Goal: Answer question/provide support: Share knowledge or assist other users

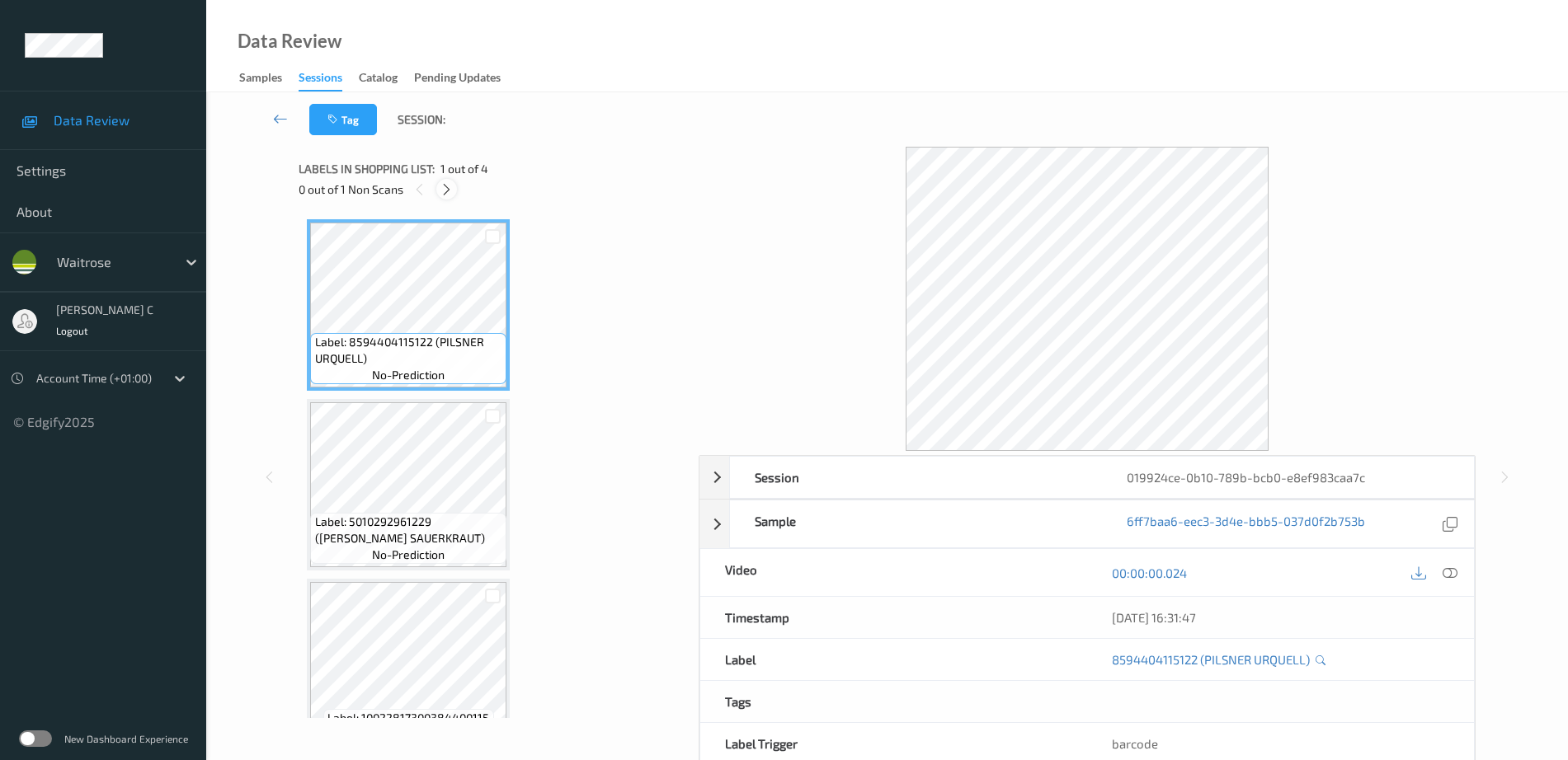
click at [447, 187] on icon at bounding box center [447, 189] width 14 height 15
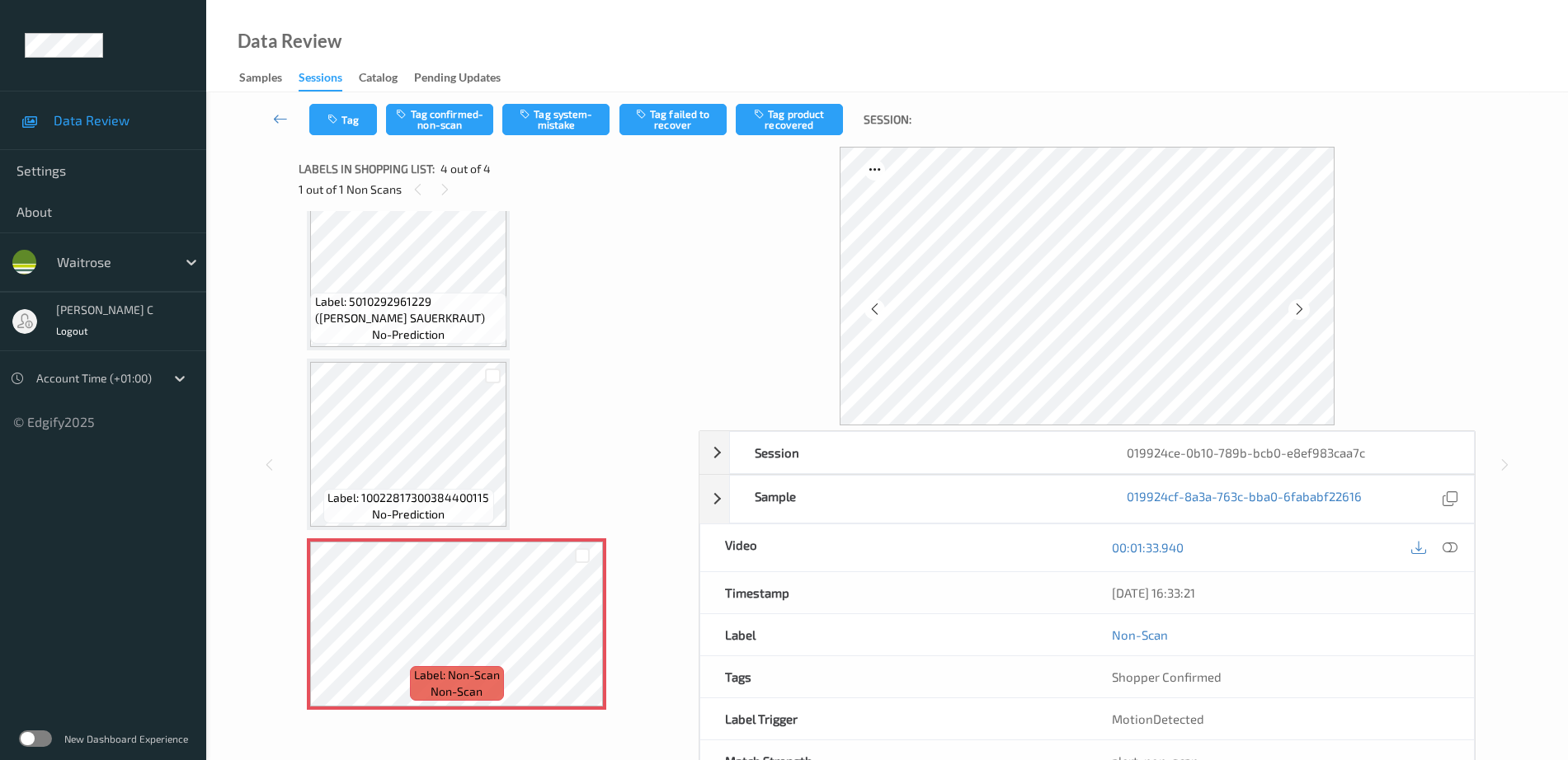
scroll to position [57, 0]
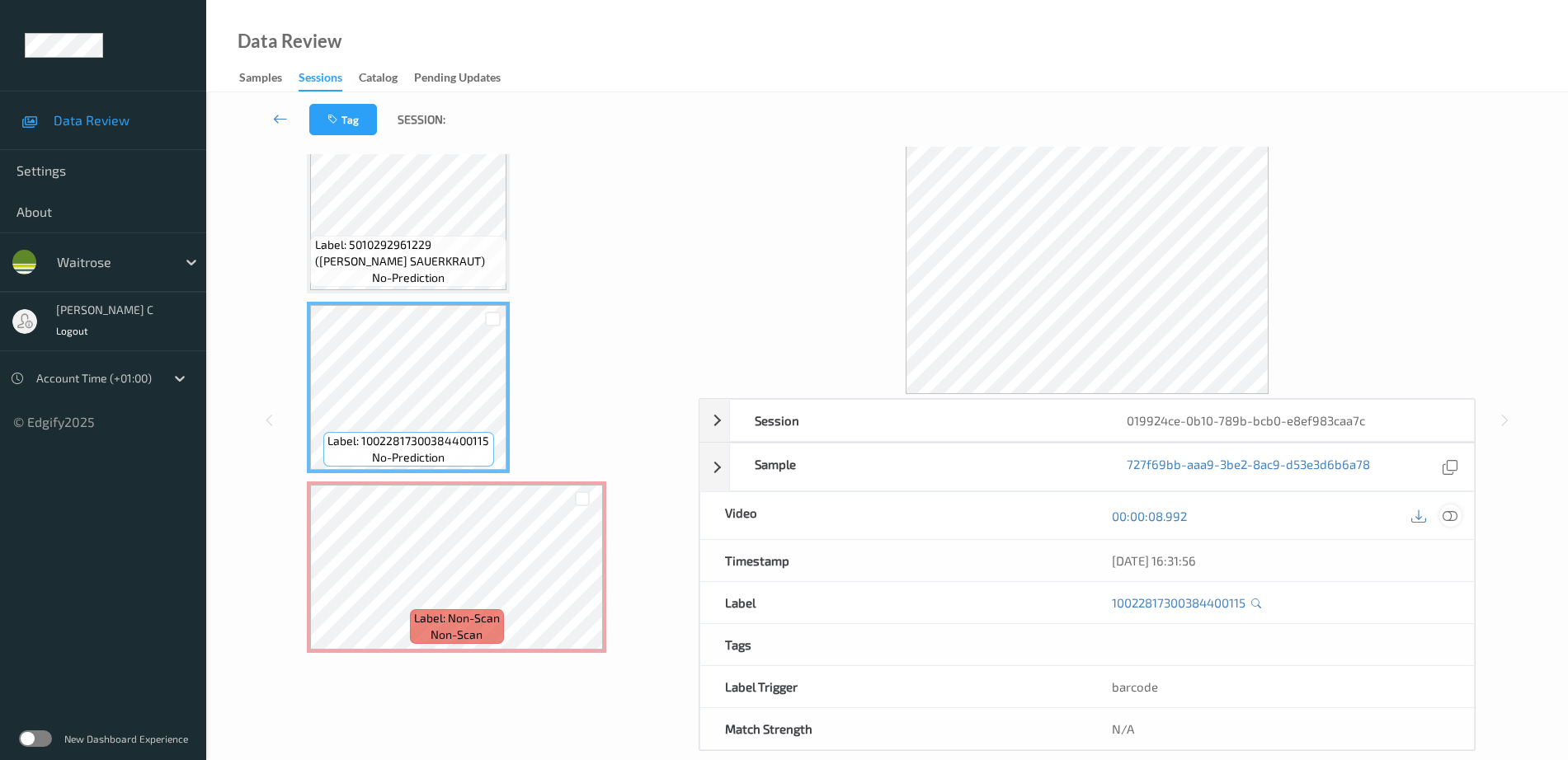
click at [1449, 511] on icon at bounding box center [1450, 517] width 15 height 15
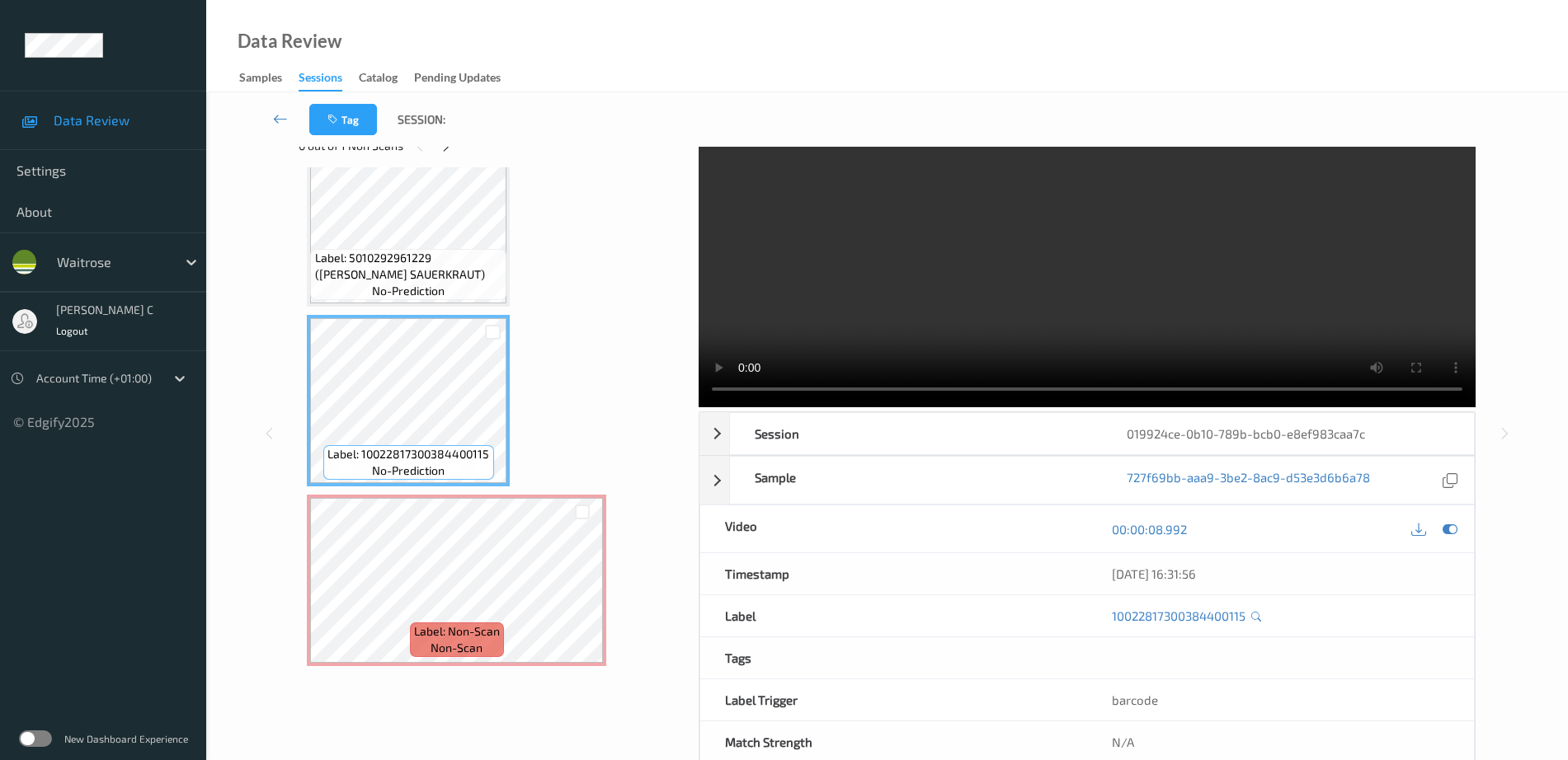
scroll to position [82, 0]
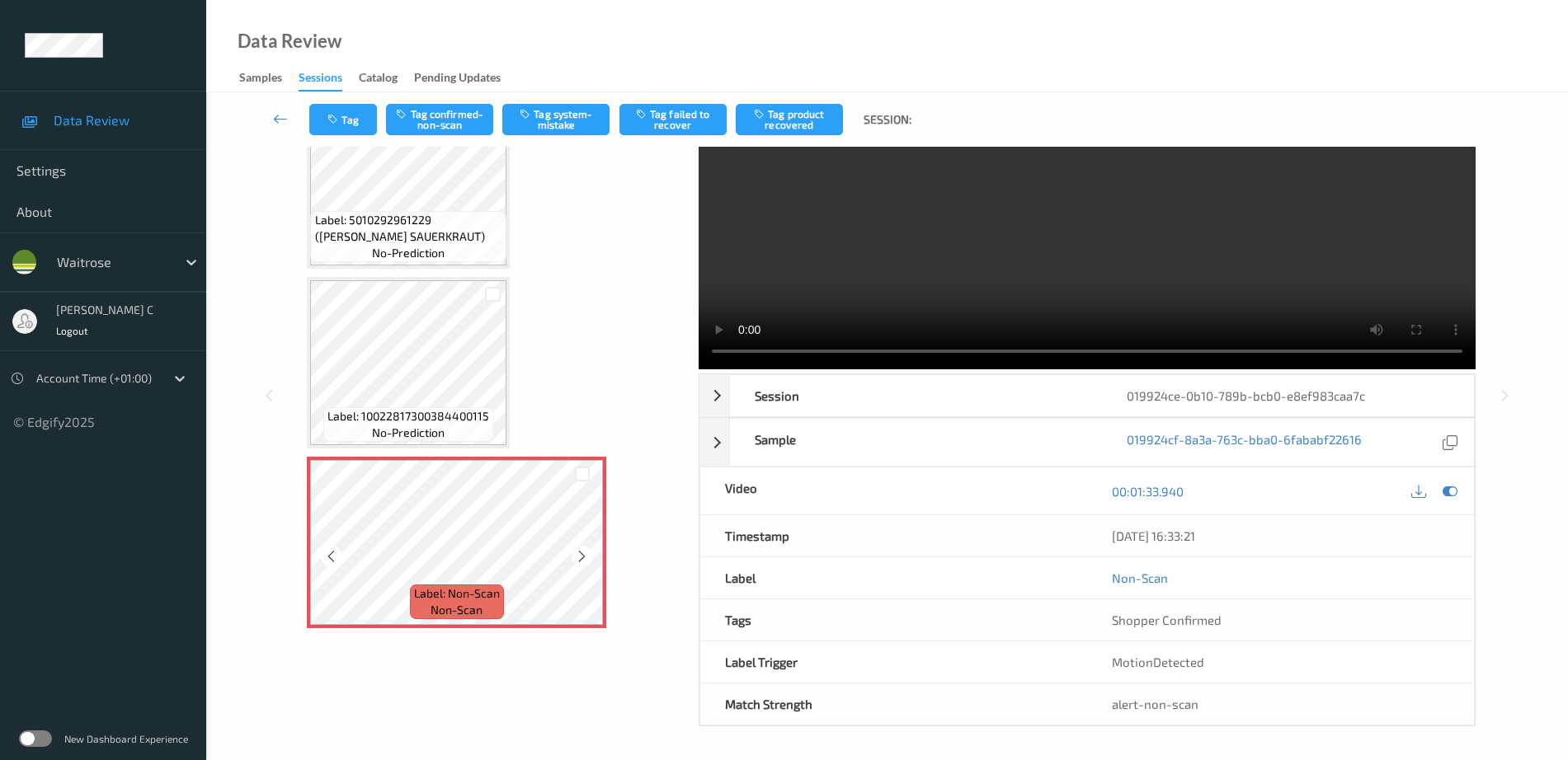
click at [576, 559] on icon at bounding box center [582, 556] width 14 height 15
click at [576, 558] on icon at bounding box center [582, 556] width 14 height 15
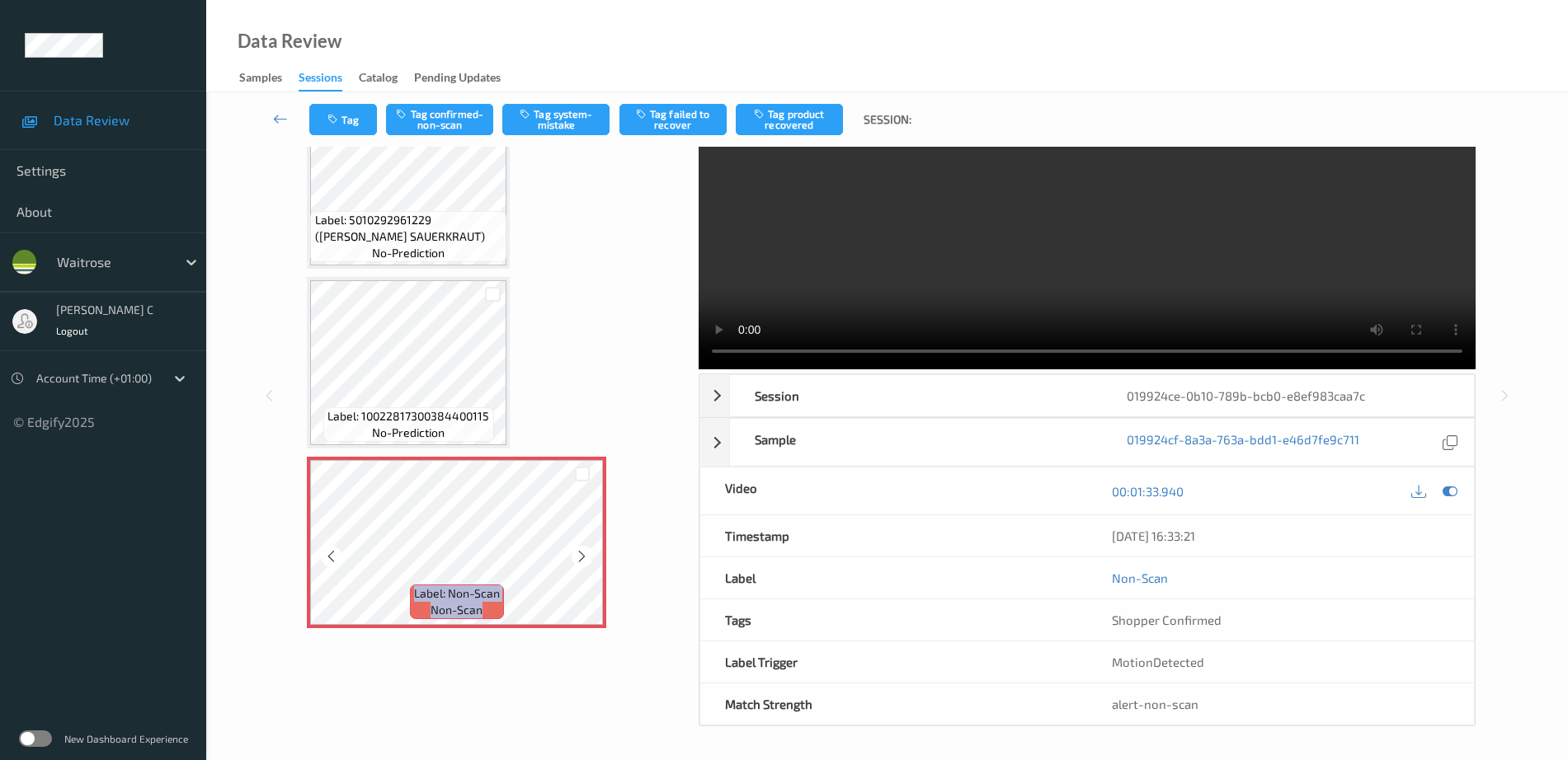
click at [576, 558] on icon at bounding box center [582, 556] width 14 height 15
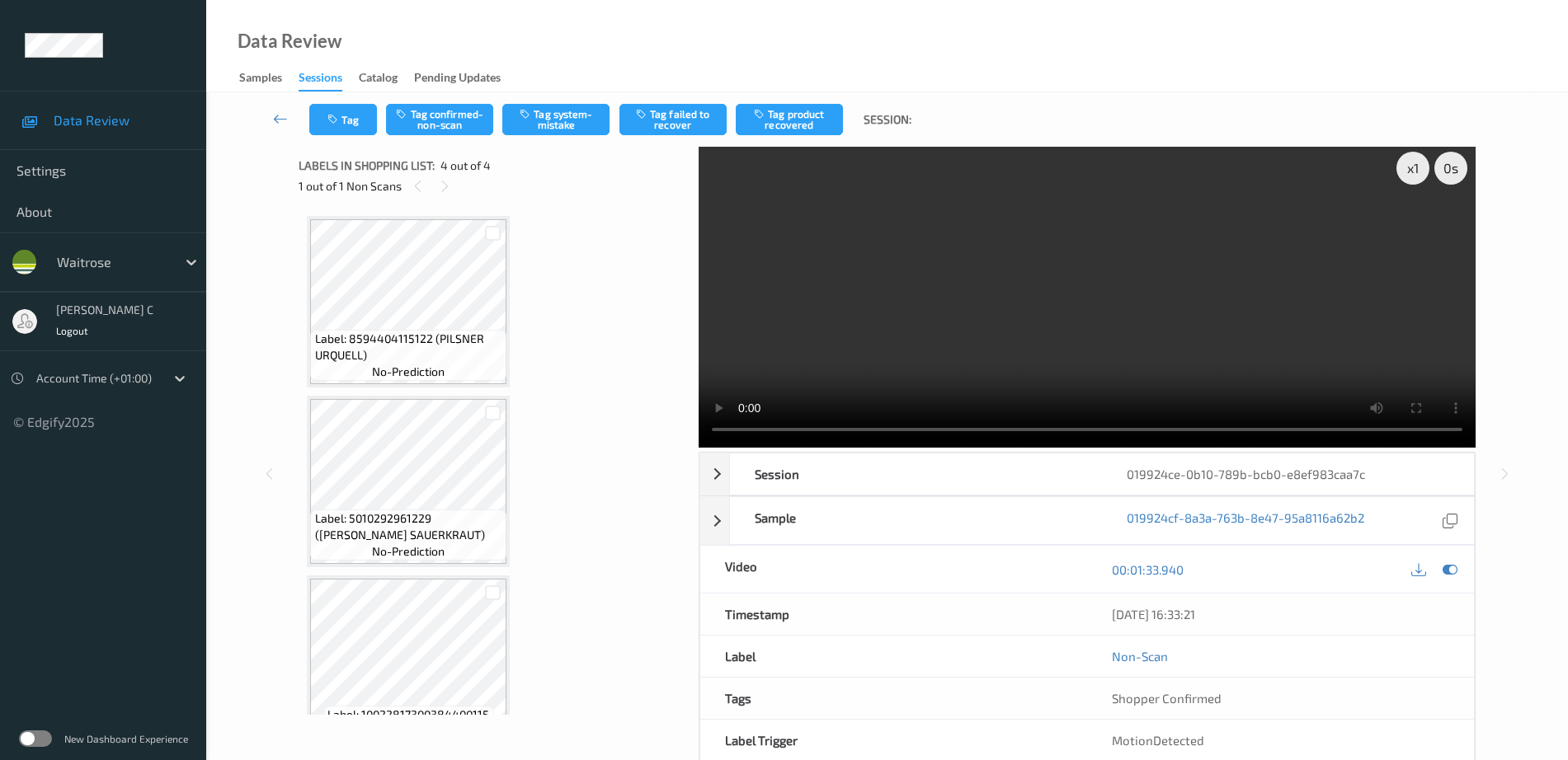
scroll to position [0, 0]
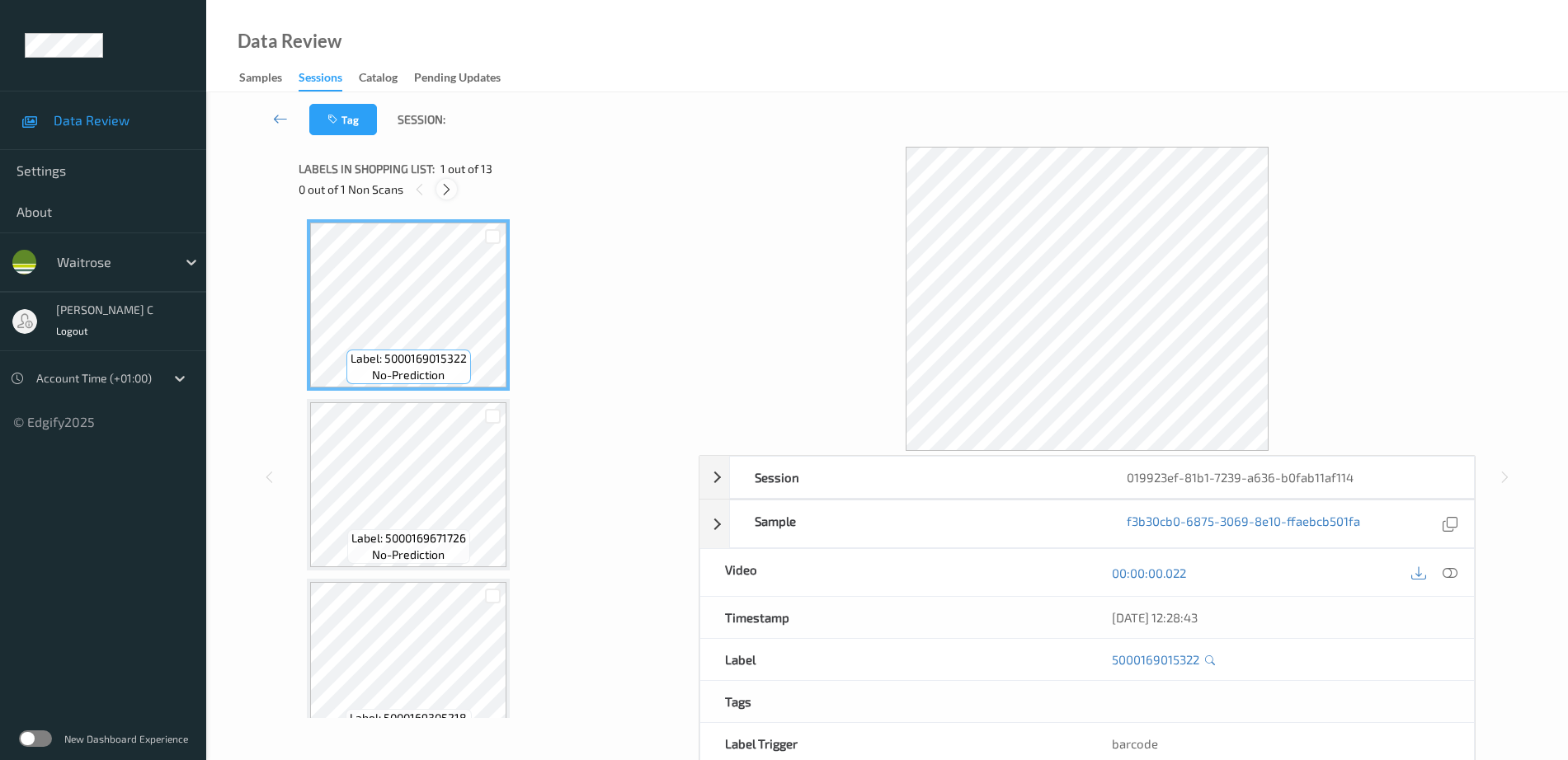
click at [447, 197] on div at bounding box center [447, 189] width 20 height 20
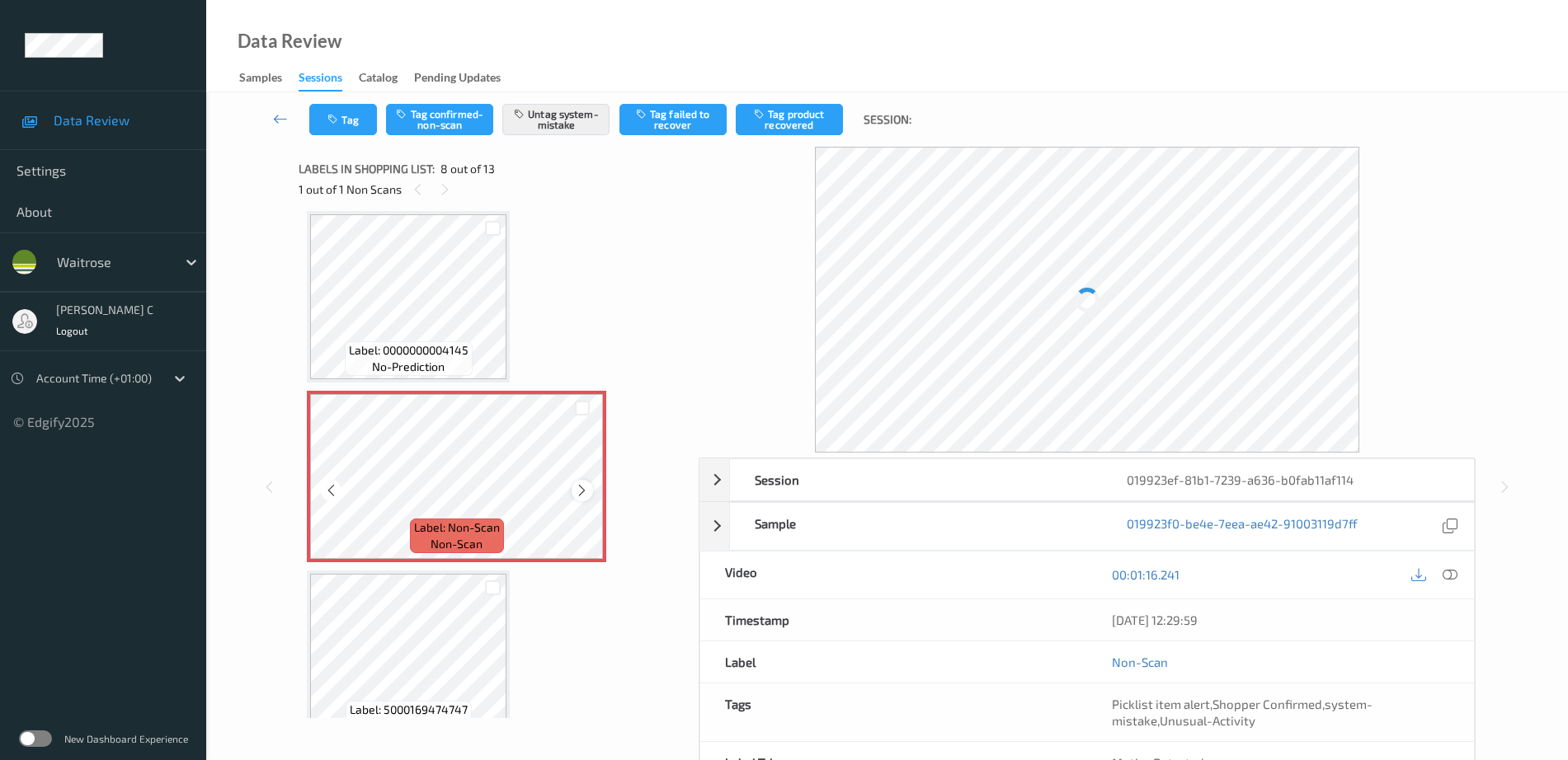
click at [578, 489] on icon at bounding box center [582, 490] width 14 height 15
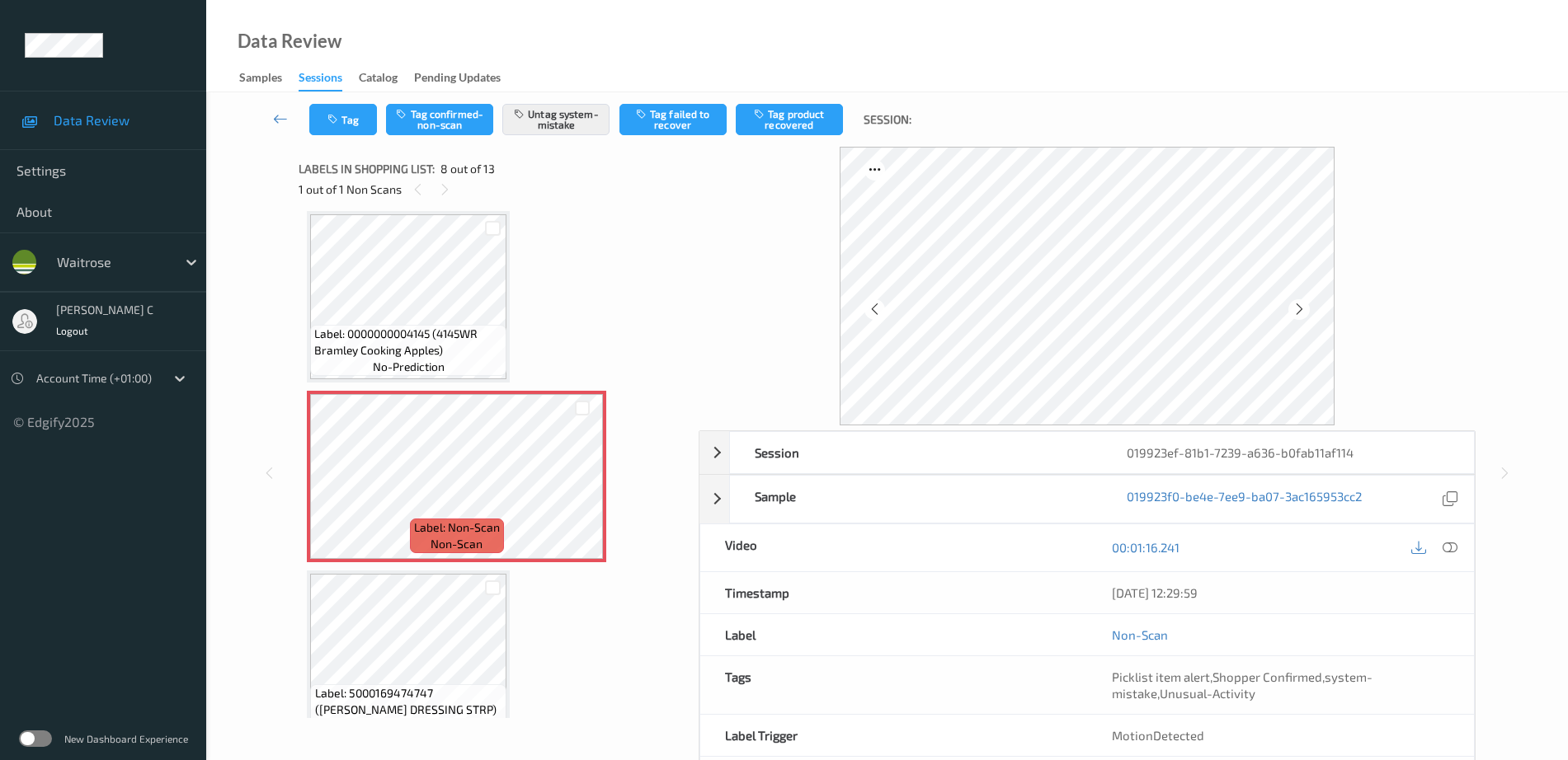
click at [435, 346] on span "Label: 0000000004145 (4145WR Bramley Cooking Apples)" at bounding box center [408, 342] width 188 height 33
click at [584, 487] on icon at bounding box center [582, 490] width 14 height 15
click at [376, 349] on span "Label: 0000000004145 (4145WR Bramley Cooking Apples)" at bounding box center [408, 342] width 188 height 33
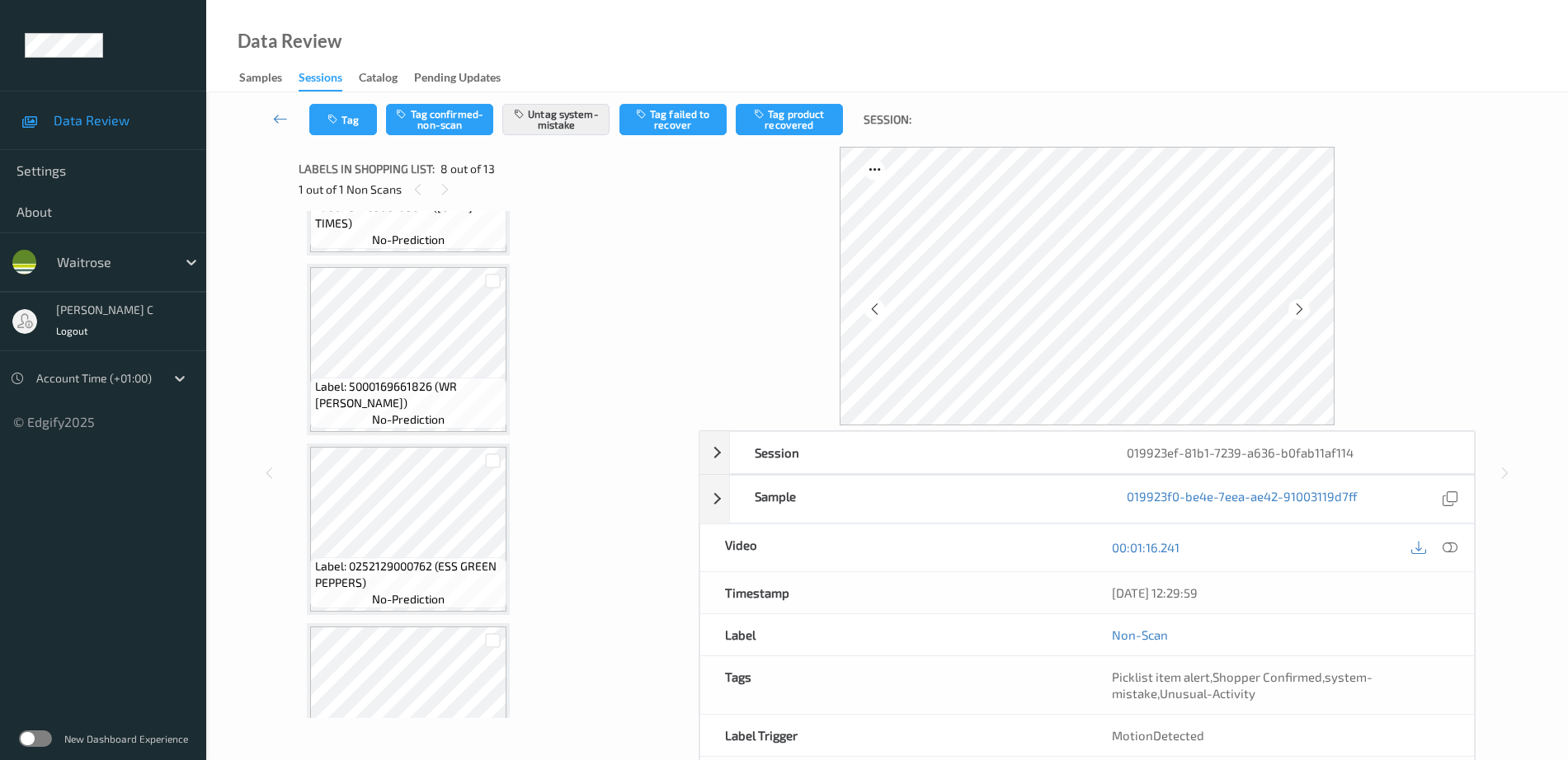
scroll to position [0, 0]
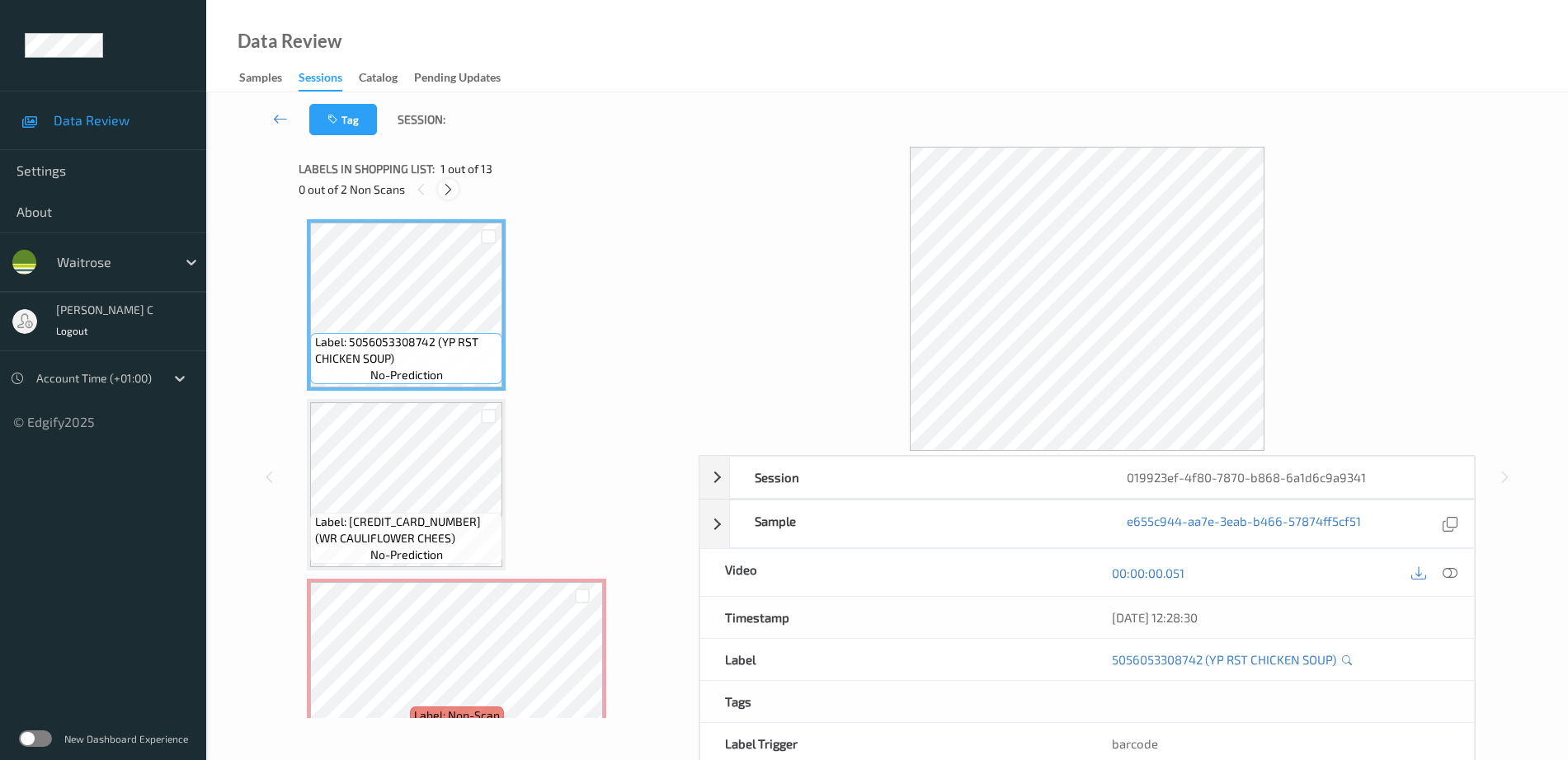
click at [447, 189] on icon at bounding box center [448, 189] width 14 height 15
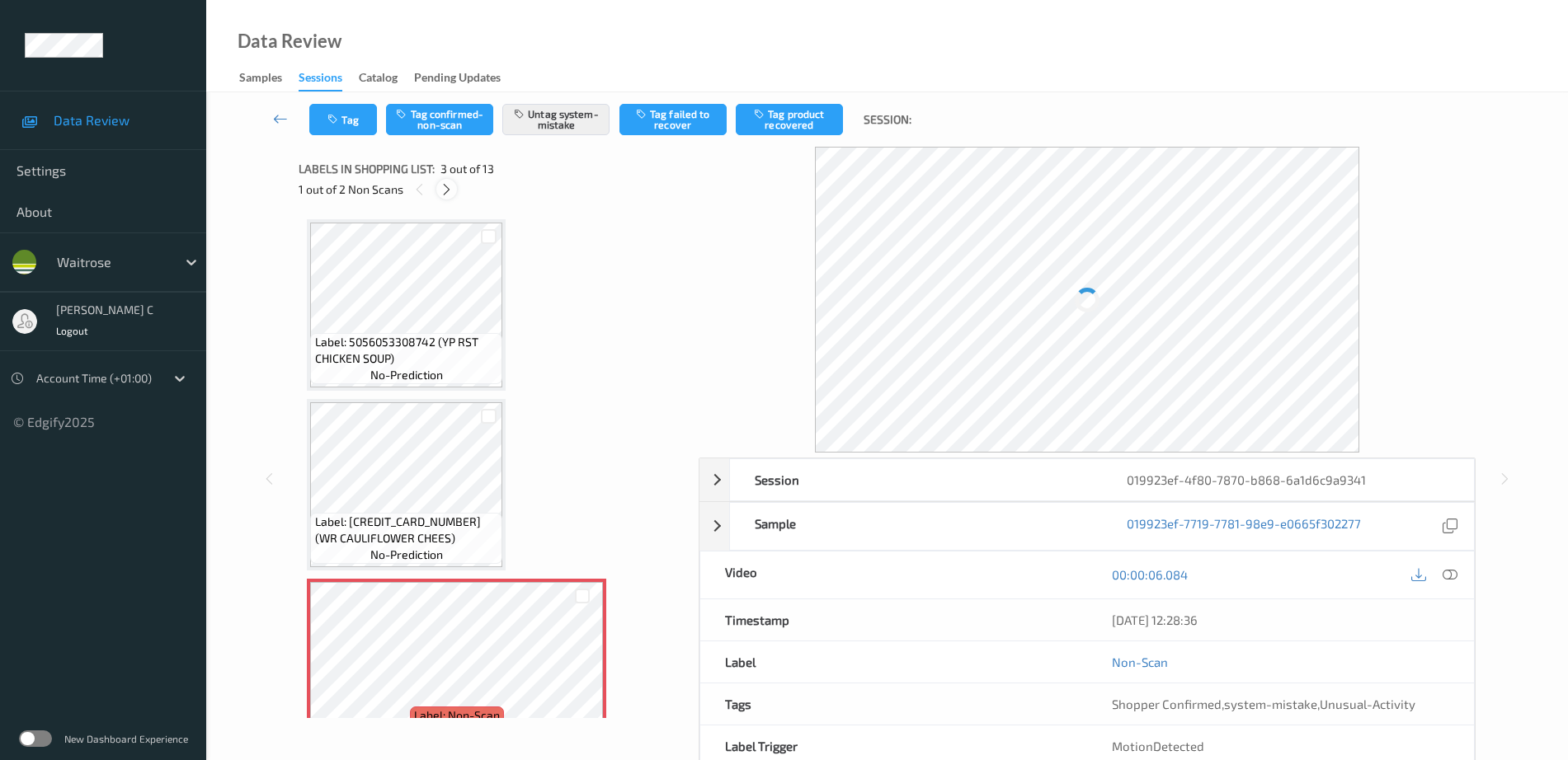
scroll to position [188, 0]
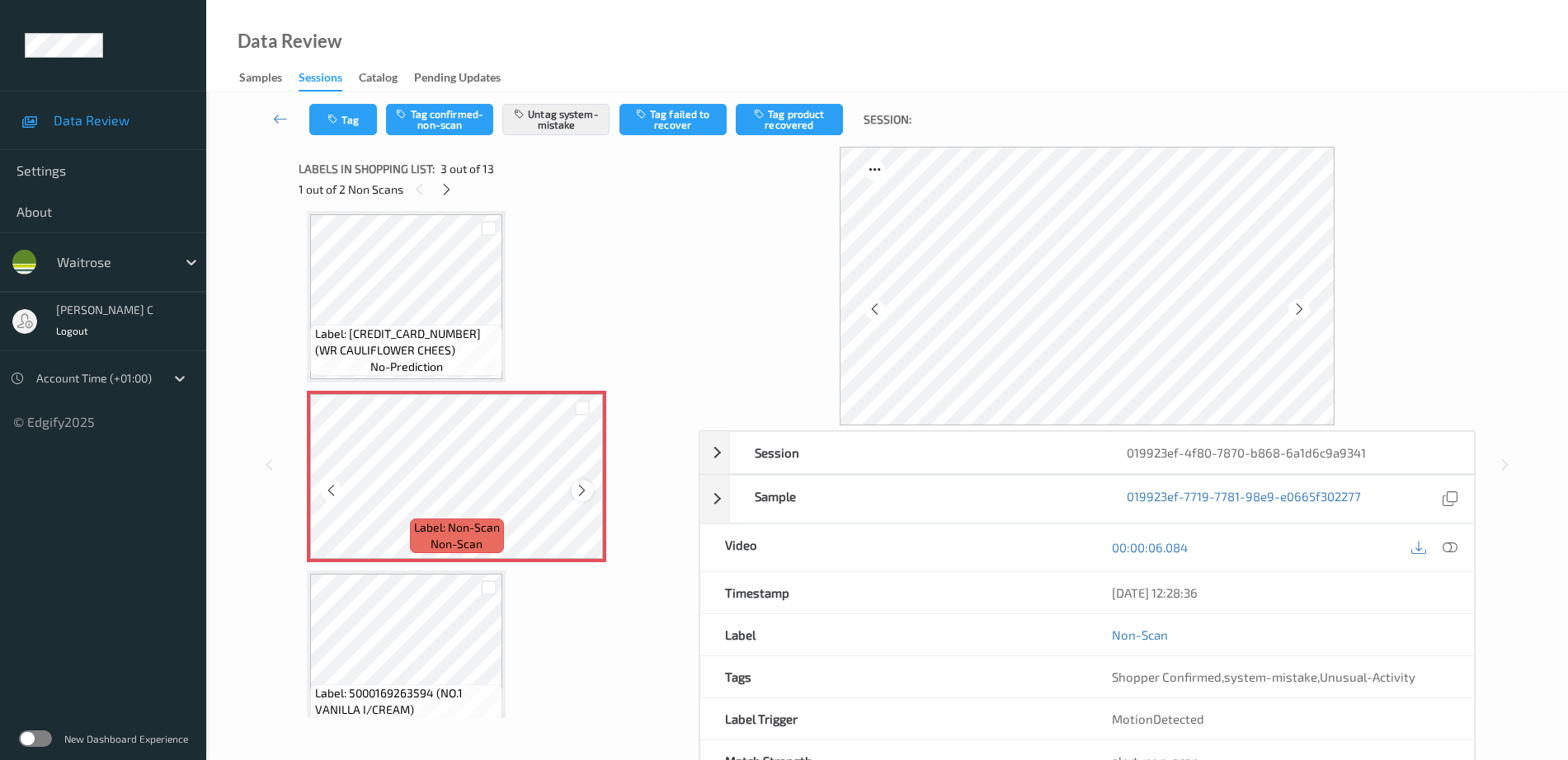
click at [583, 486] on icon at bounding box center [582, 490] width 14 height 15
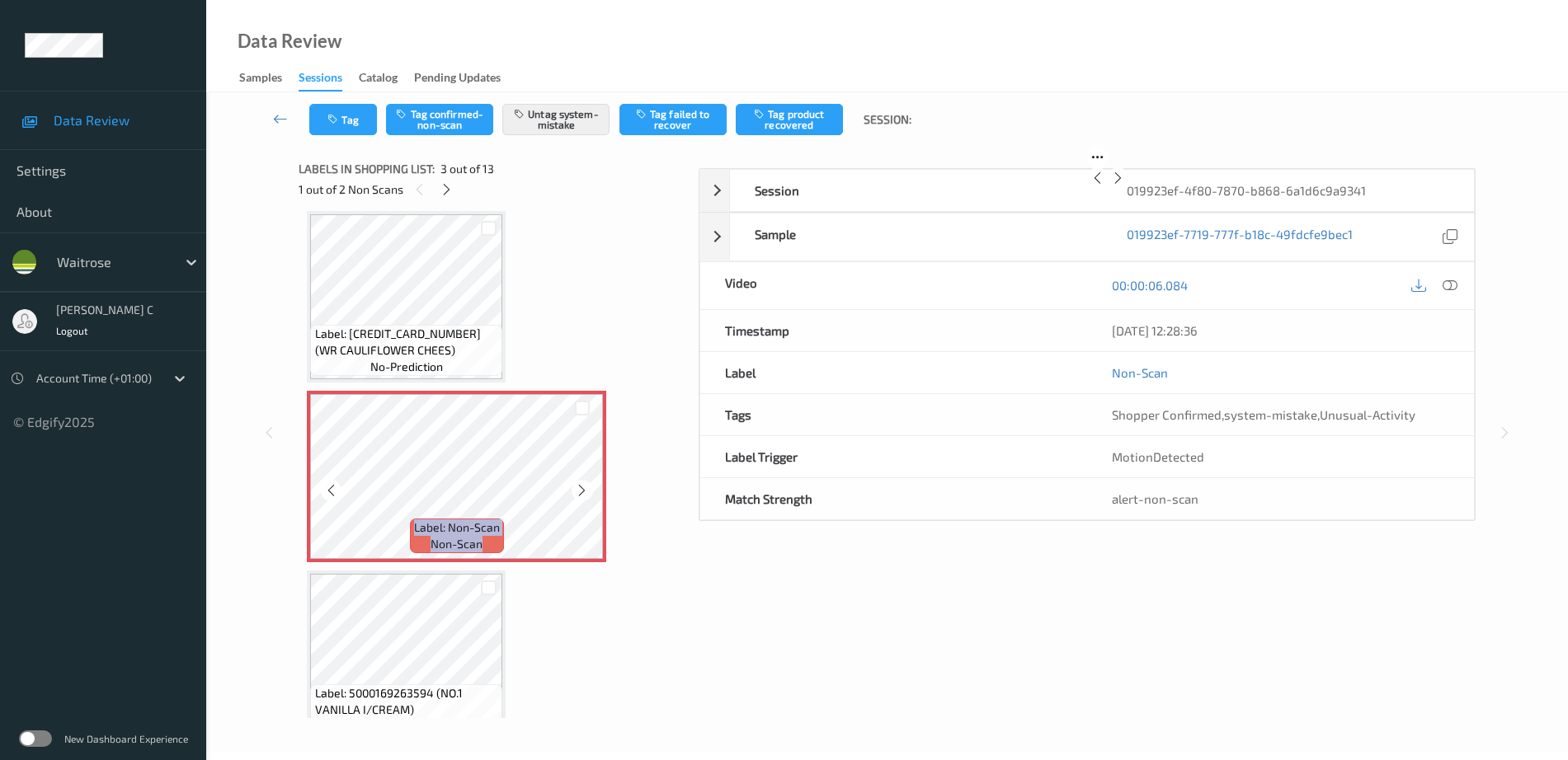
click at [583, 486] on icon at bounding box center [582, 490] width 14 height 15
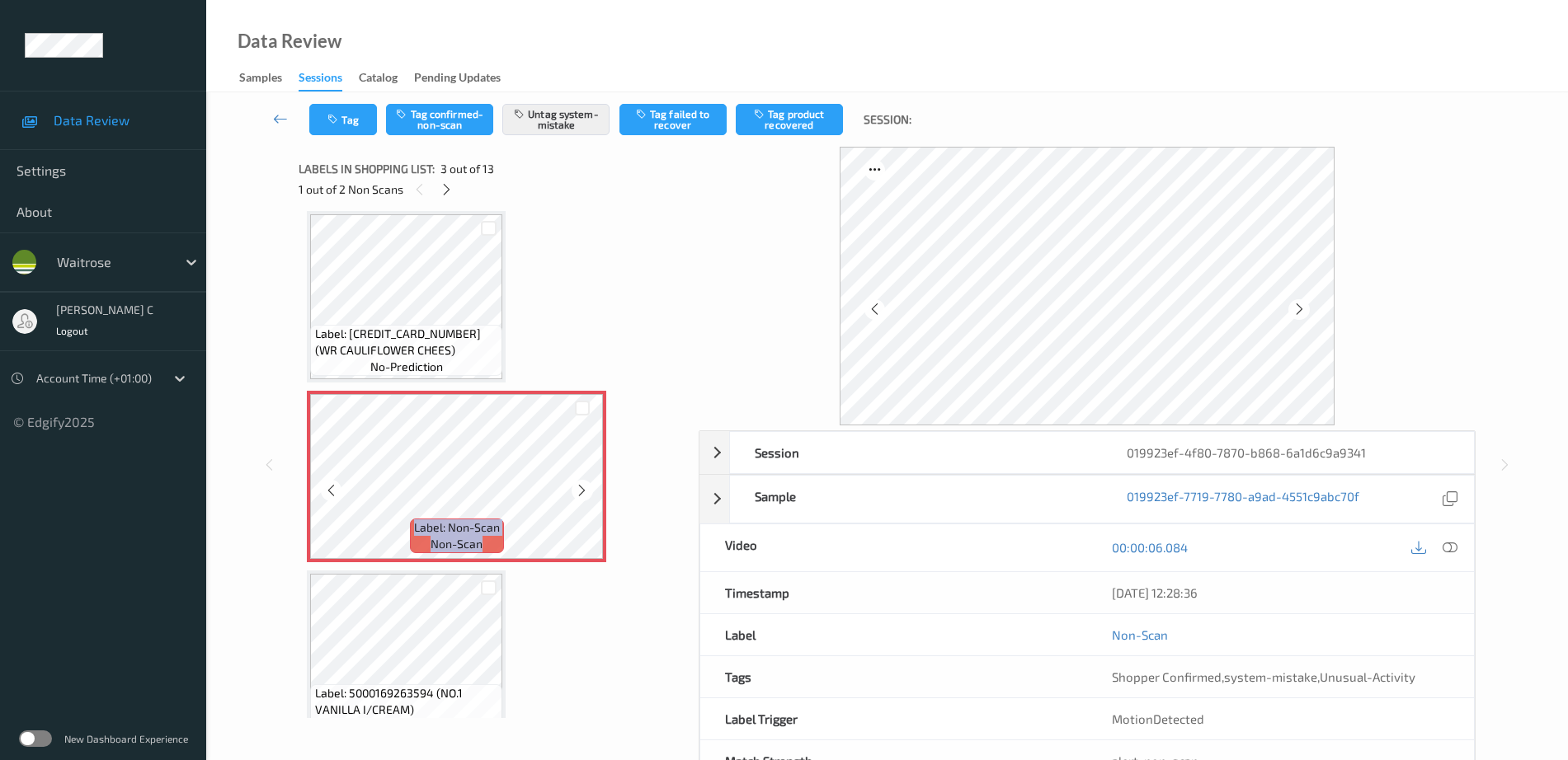
click at [583, 486] on icon at bounding box center [582, 490] width 14 height 15
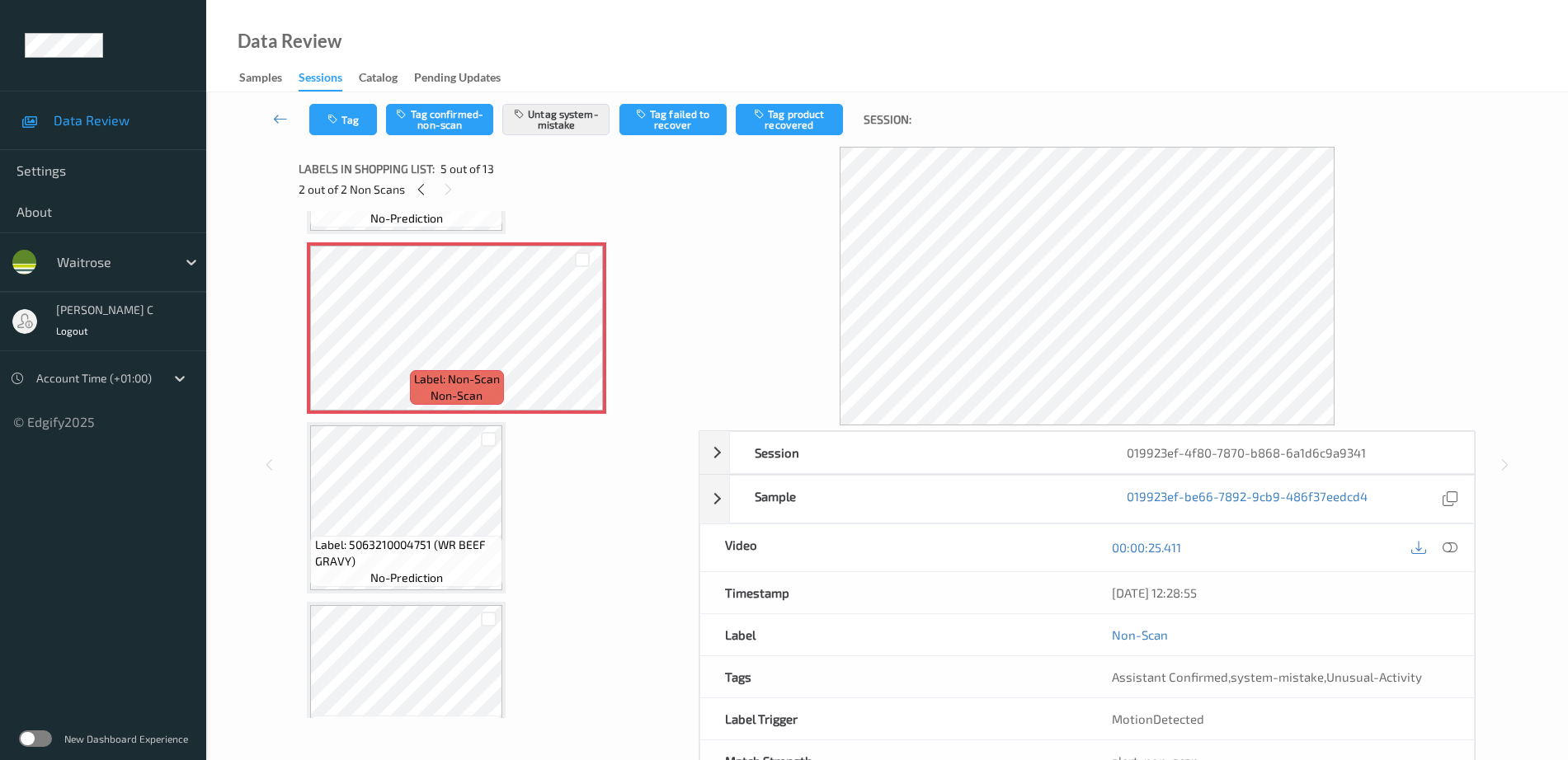
scroll to position [703, 0]
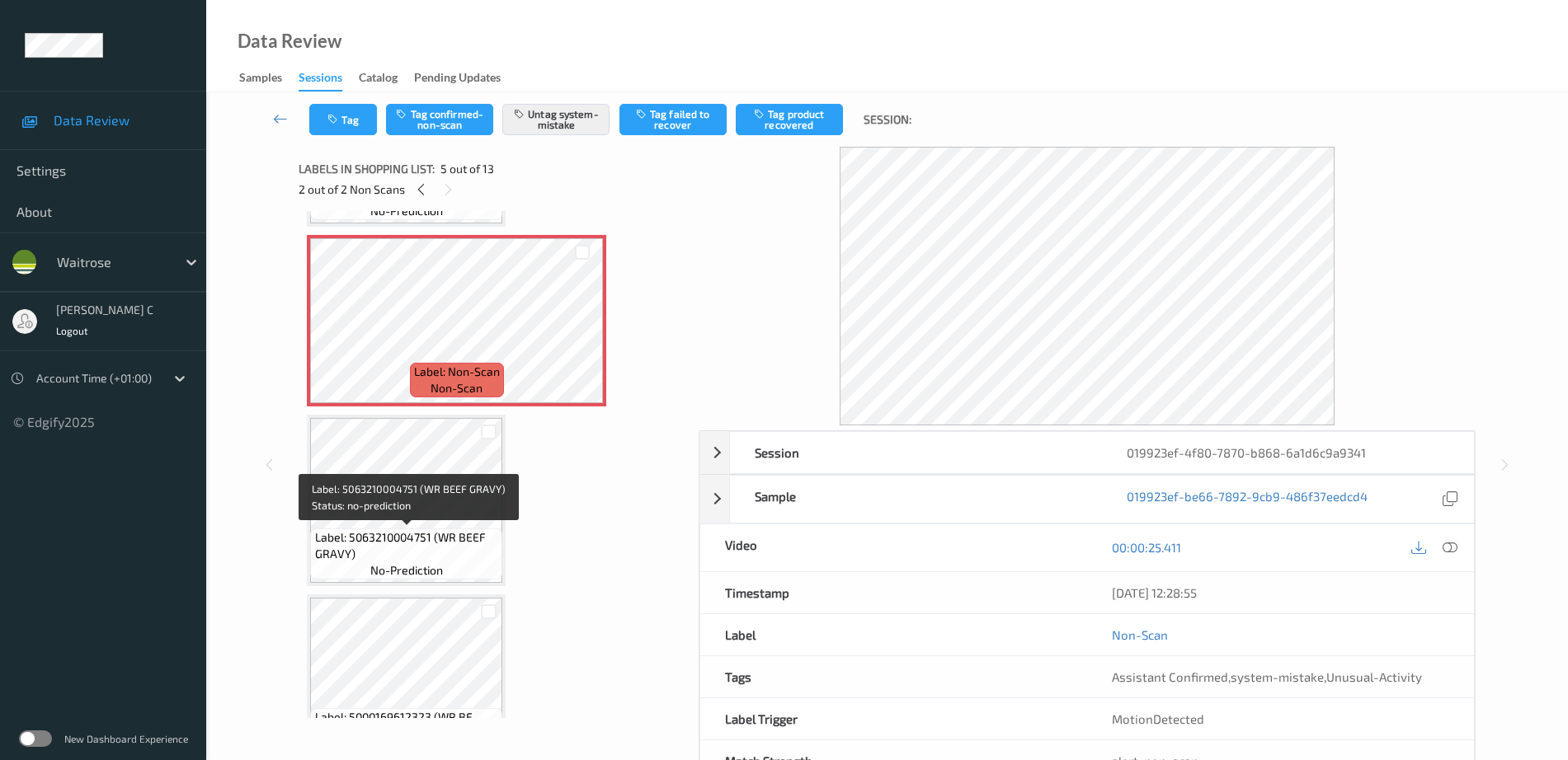
click at [415, 578] on div "Label: 5063210004751 (WR BEEF GRAVY) no-prediction" at bounding box center [406, 554] width 192 height 51
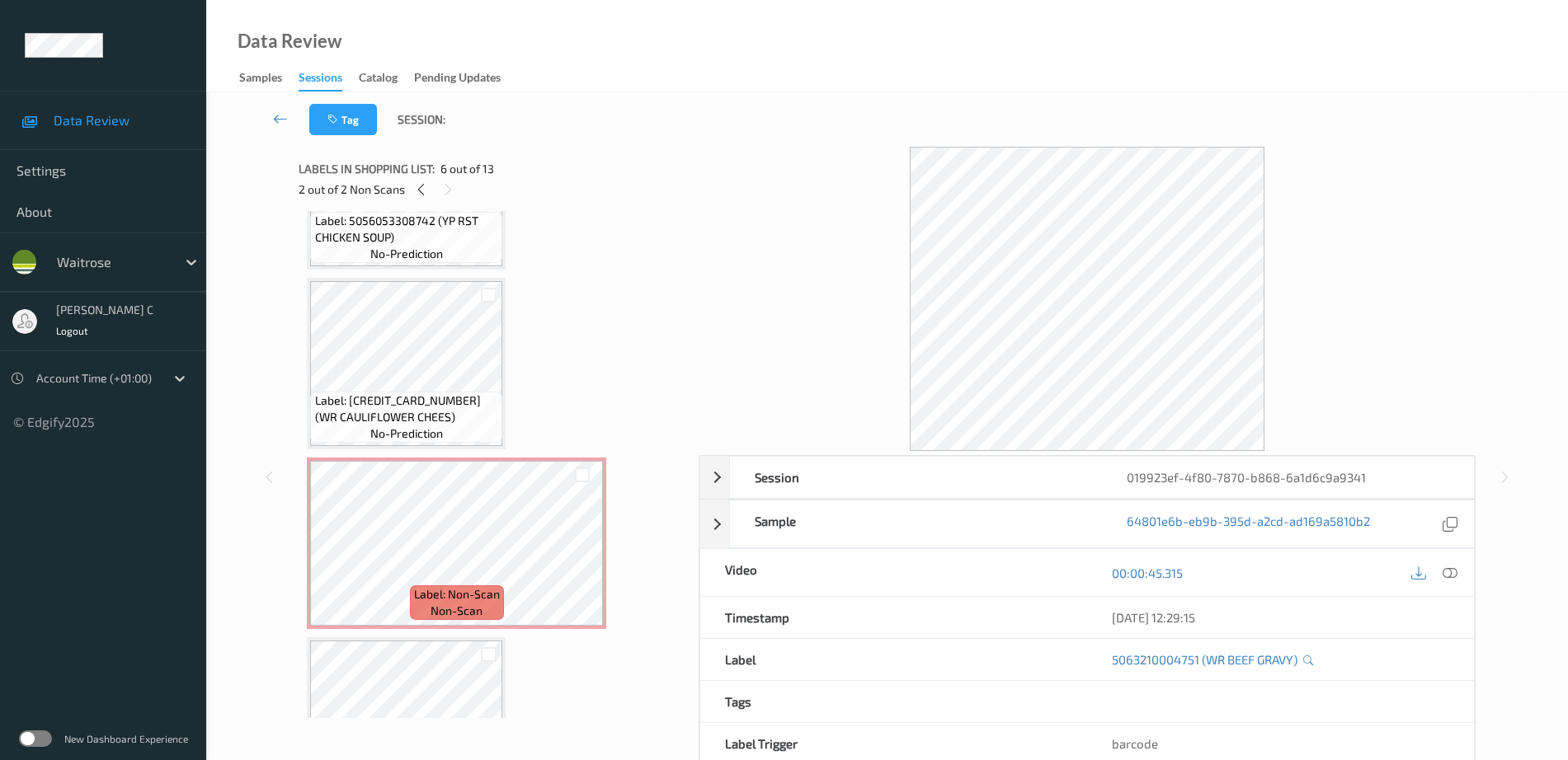
scroll to position [85, 0]
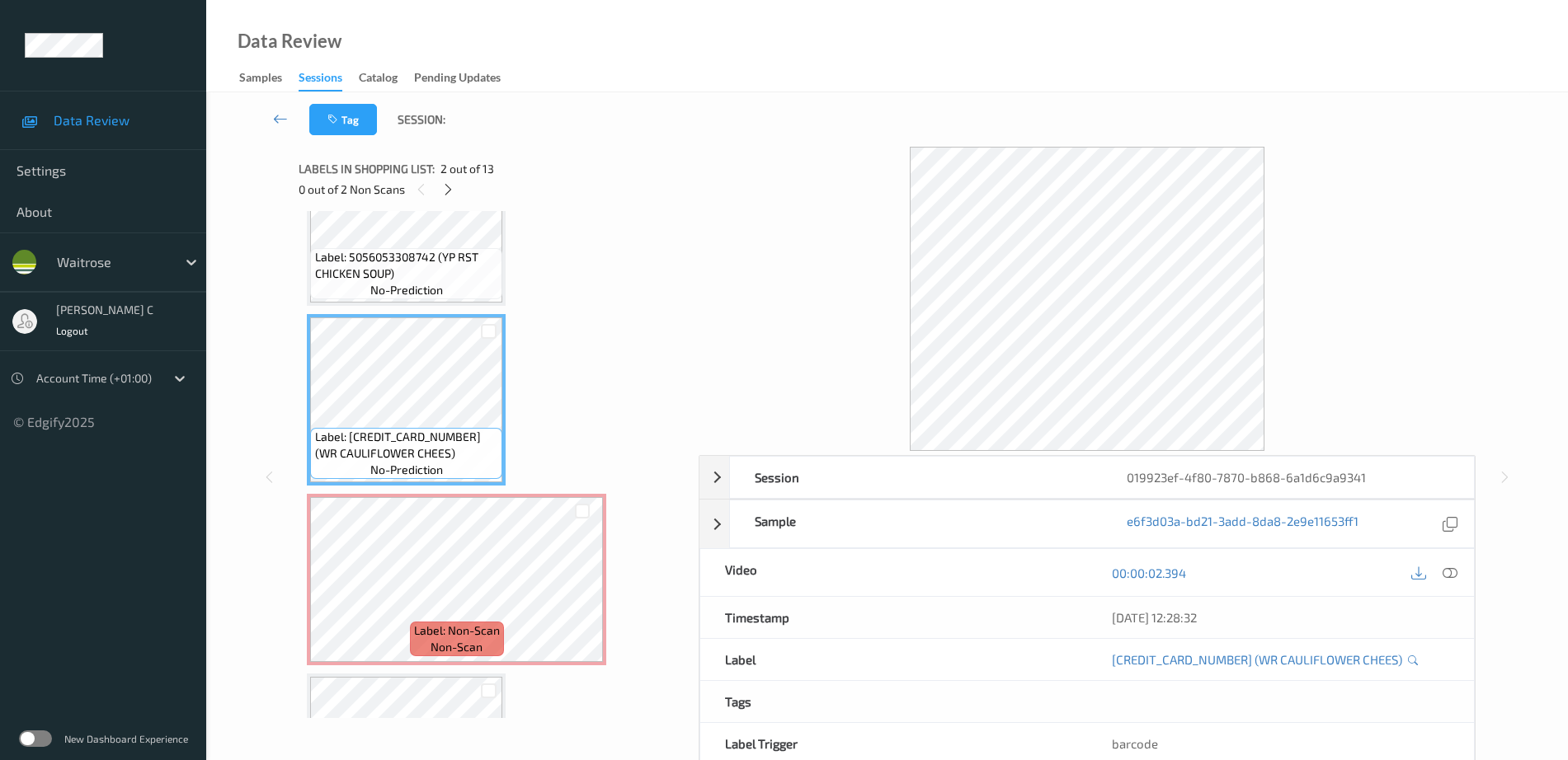
click at [412, 262] on span "Label: 5056053308742 (YP RST CHICKEN SOUP)" at bounding box center [406, 265] width 184 height 33
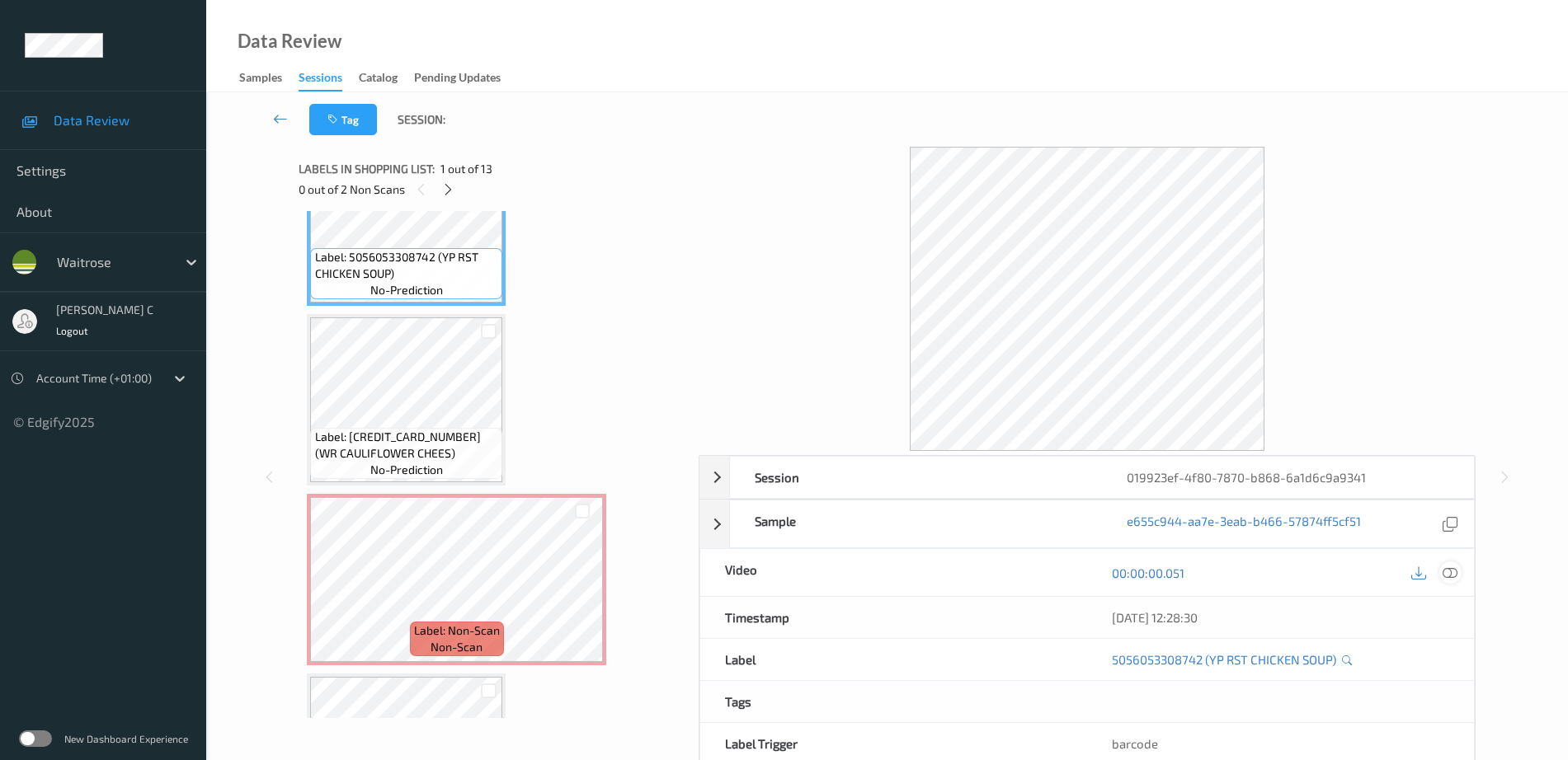
click at [1457, 572] on icon at bounding box center [1450, 573] width 15 height 15
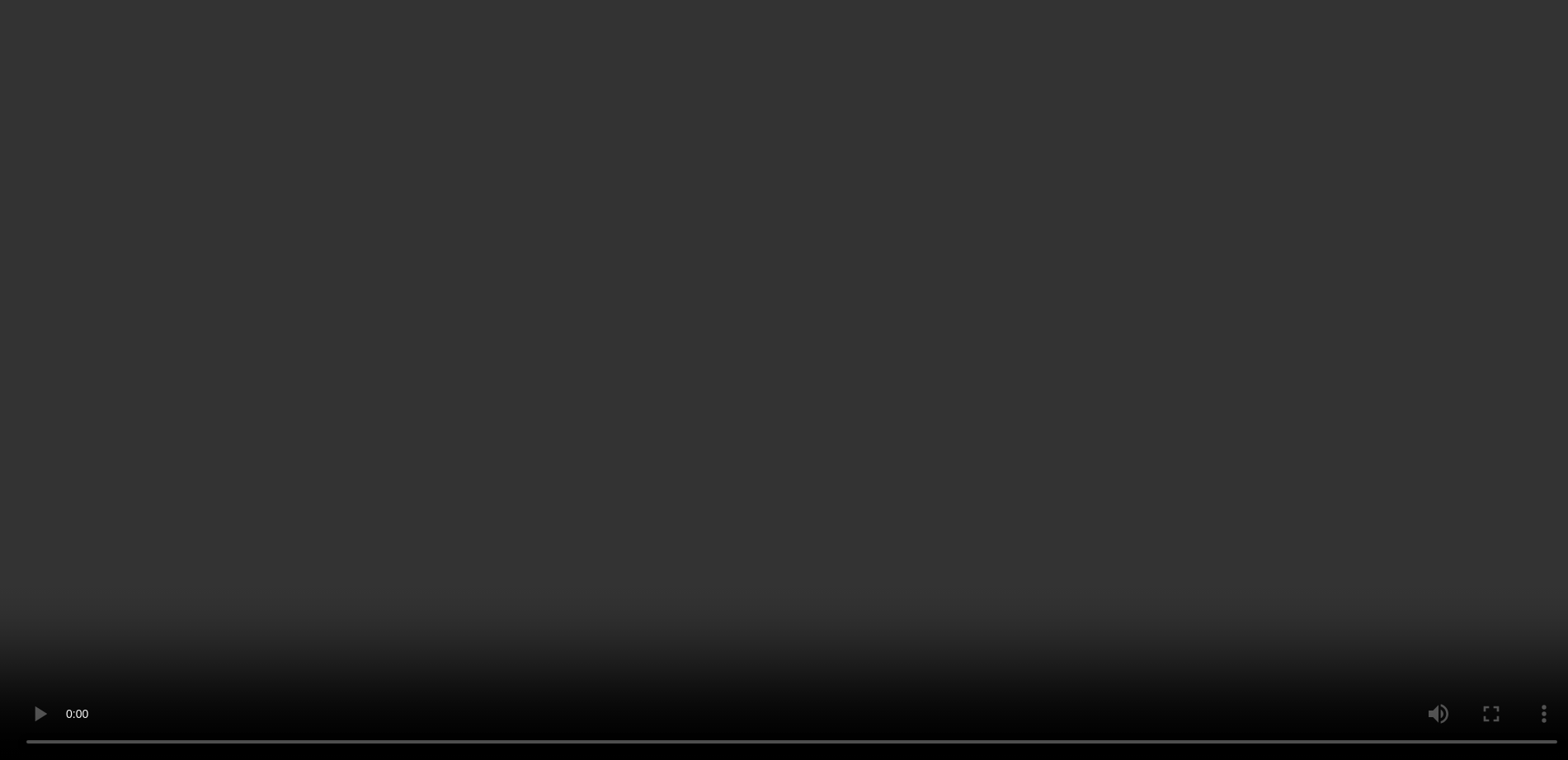
scroll to position [600, 0]
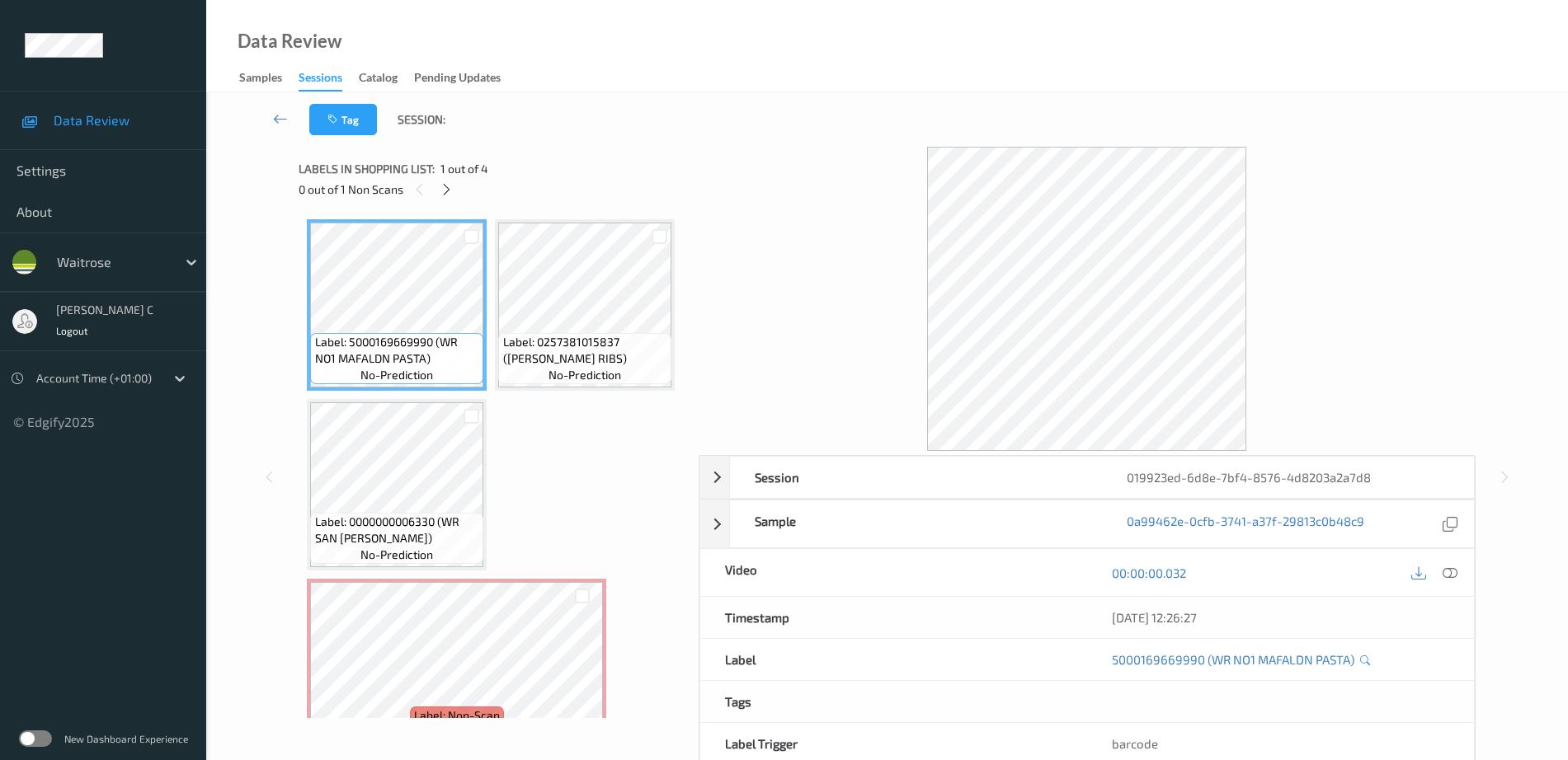
click at [448, 188] on icon at bounding box center [447, 189] width 14 height 15
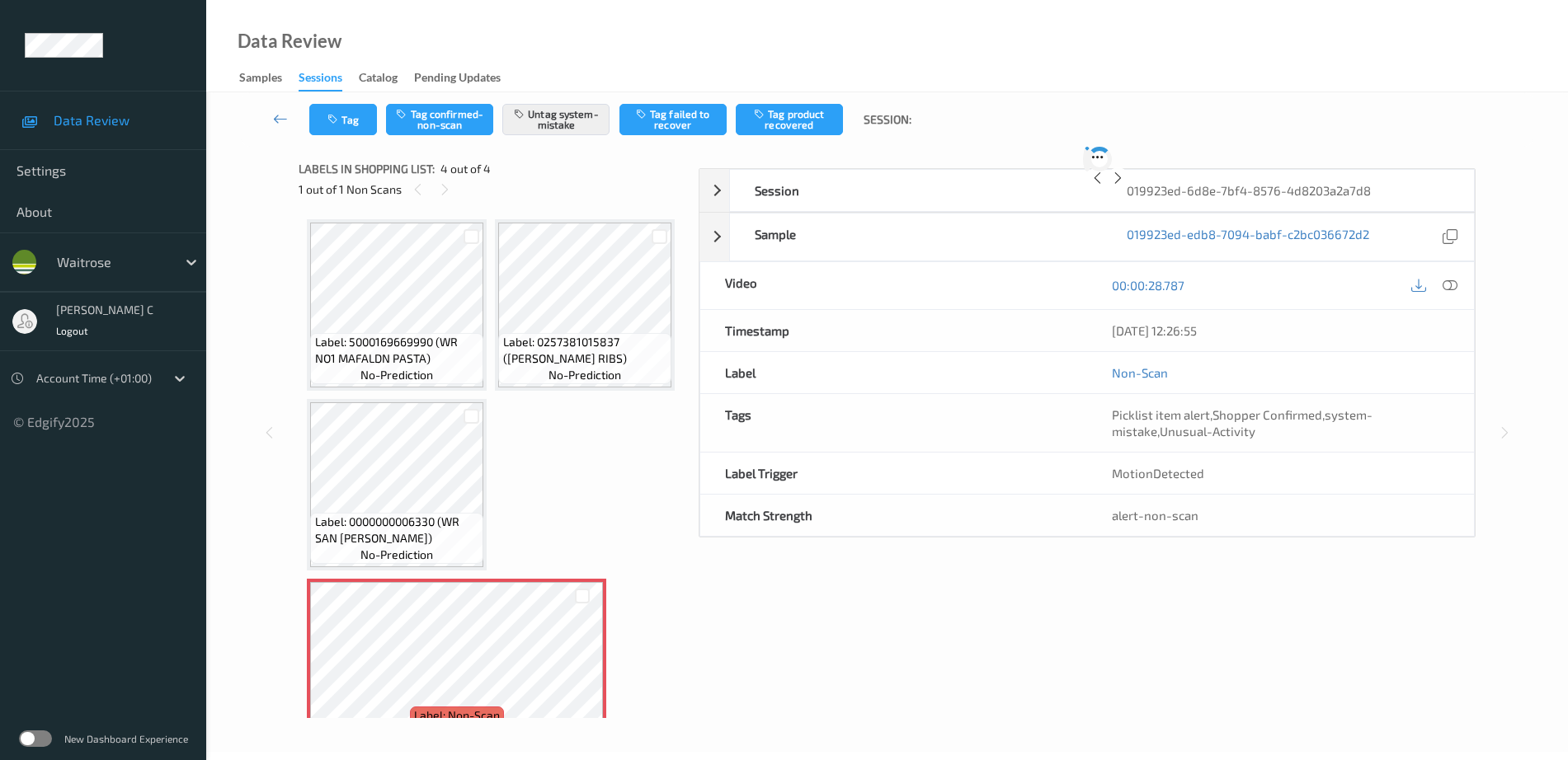
scroll to position [220, 0]
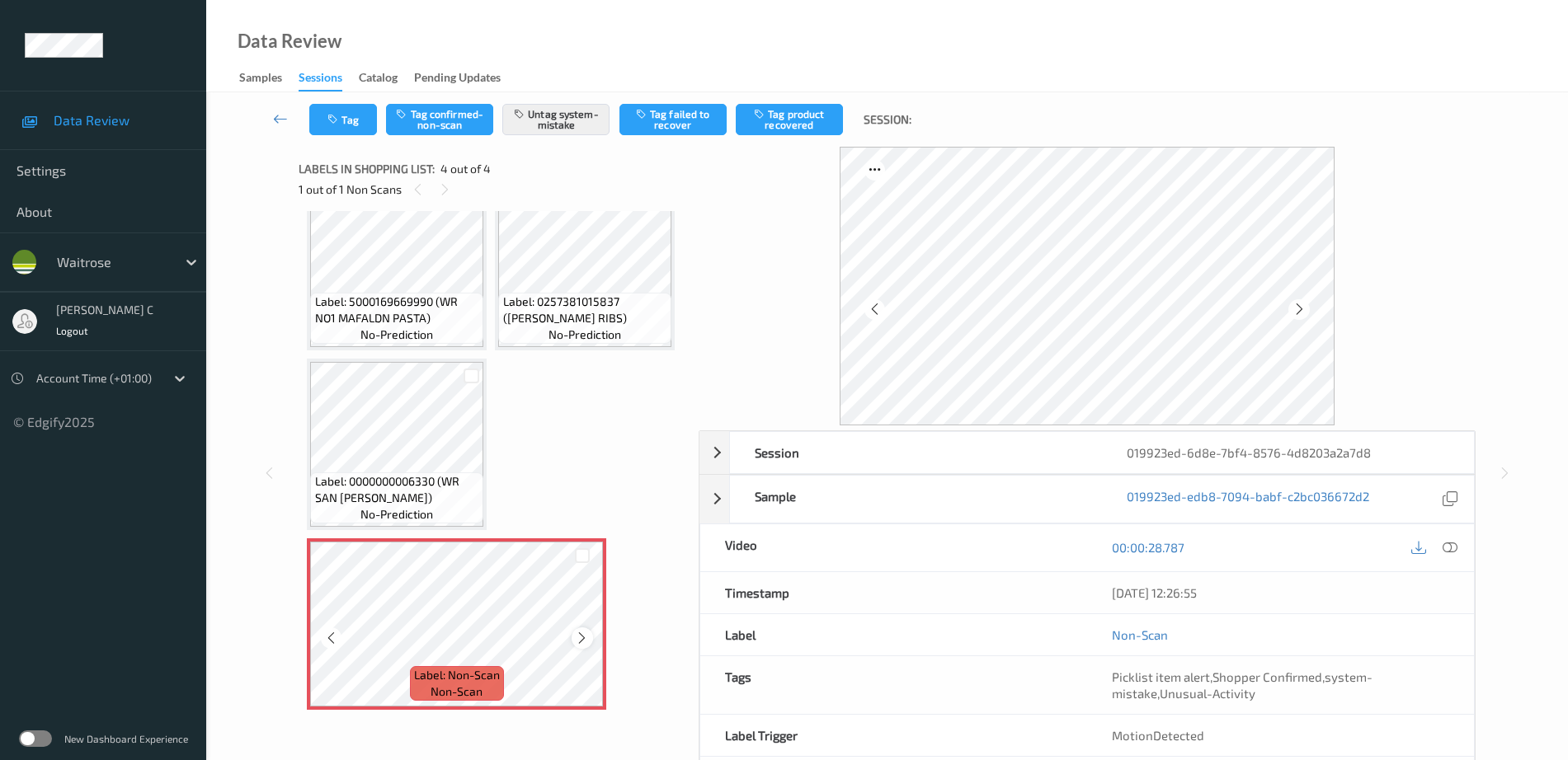
click at [579, 636] on icon at bounding box center [582, 638] width 14 height 15
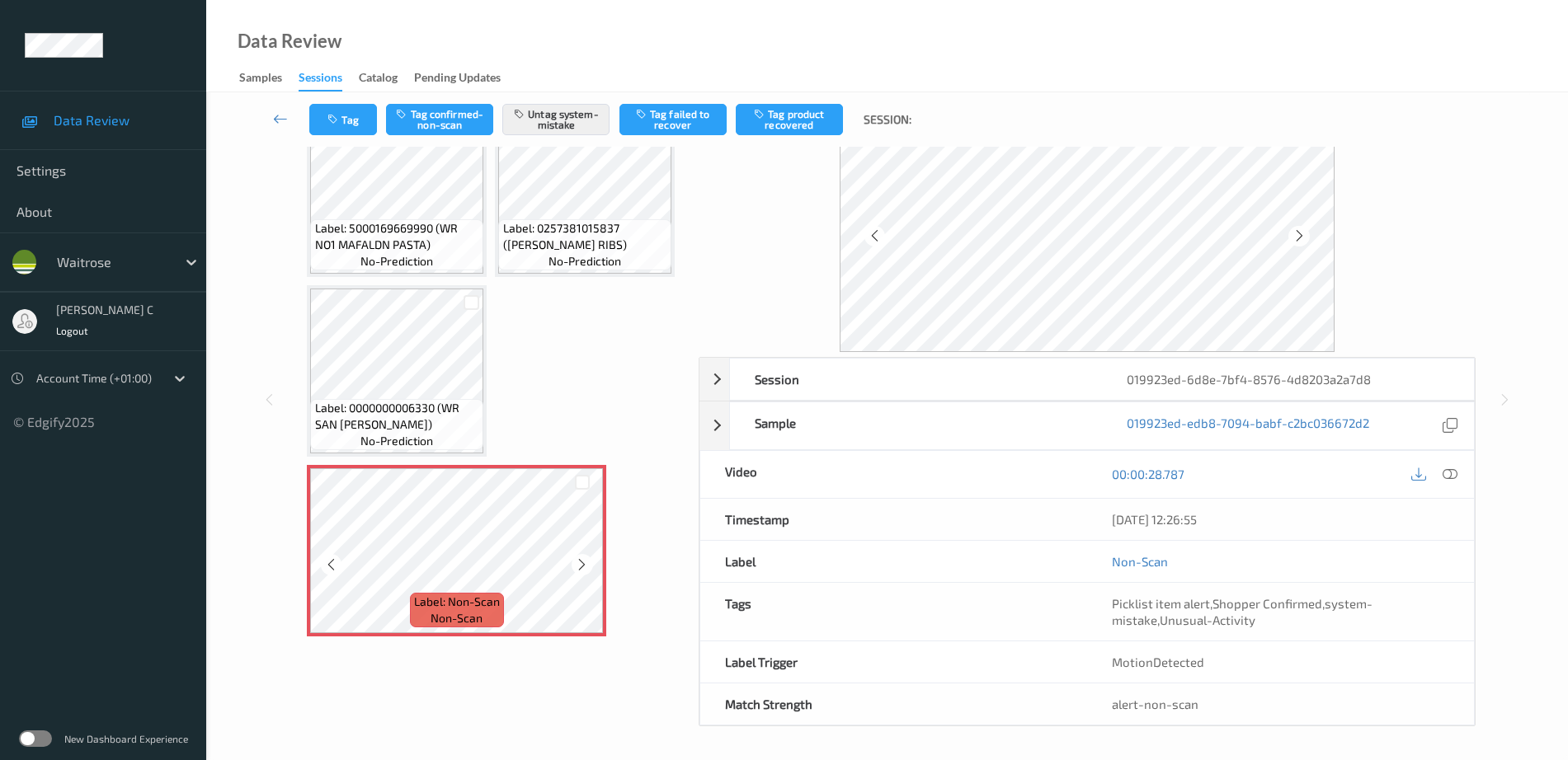
scroll to position [74, 0]
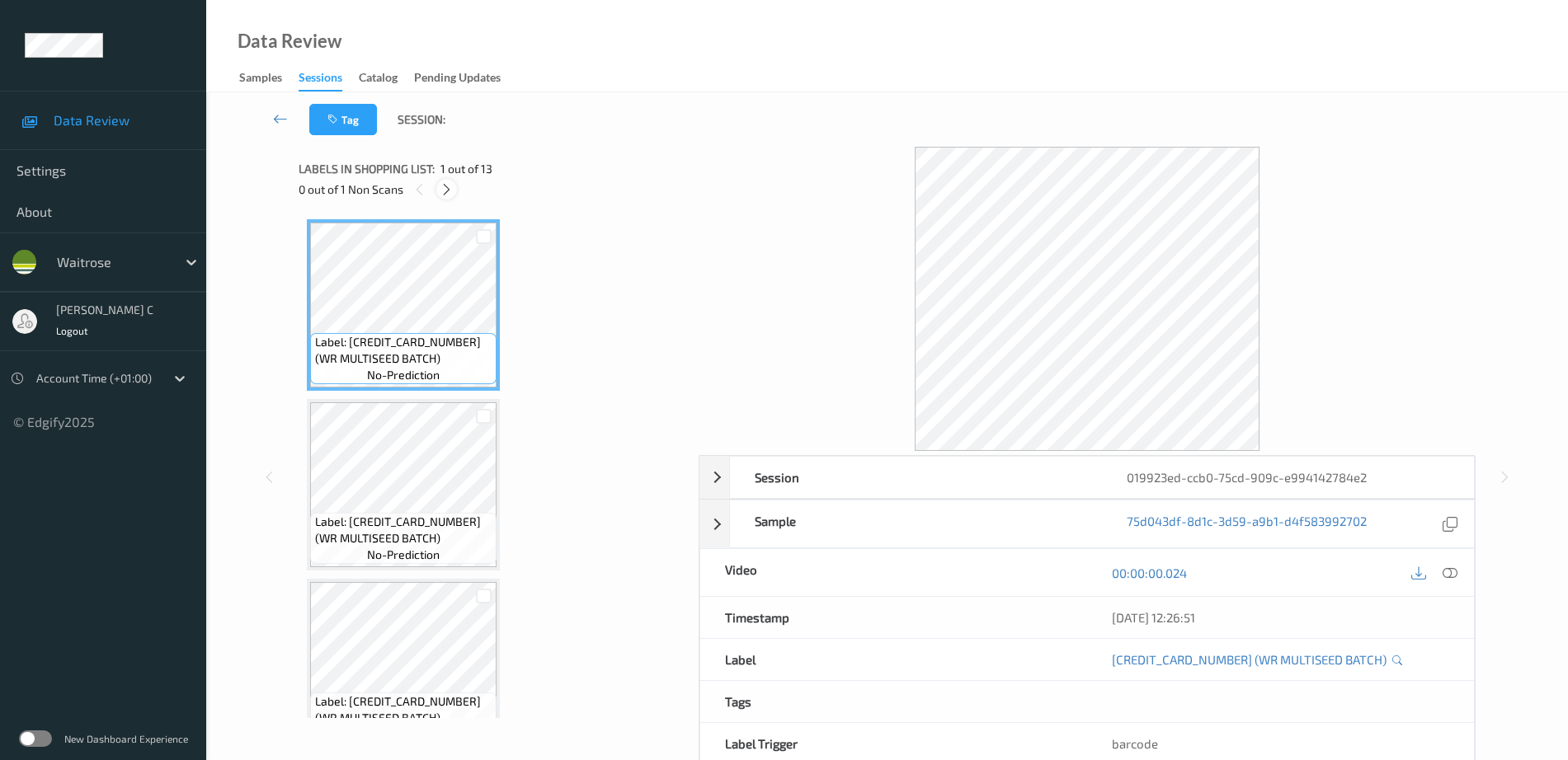
click at [449, 197] on div at bounding box center [447, 189] width 20 height 20
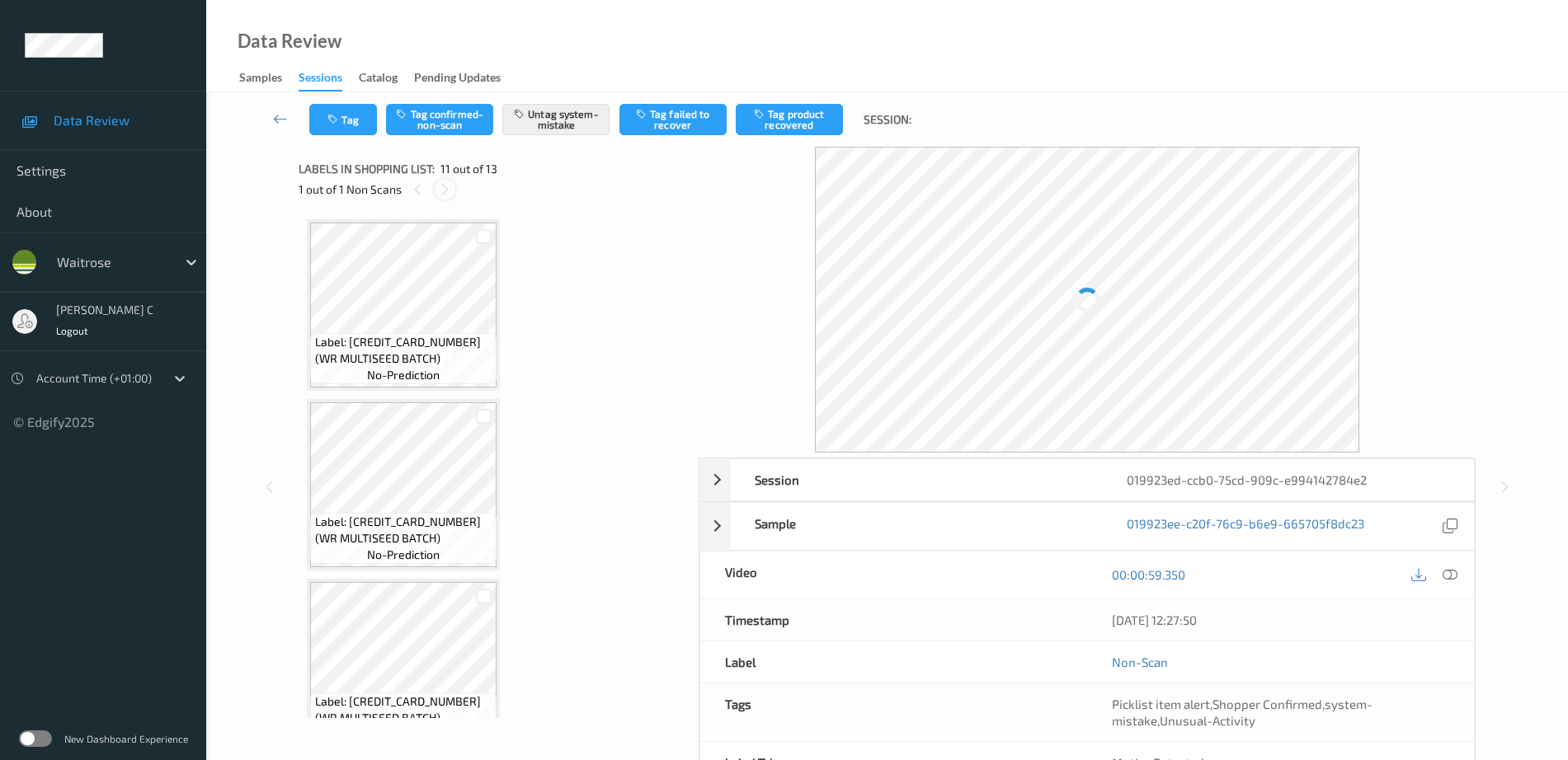
scroll to position [1626, 0]
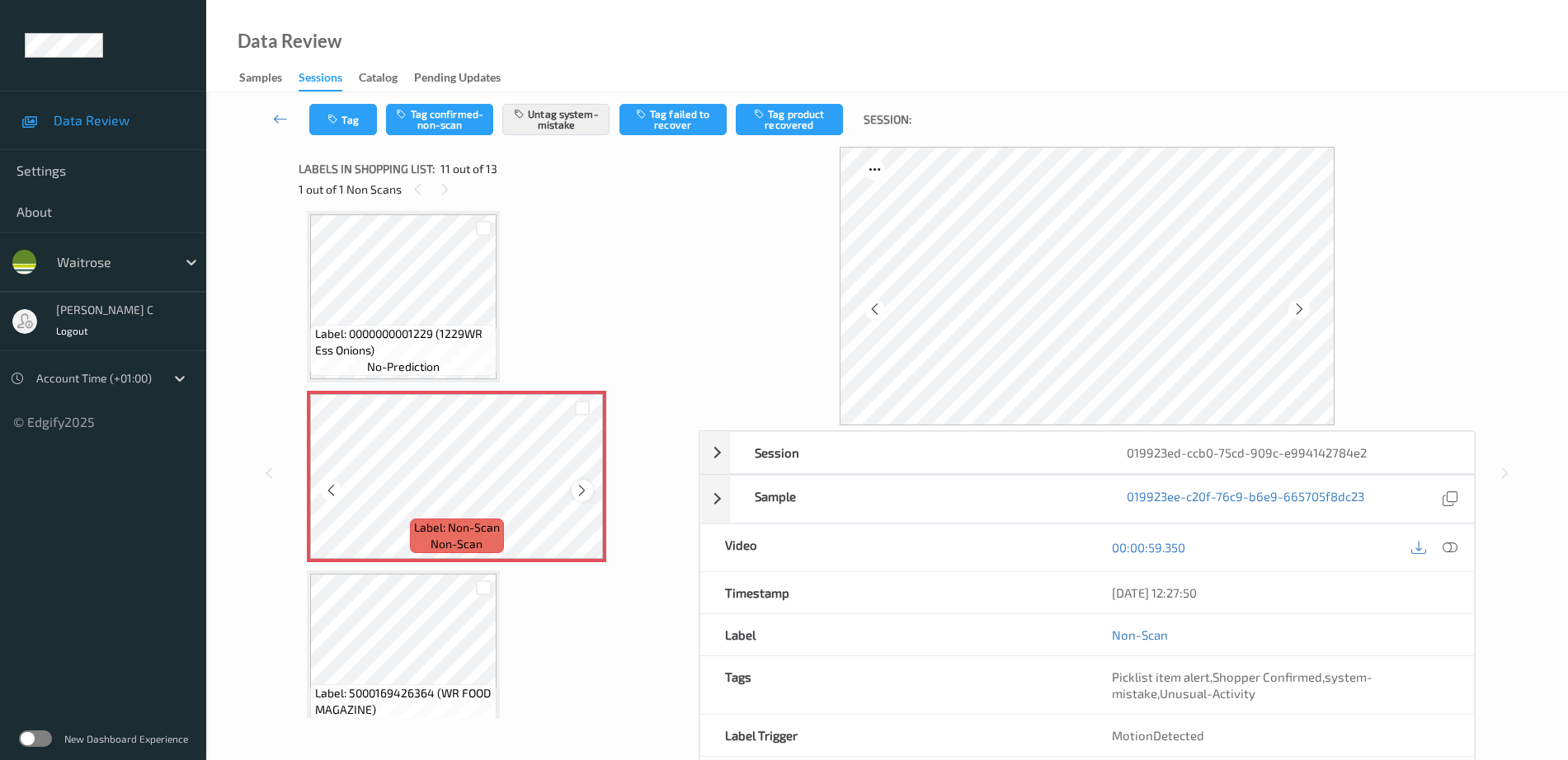
click at [585, 490] on icon at bounding box center [582, 490] width 14 height 15
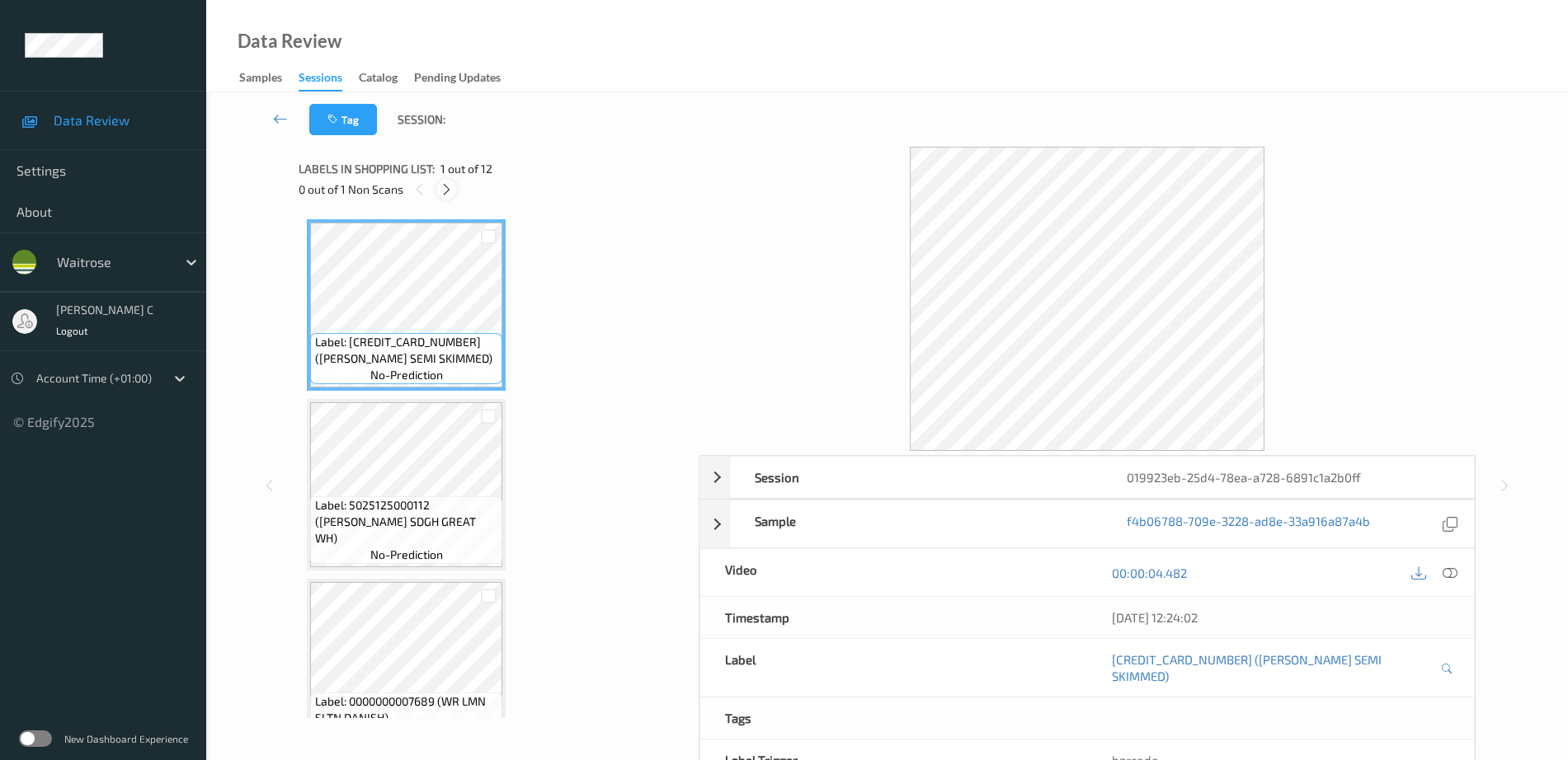
click at [445, 187] on icon at bounding box center [447, 189] width 14 height 15
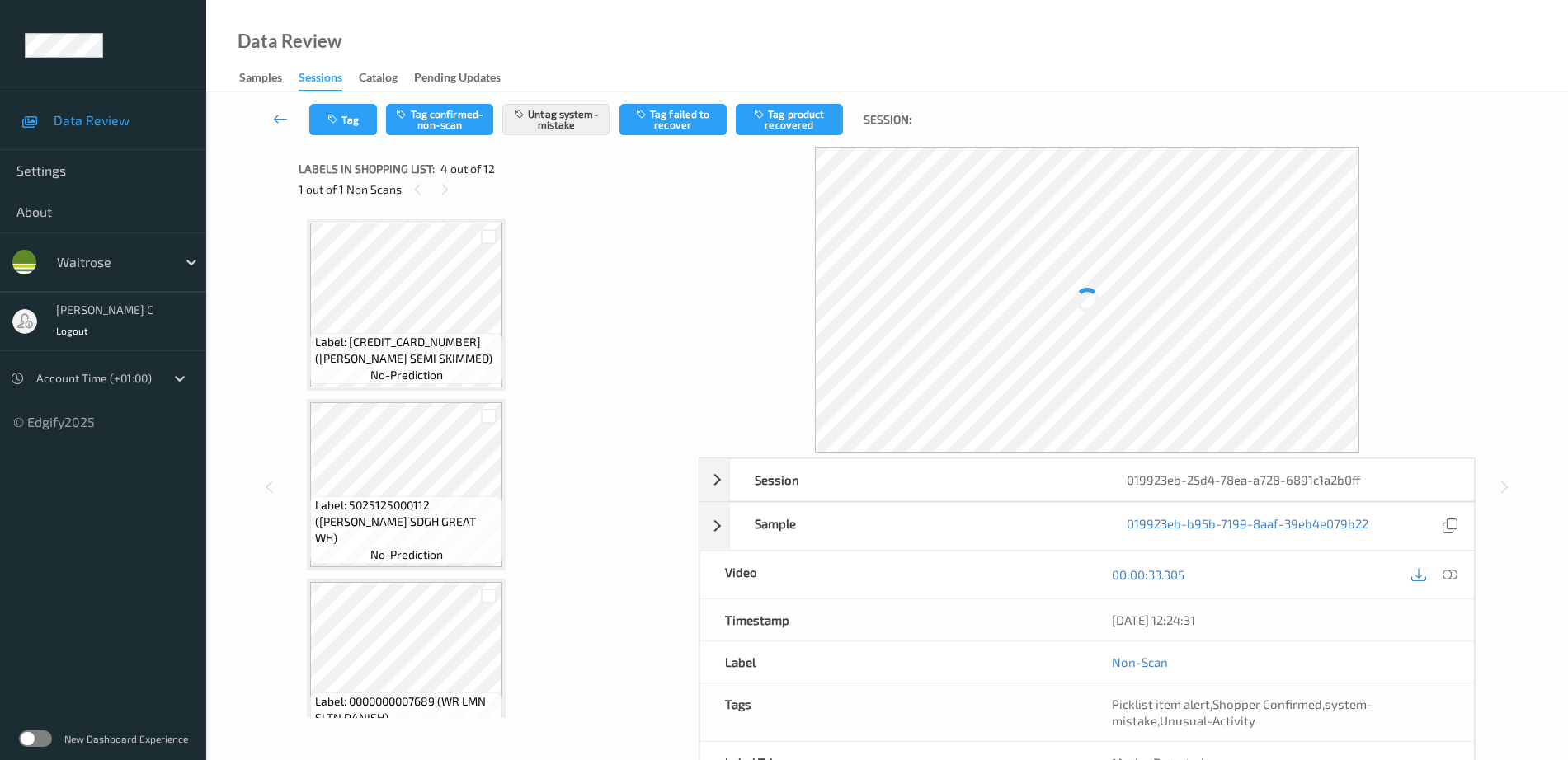
scroll to position [368, 0]
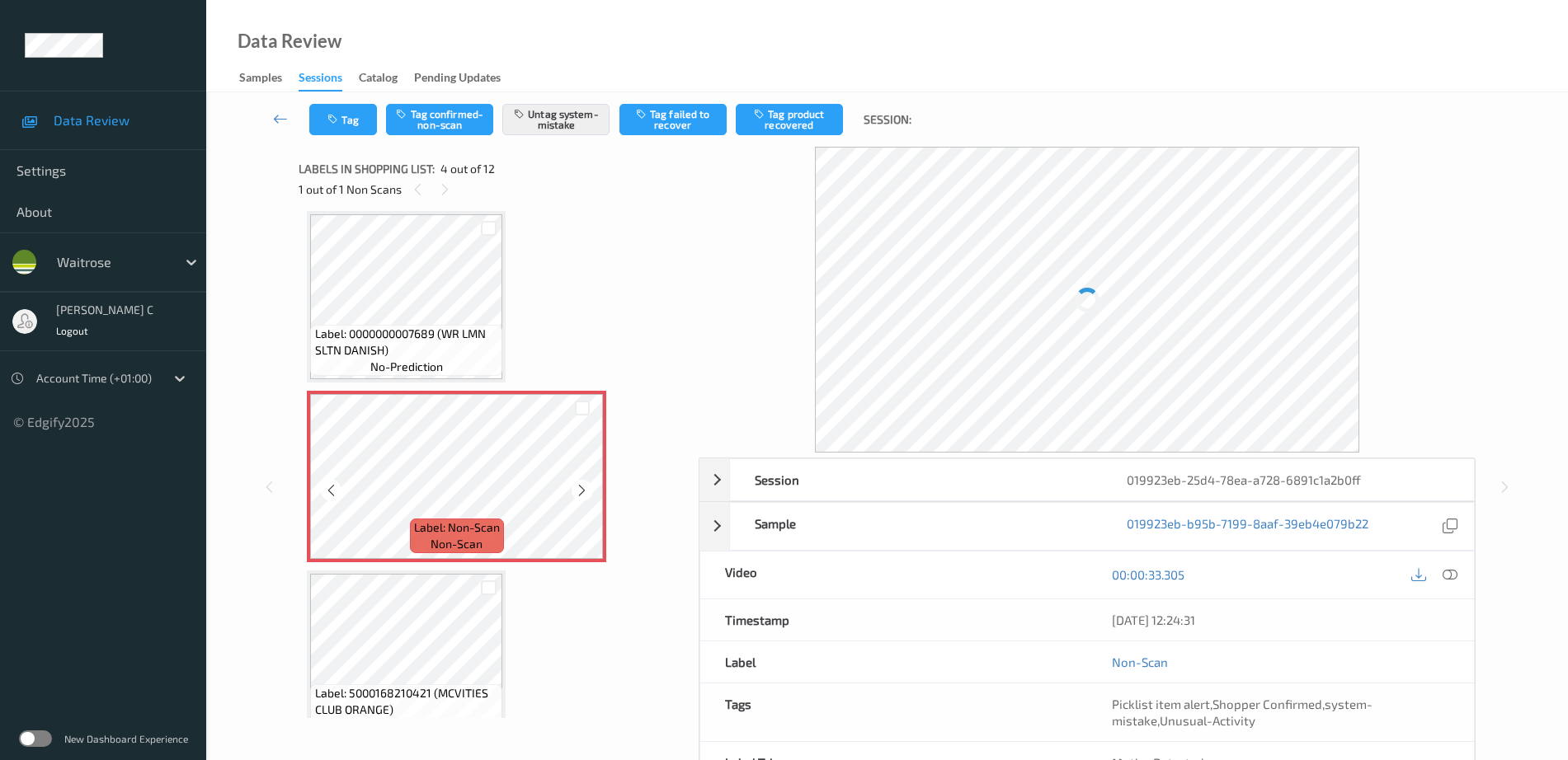
click at [468, 545] on span "non-scan" at bounding box center [456, 544] width 52 height 17
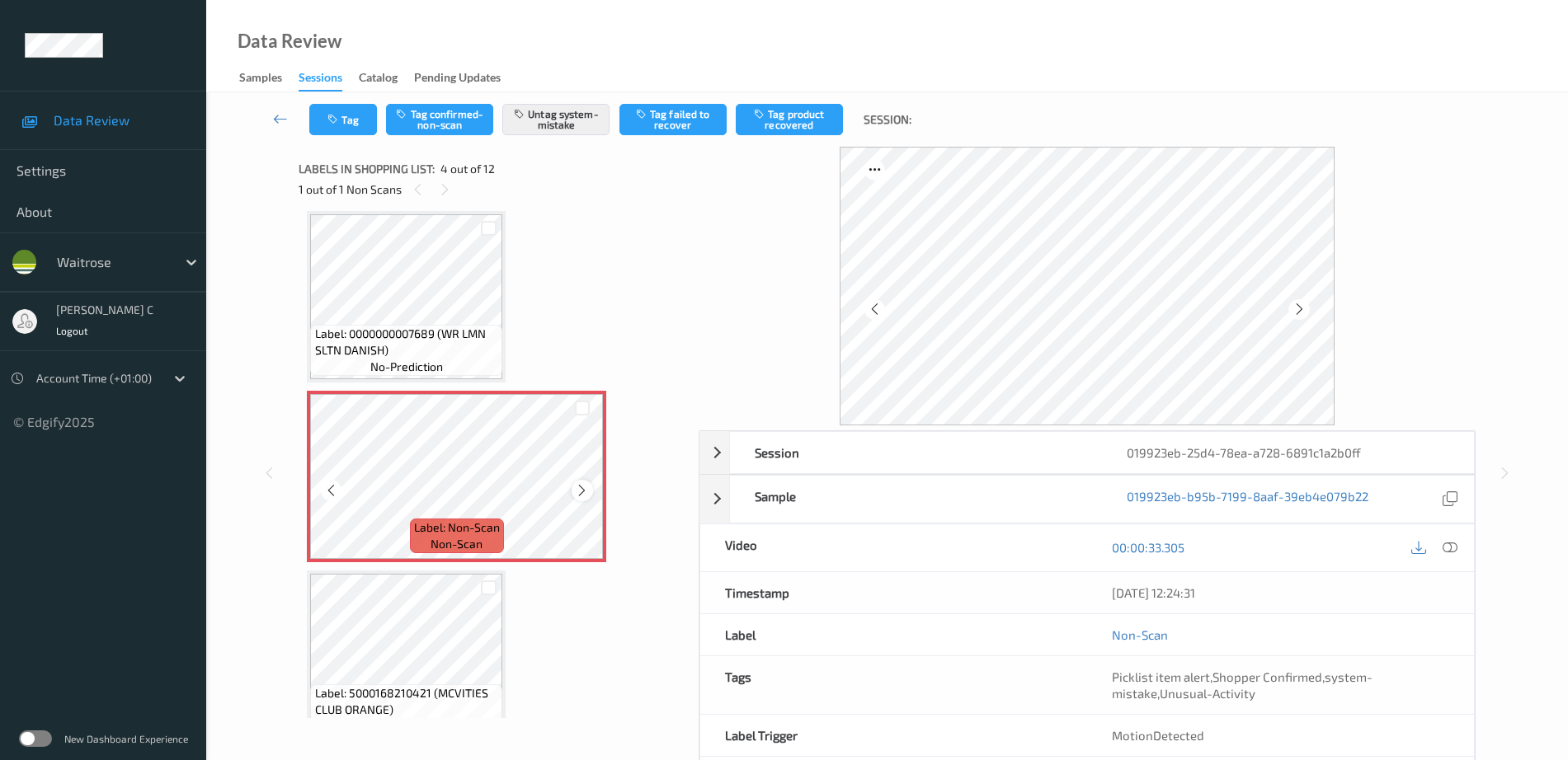
click at [581, 491] on icon at bounding box center [582, 490] width 14 height 15
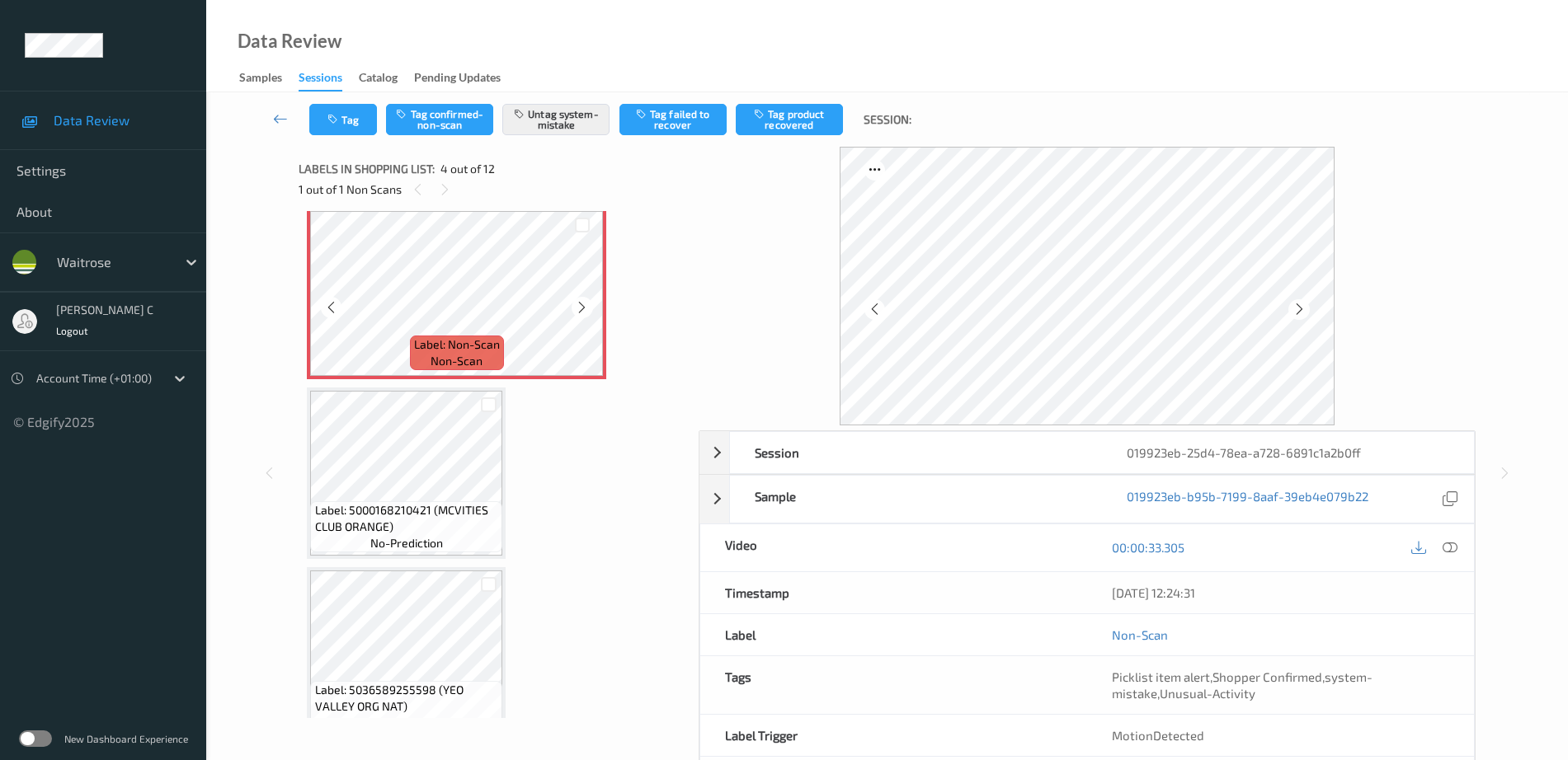
scroll to position [574, 0]
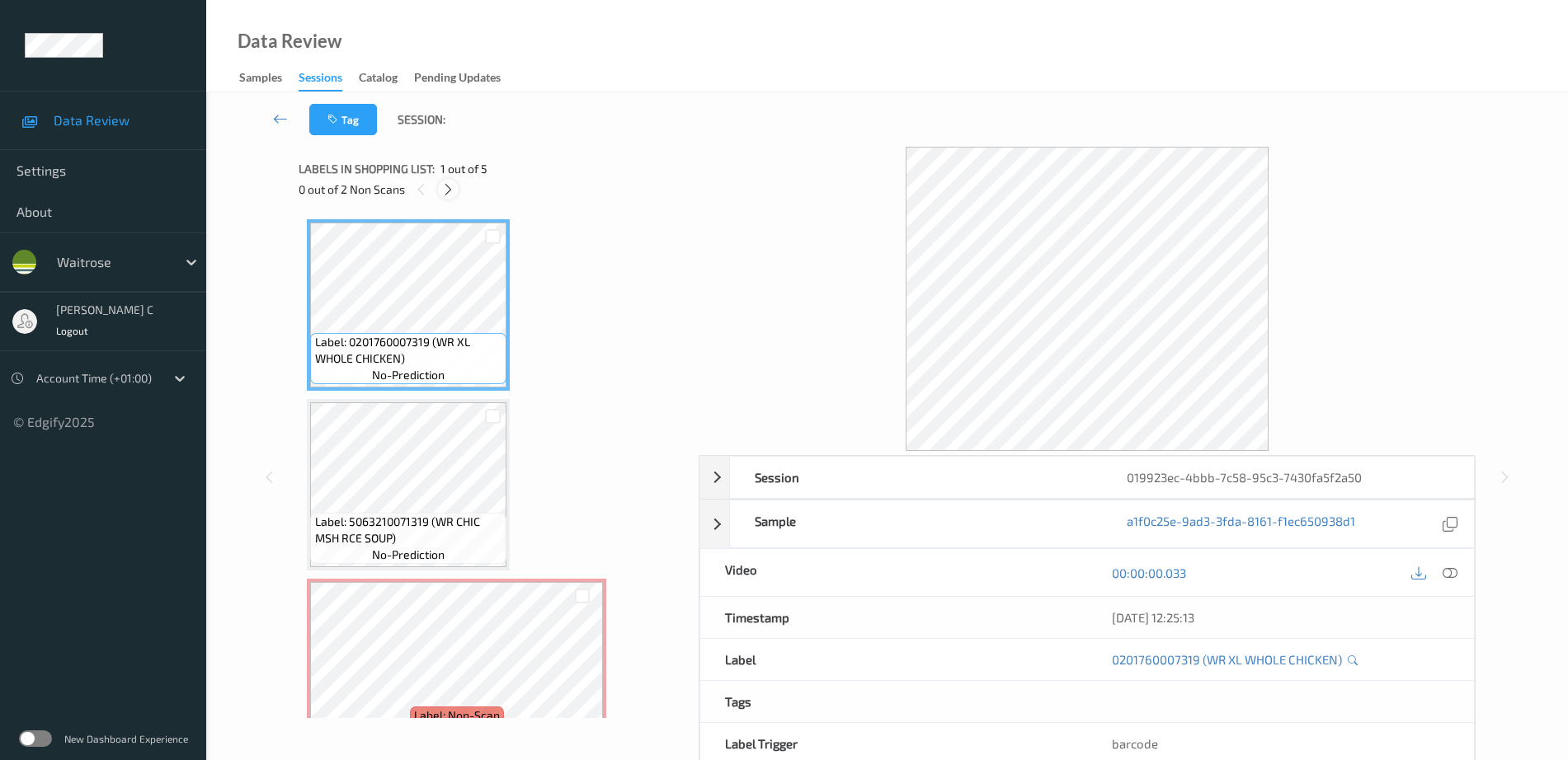
click at [451, 184] on icon at bounding box center [448, 189] width 14 height 15
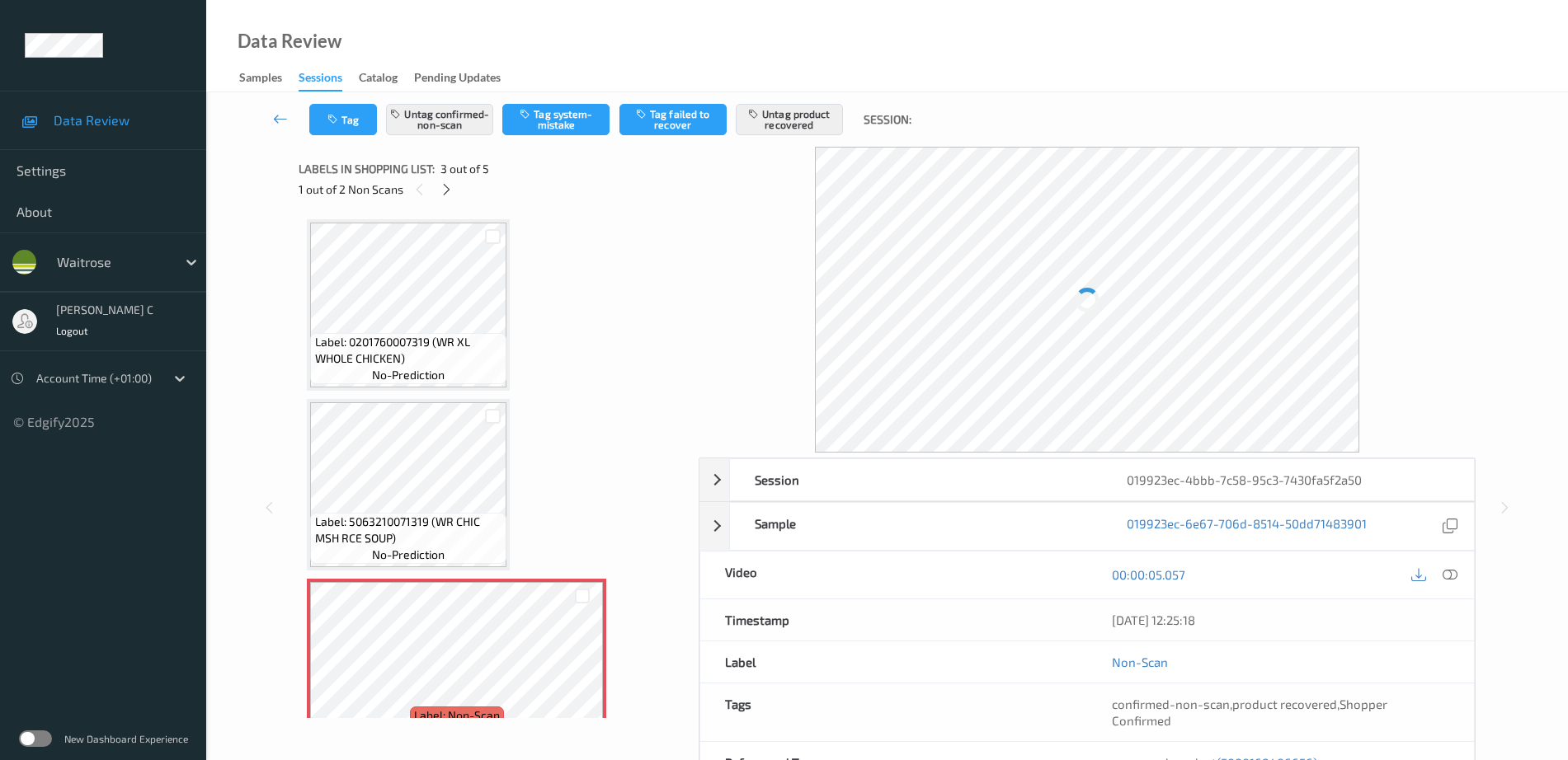
scroll to position [188, 0]
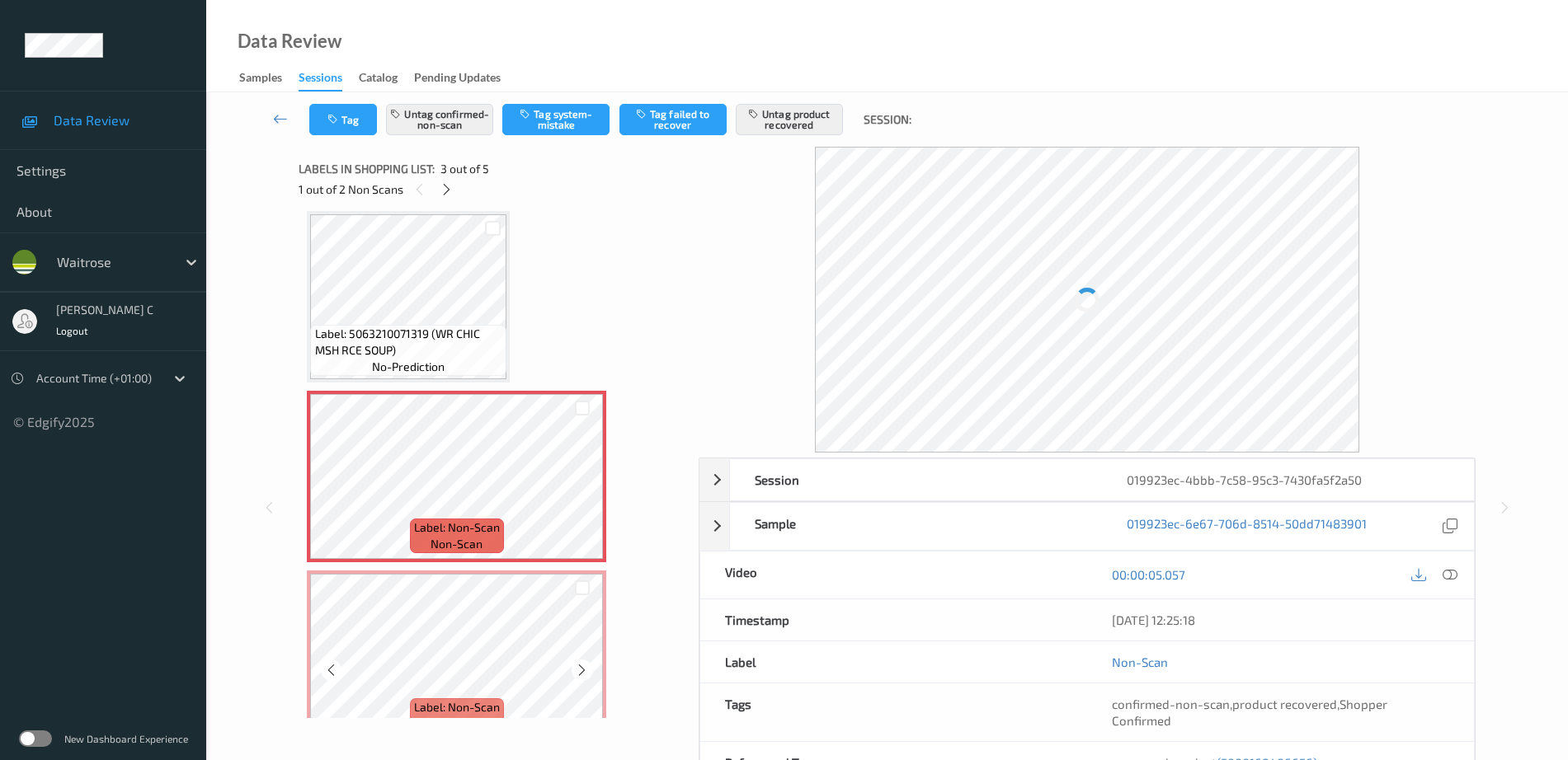
click at [447, 524] on span "Label: Non-Scan" at bounding box center [456, 528] width 85 height 17
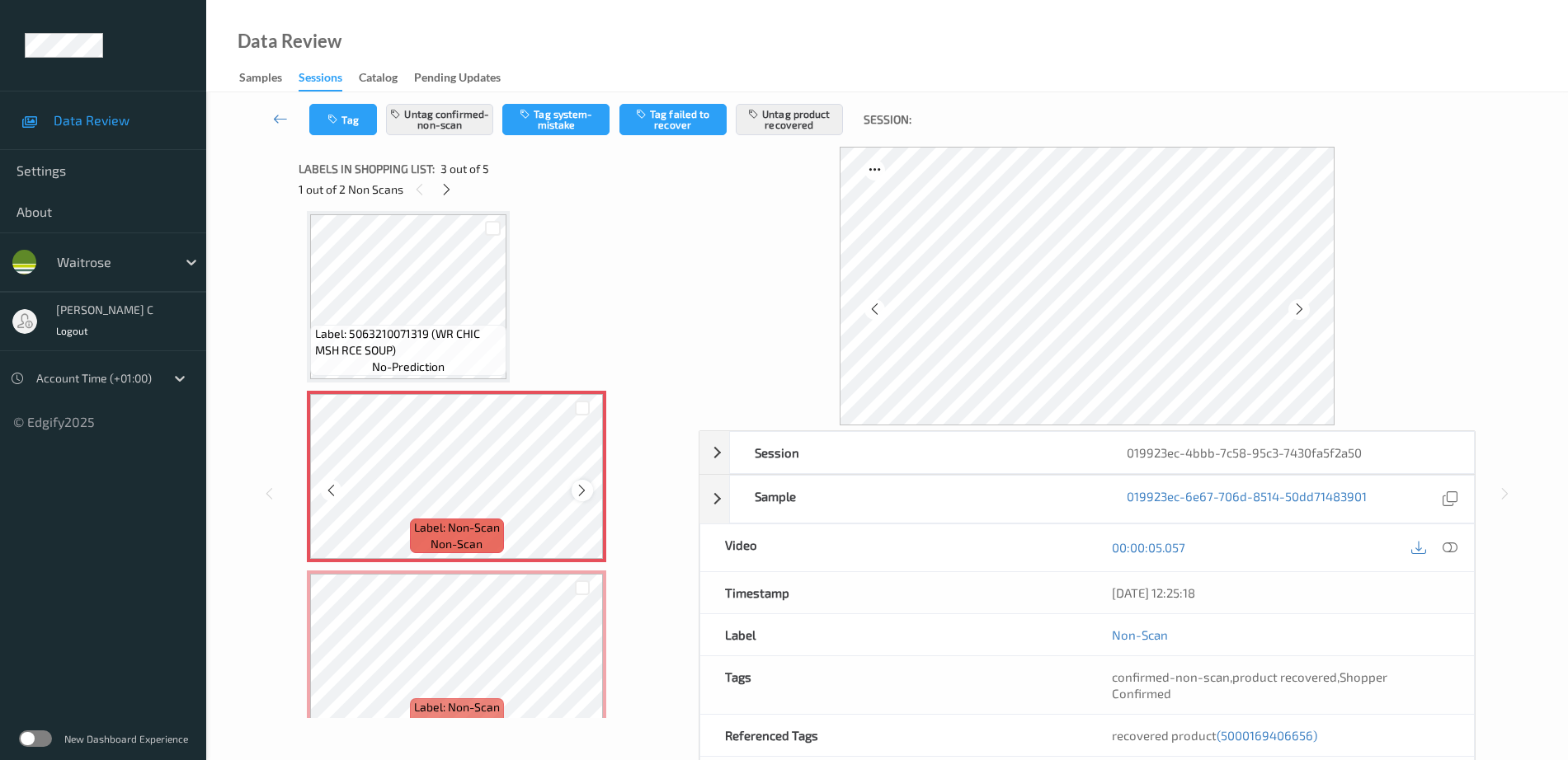
click at [578, 494] on icon at bounding box center [582, 490] width 14 height 15
click at [578, 493] on icon at bounding box center [582, 490] width 14 height 15
click at [314, 397] on div "Label: Non-Scan non-scan" at bounding box center [310, 394] width 7 height 7
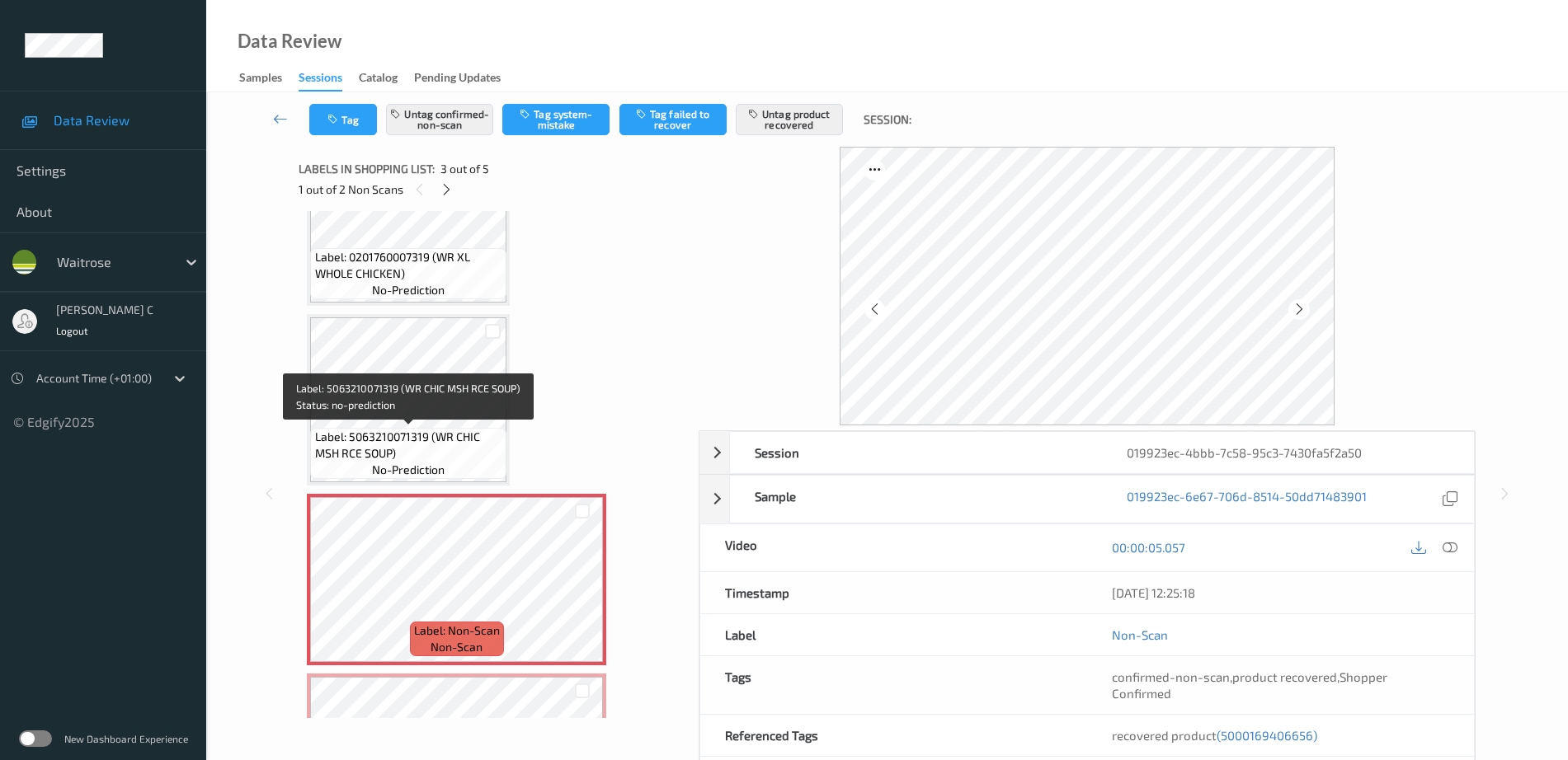
click at [416, 277] on span "Label: 0201760007319 (WR XL WHOLE CHICKEN)" at bounding box center [408, 265] width 188 height 33
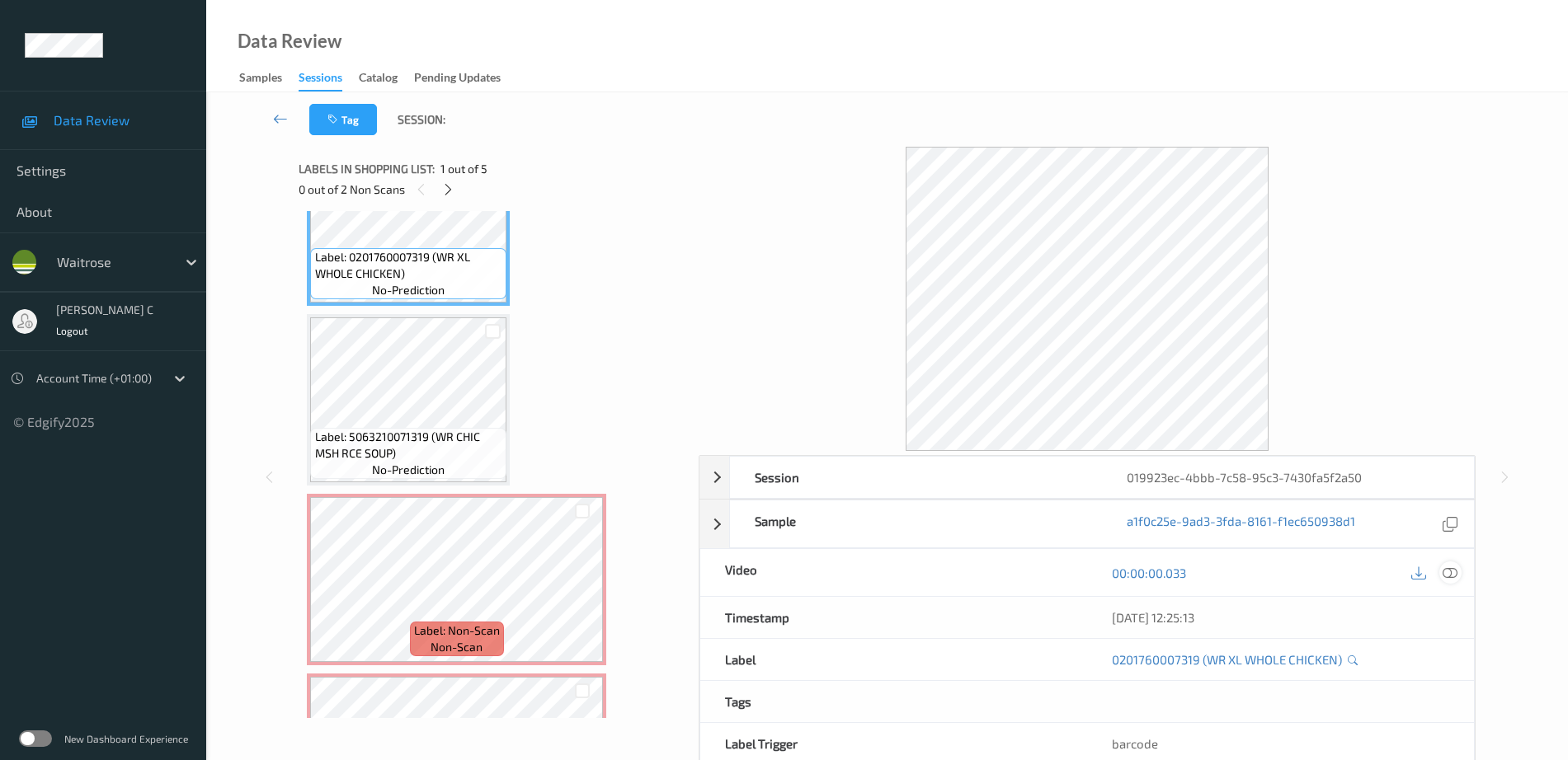
click at [1446, 568] on icon at bounding box center [1450, 573] width 15 height 15
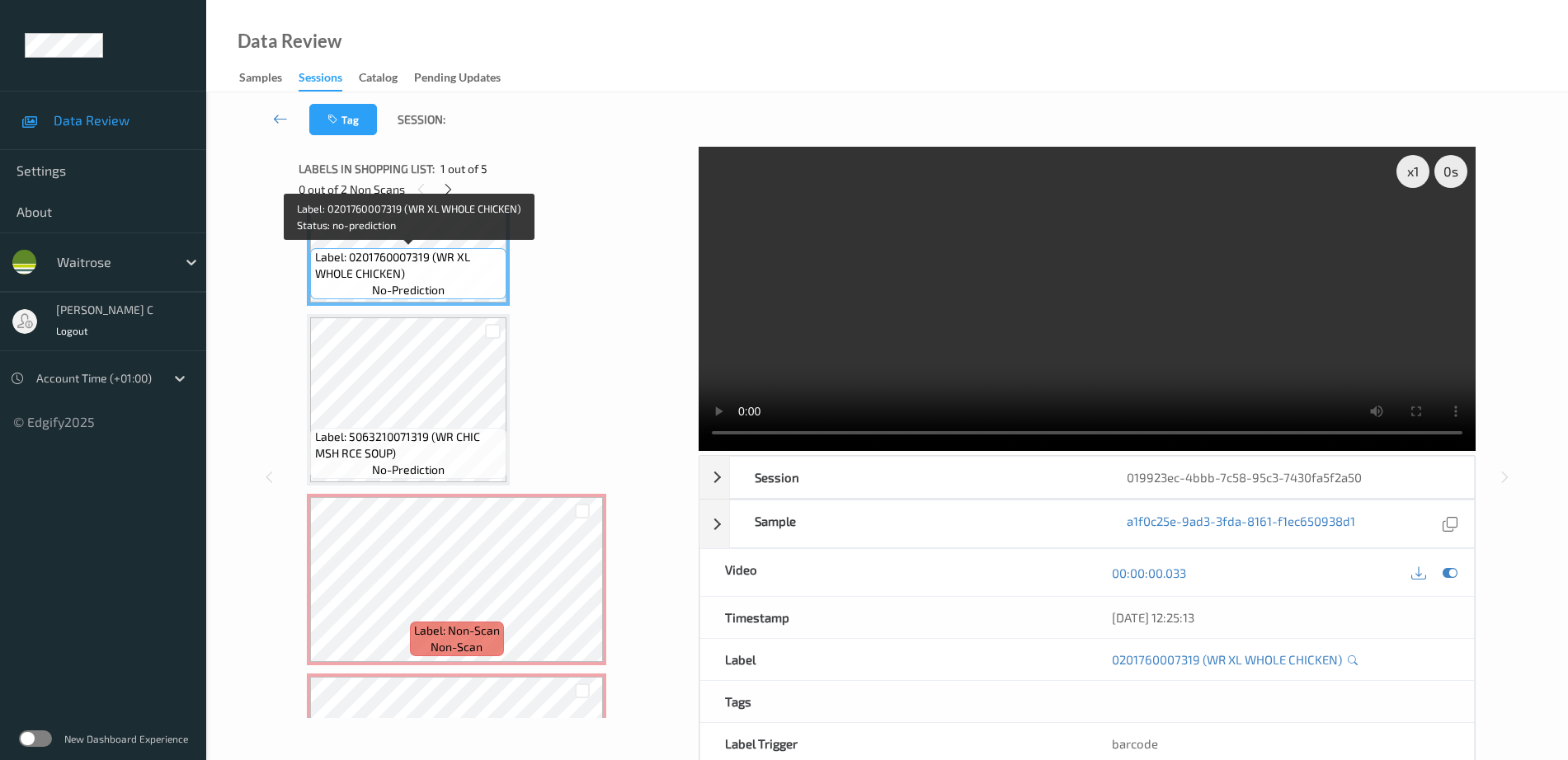
click at [435, 288] on span "no-prediction" at bounding box center [408, 290] width 73 height 17
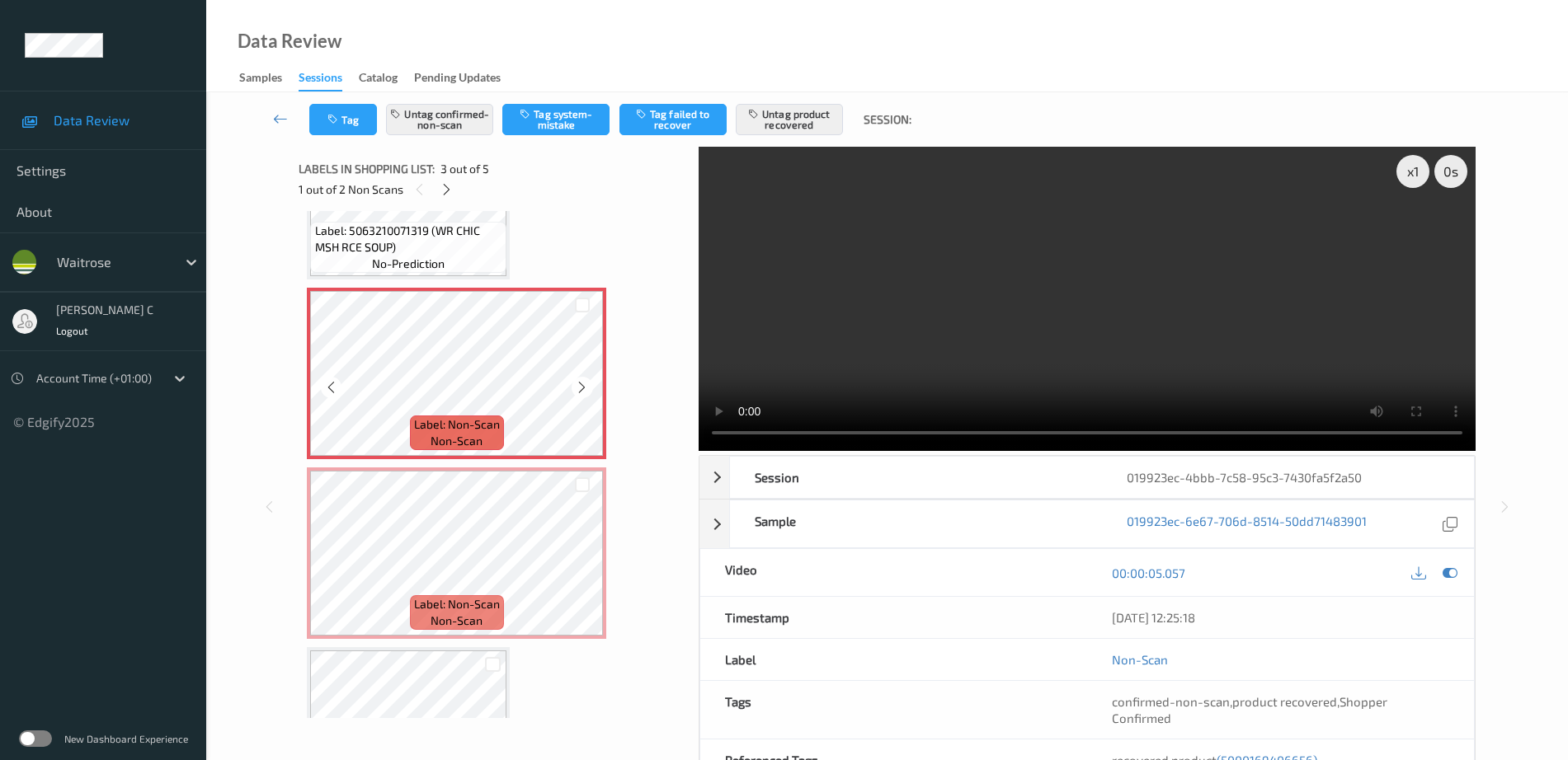
scroll to position [394, 0]
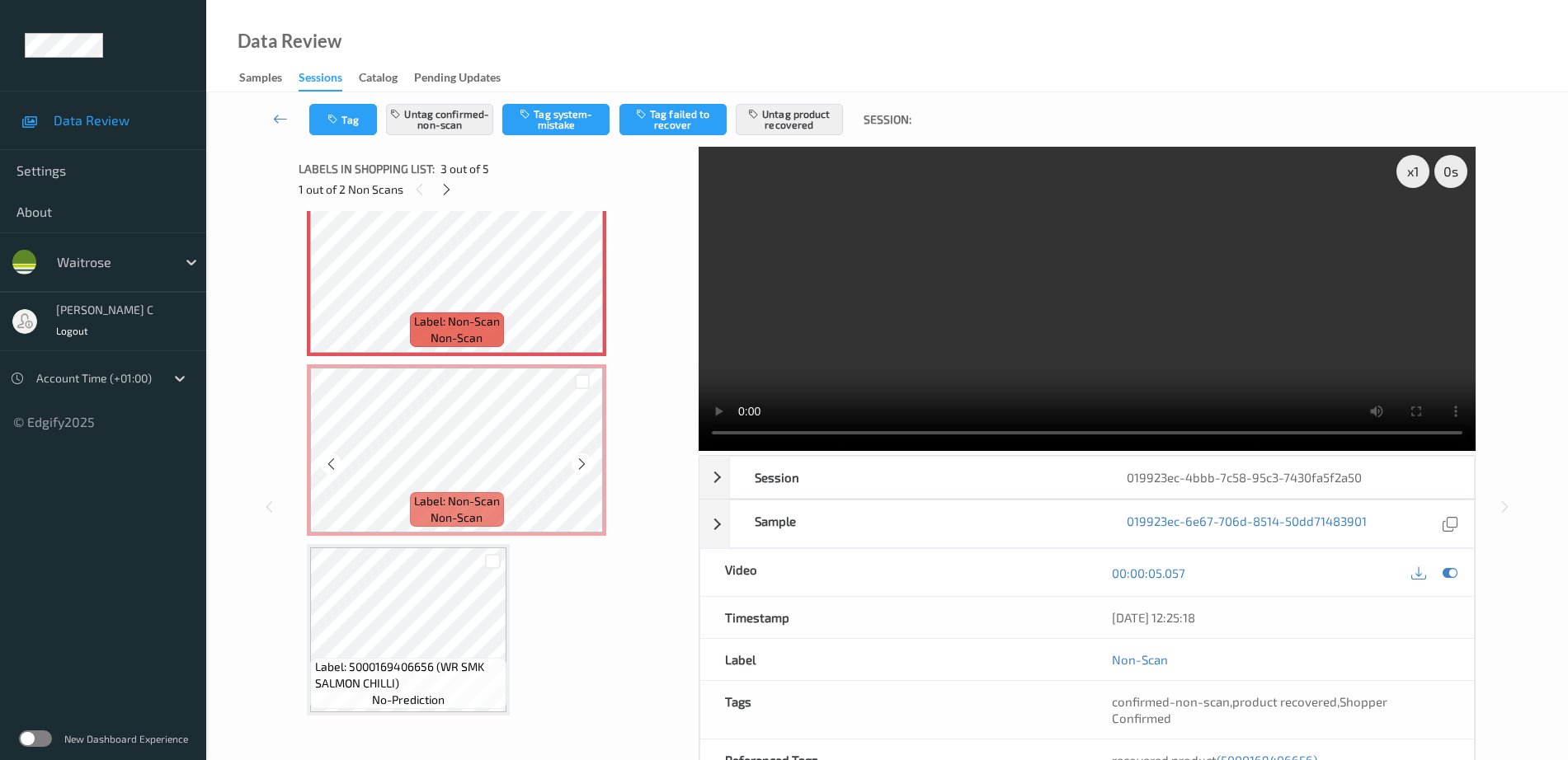
click at [427, 546] on div "Label: 5000169406656 (WR SMK SALMON CHILLI) no-prediction" at bounding box center [408, 630] width 203 height 172
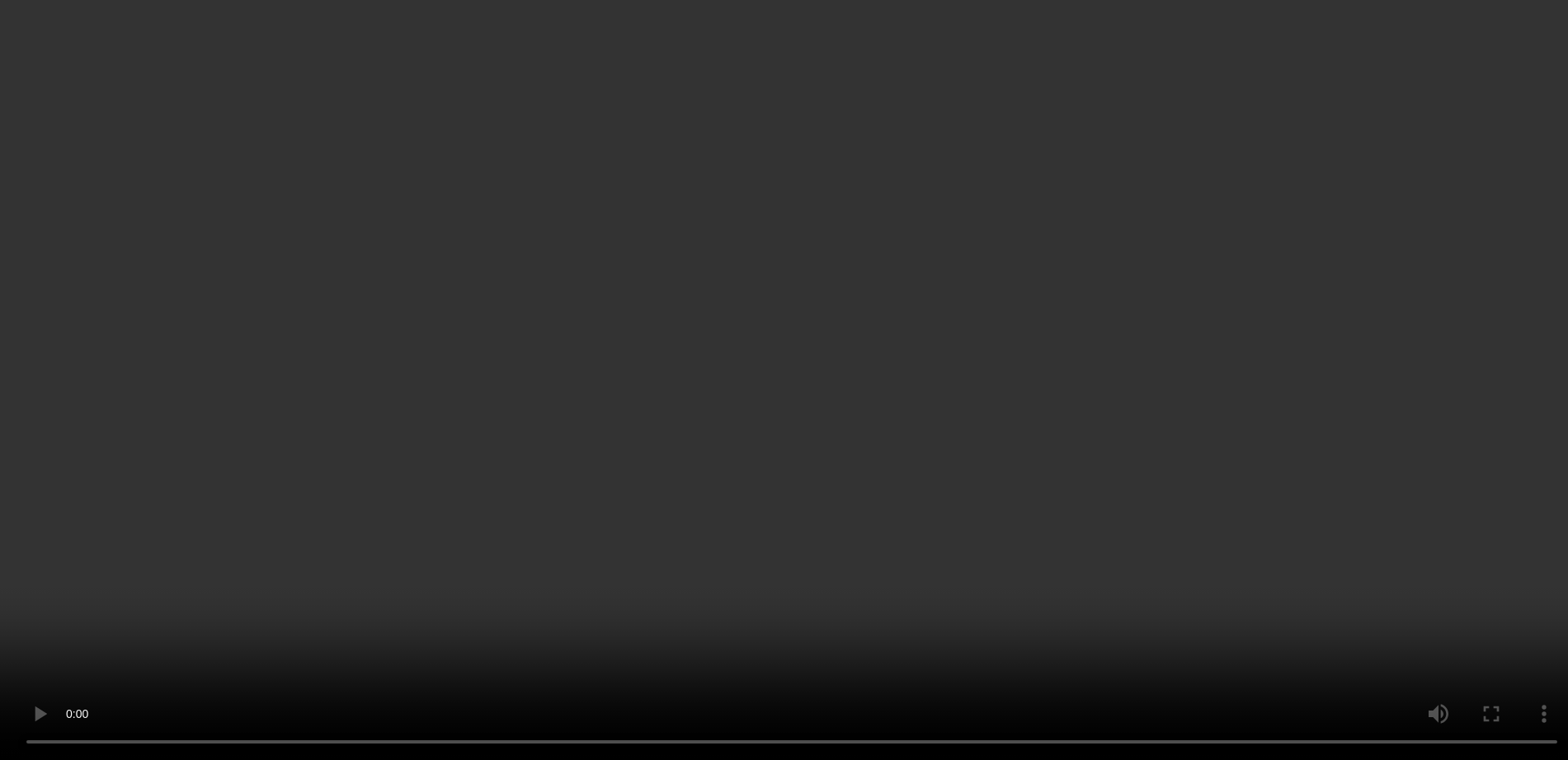
scroll to position [373, 0]
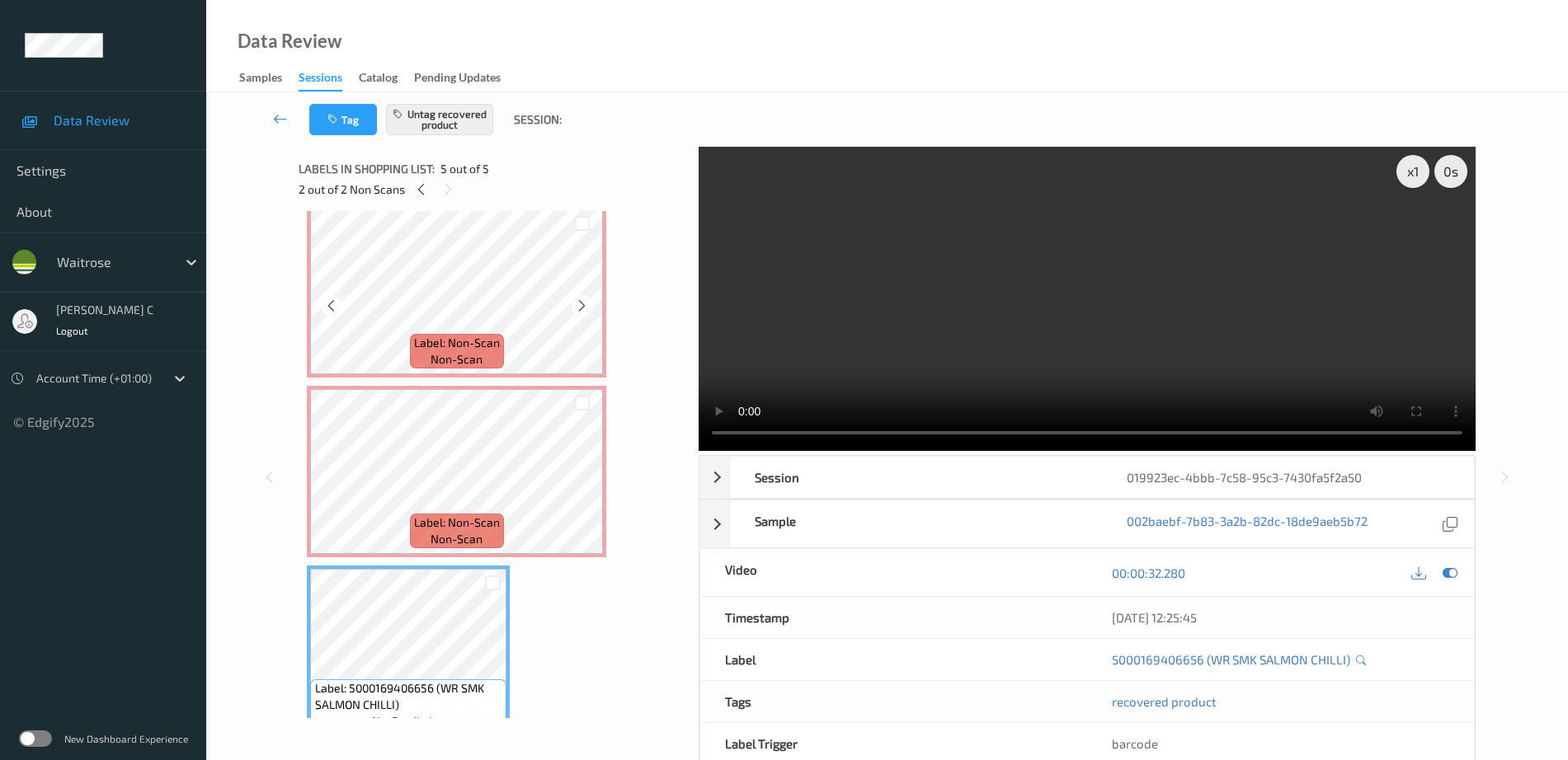
click at [446, 347] on span "Label: Non-Scan" at bounding box center [456, 343] width 85 height 17
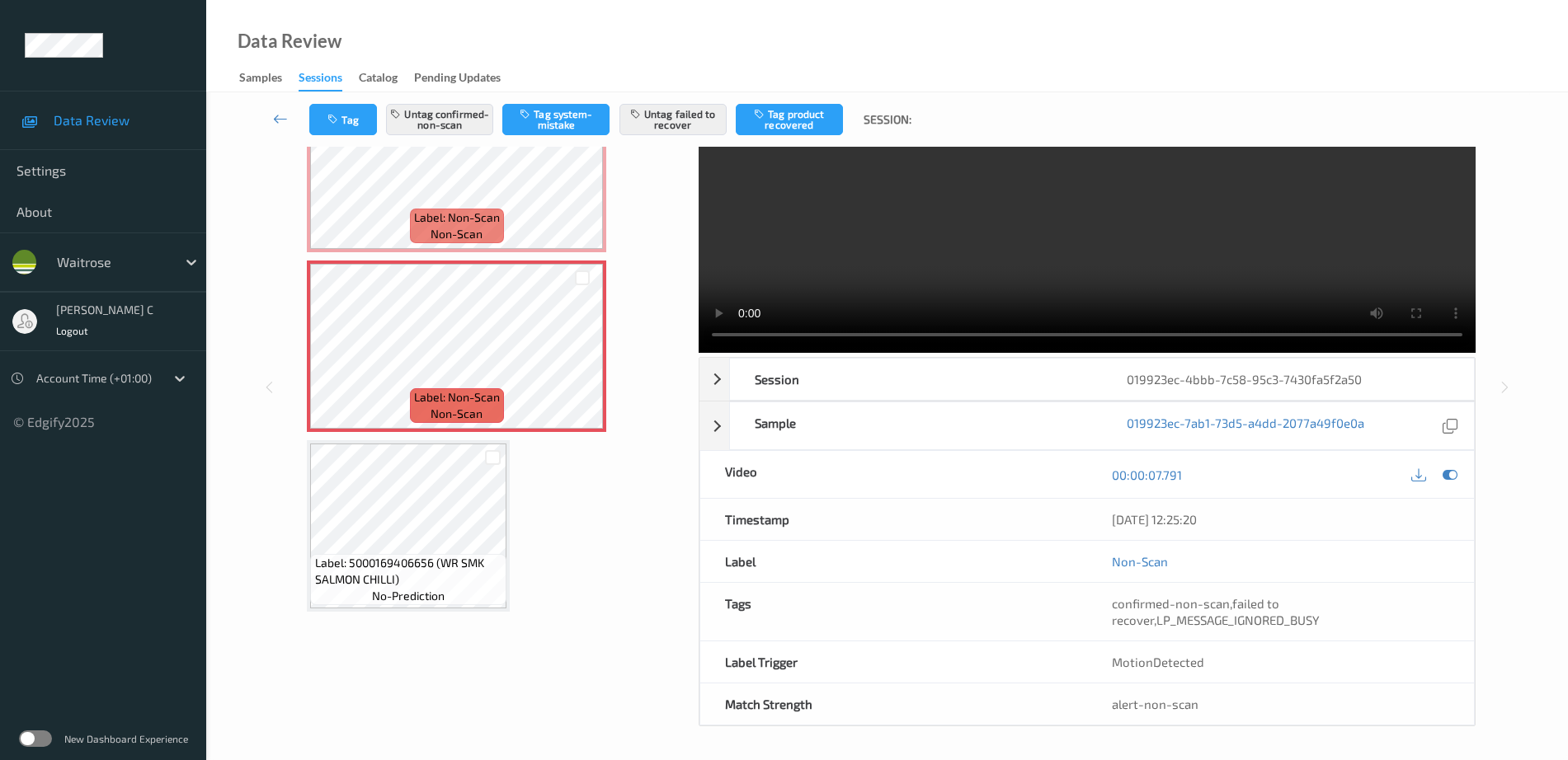
scroll to position [82, 0]
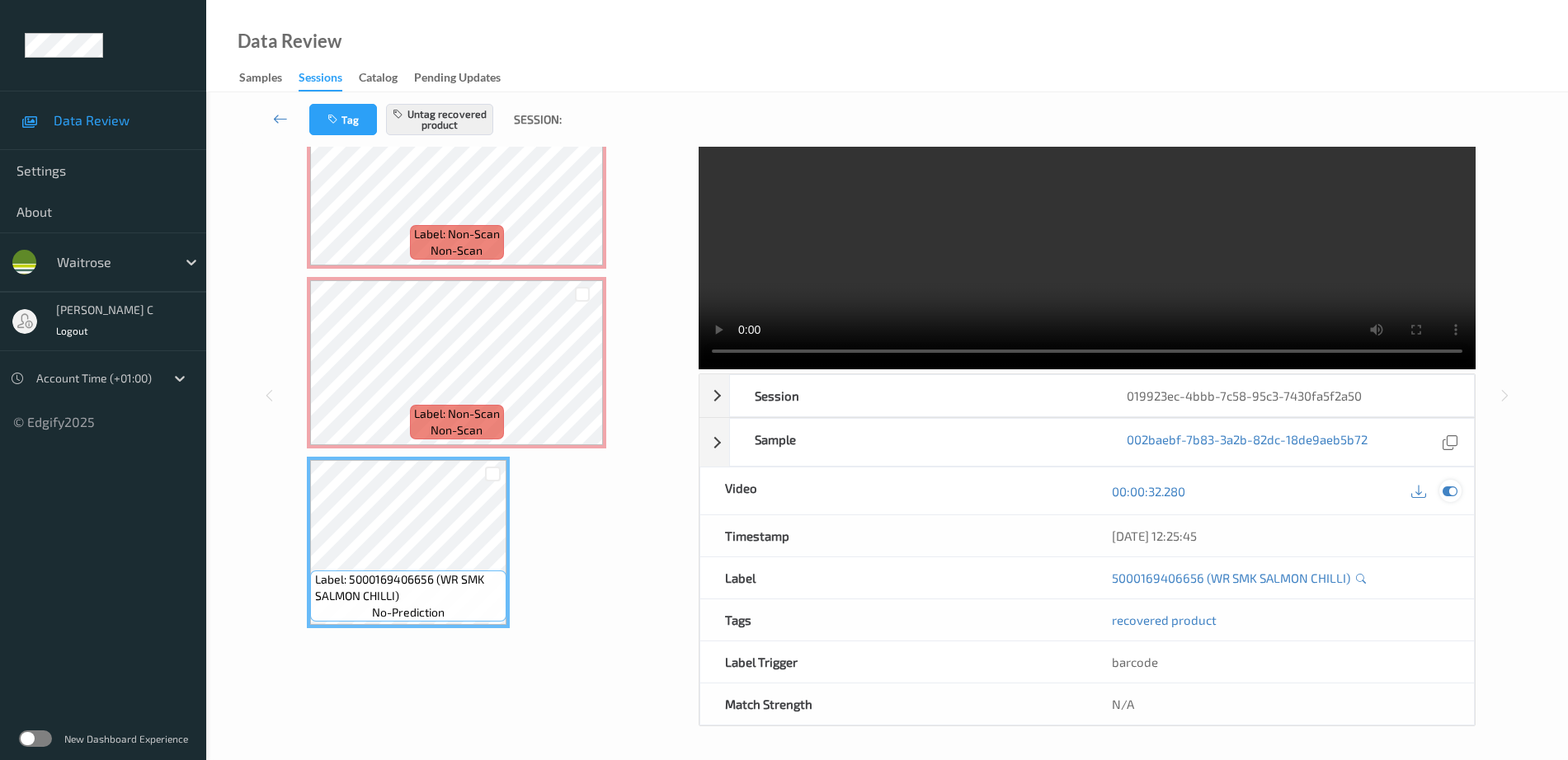
click at [1446, 485] on icon at bounding box center [1450, 491] width 15 height 15
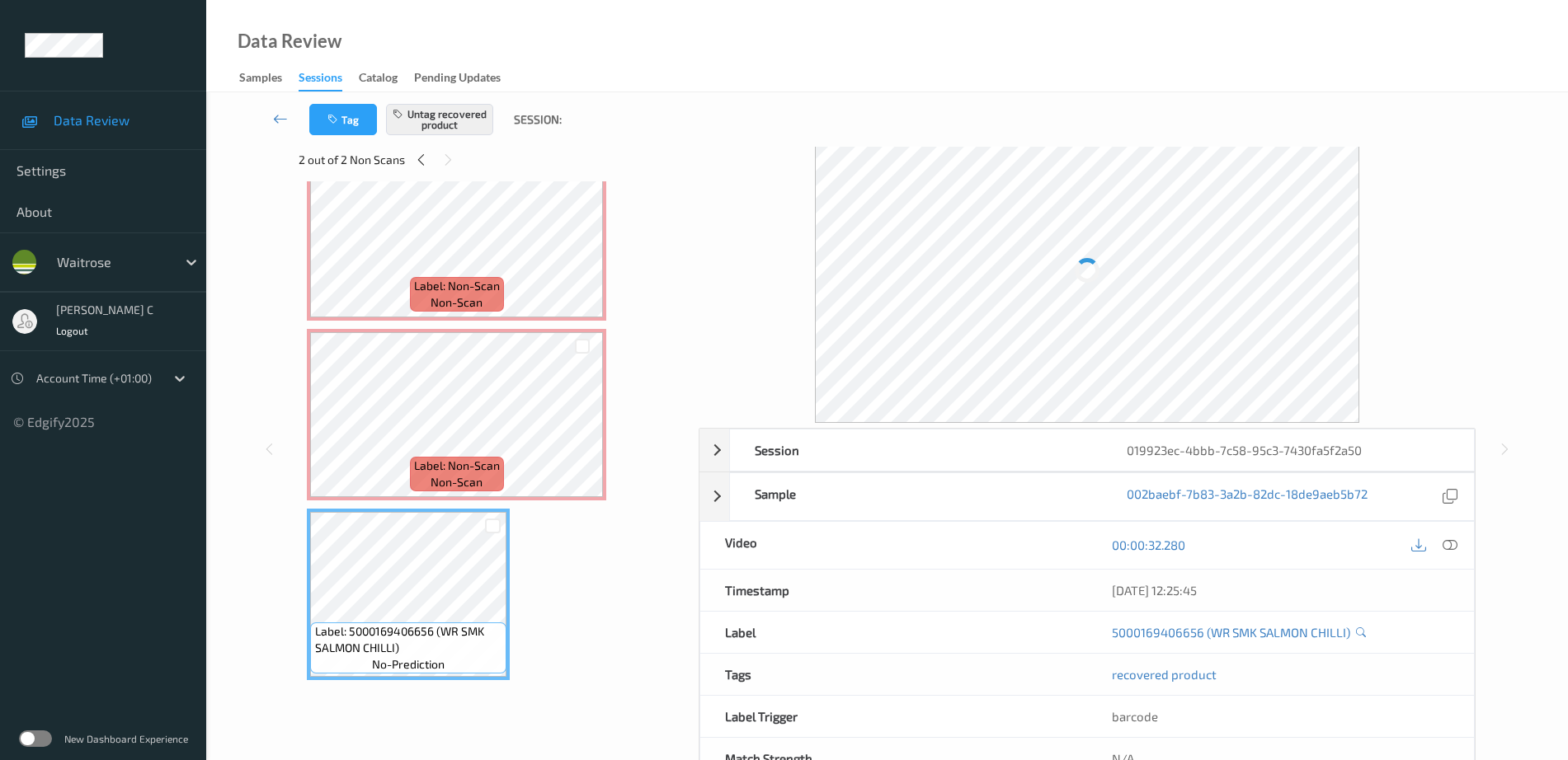
scroll to position [0, 0]
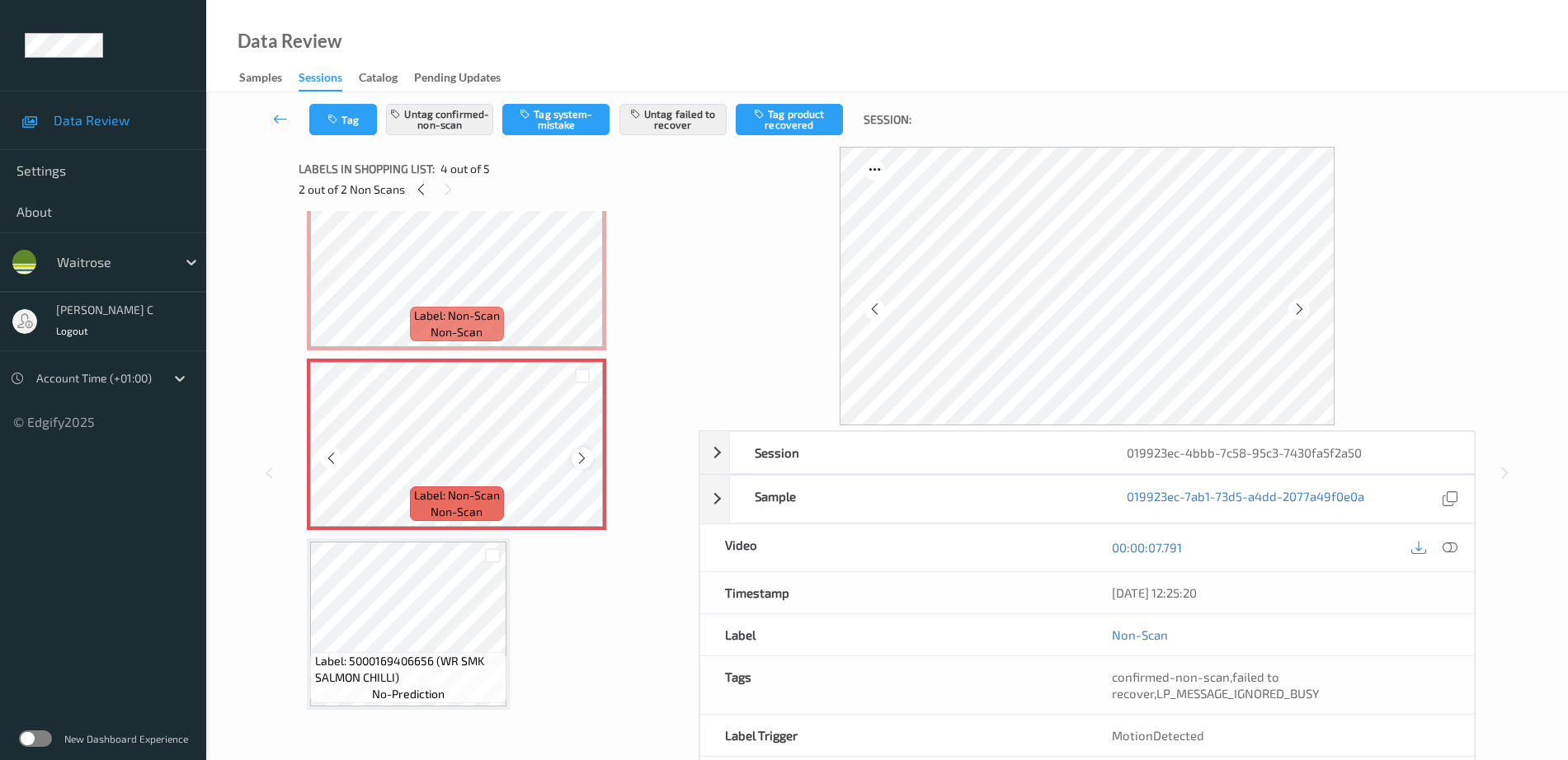
click at [584, 451] on icon at bounding box center [582, 458] width 14 height 15
click at [584, 449] on div at bounding box center [582, 457] width 20 height 20
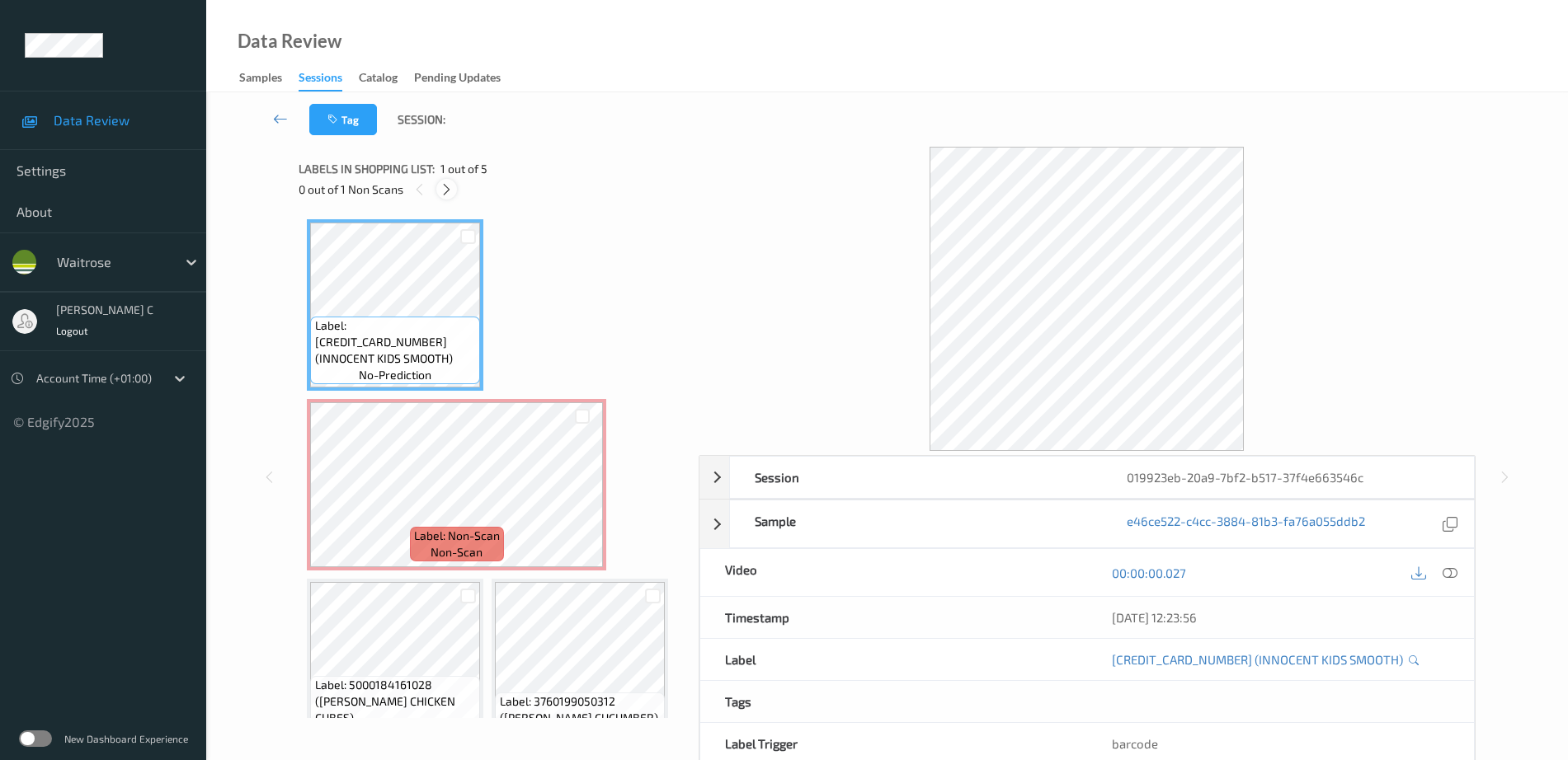
click at [447, 190] on icon at bounding box center [447, 189] width 14 height 15
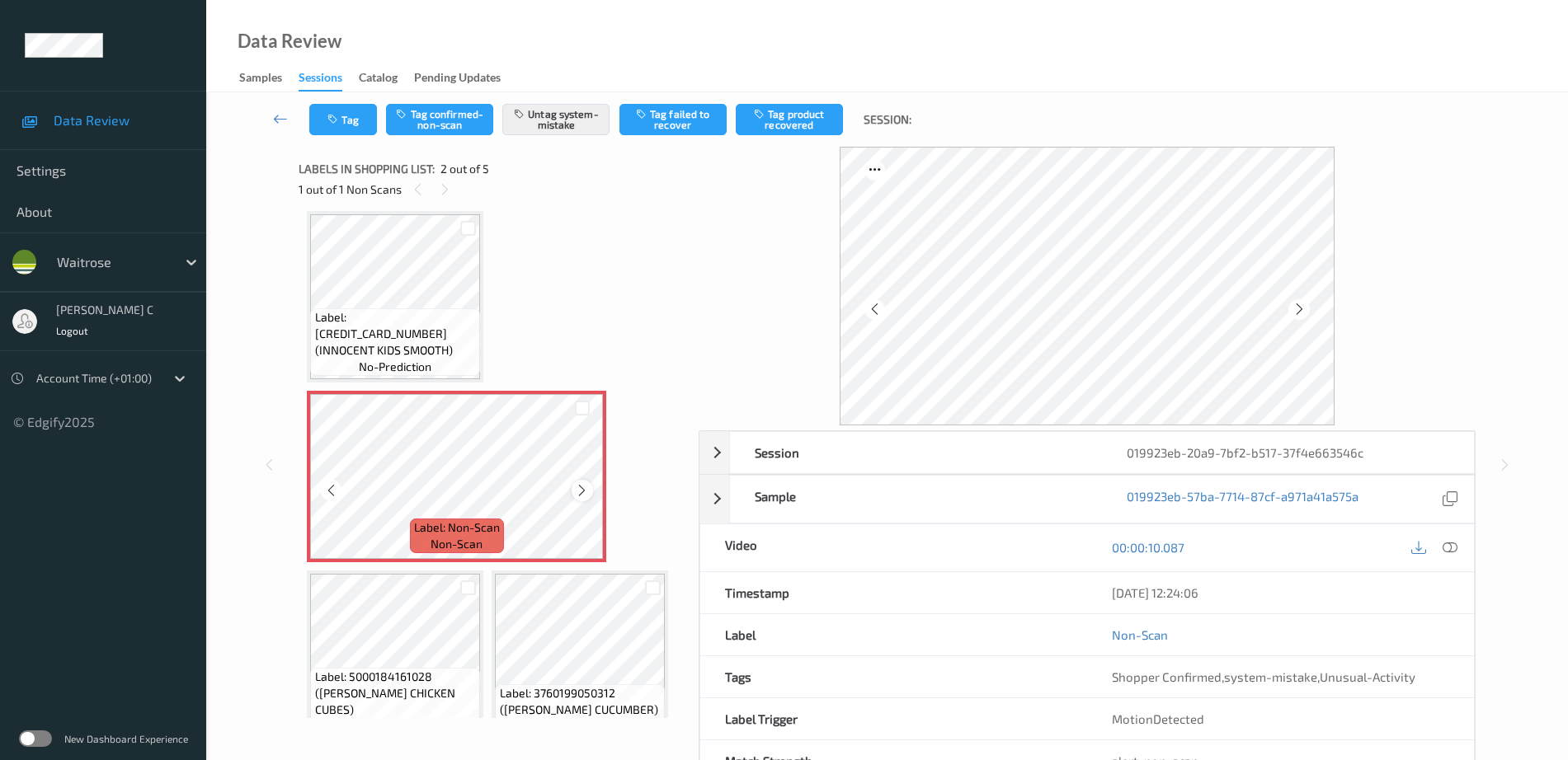
click at [577, 497] on icon at bounding box center [582, 490] width 14 height 15
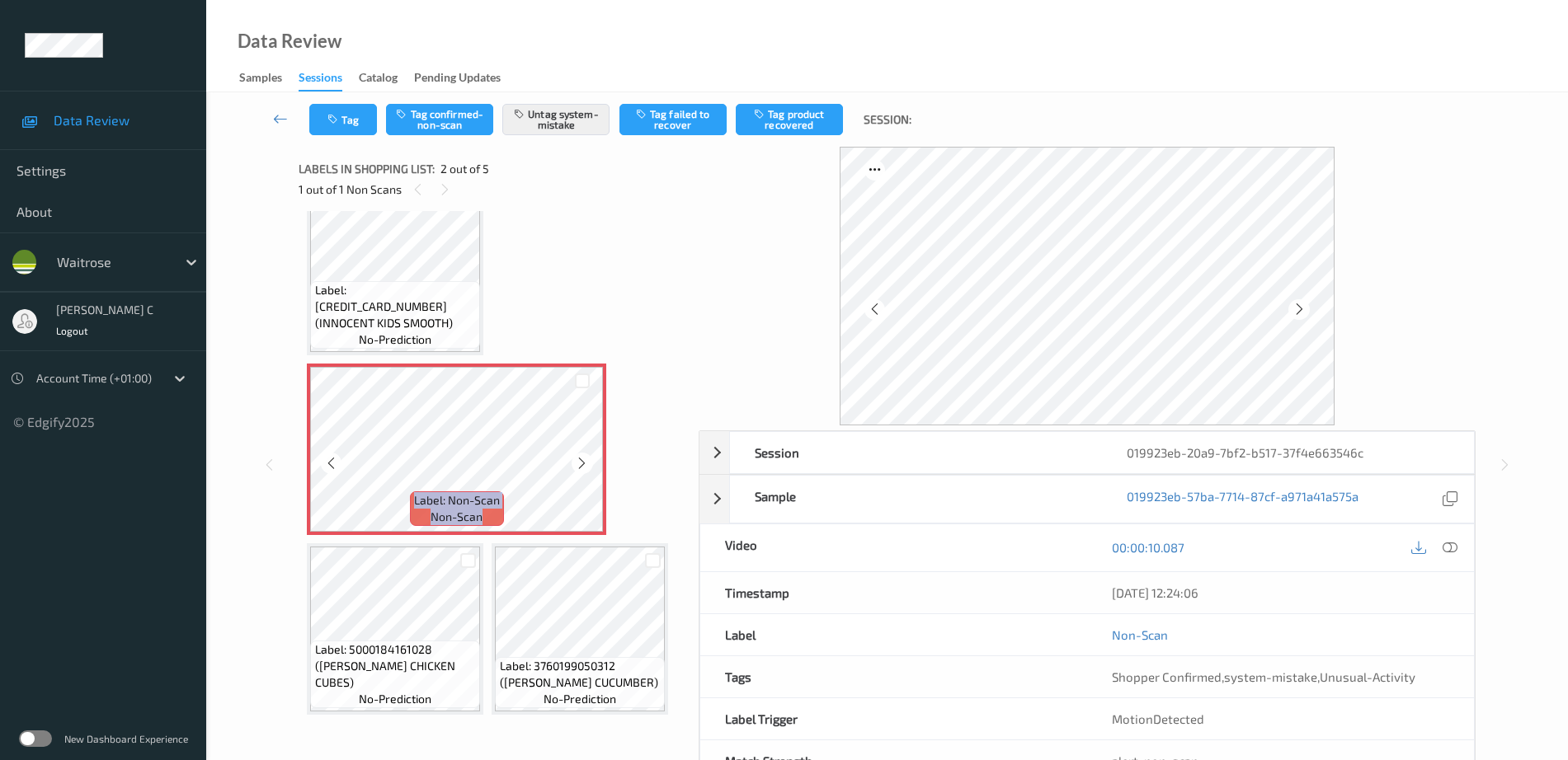
scroll to position [0, 0]
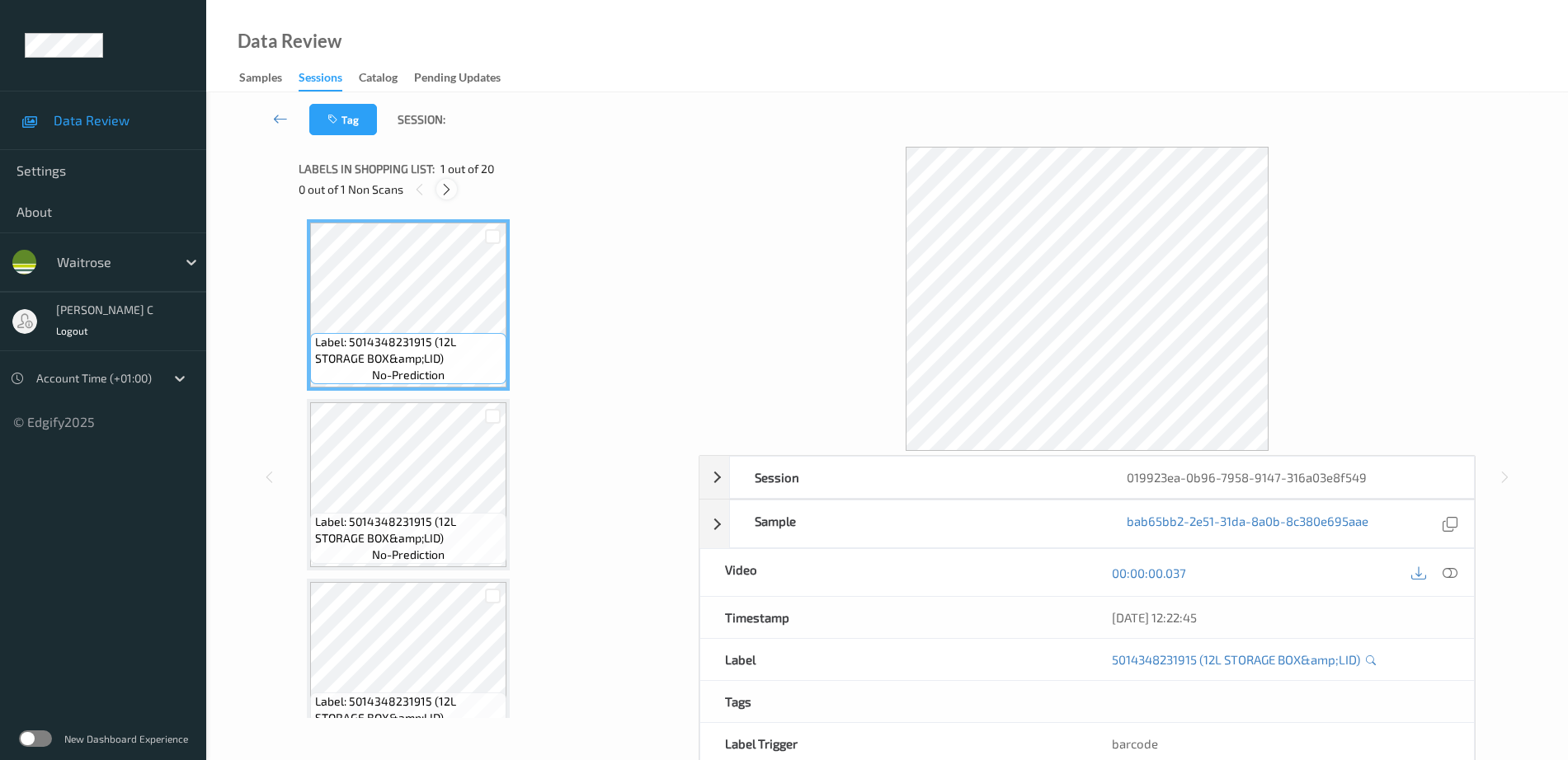
click at [441, 188] on icon at bounding box center [447, 189] width 14 height 15
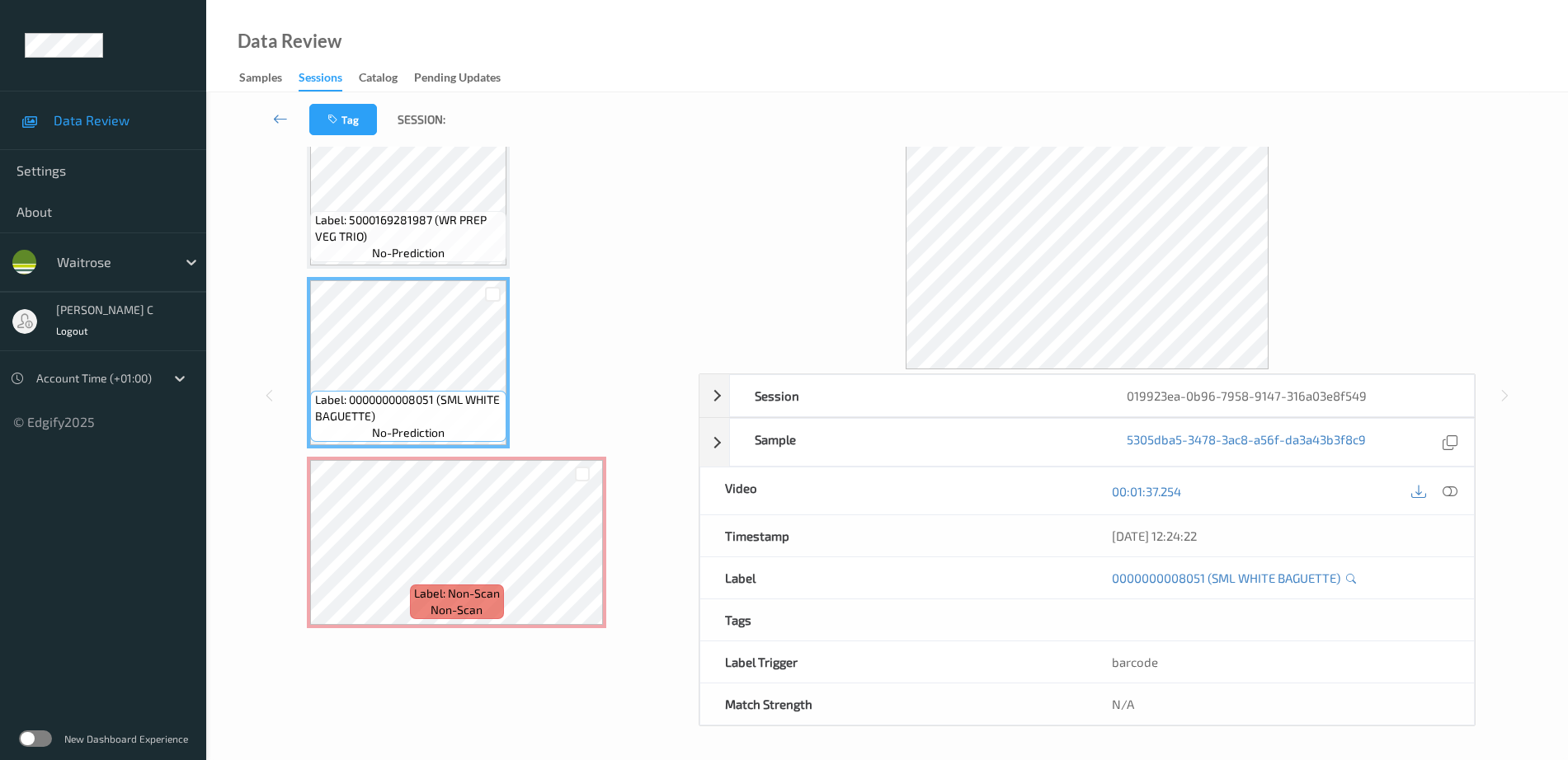
scroll to position [74, 0]
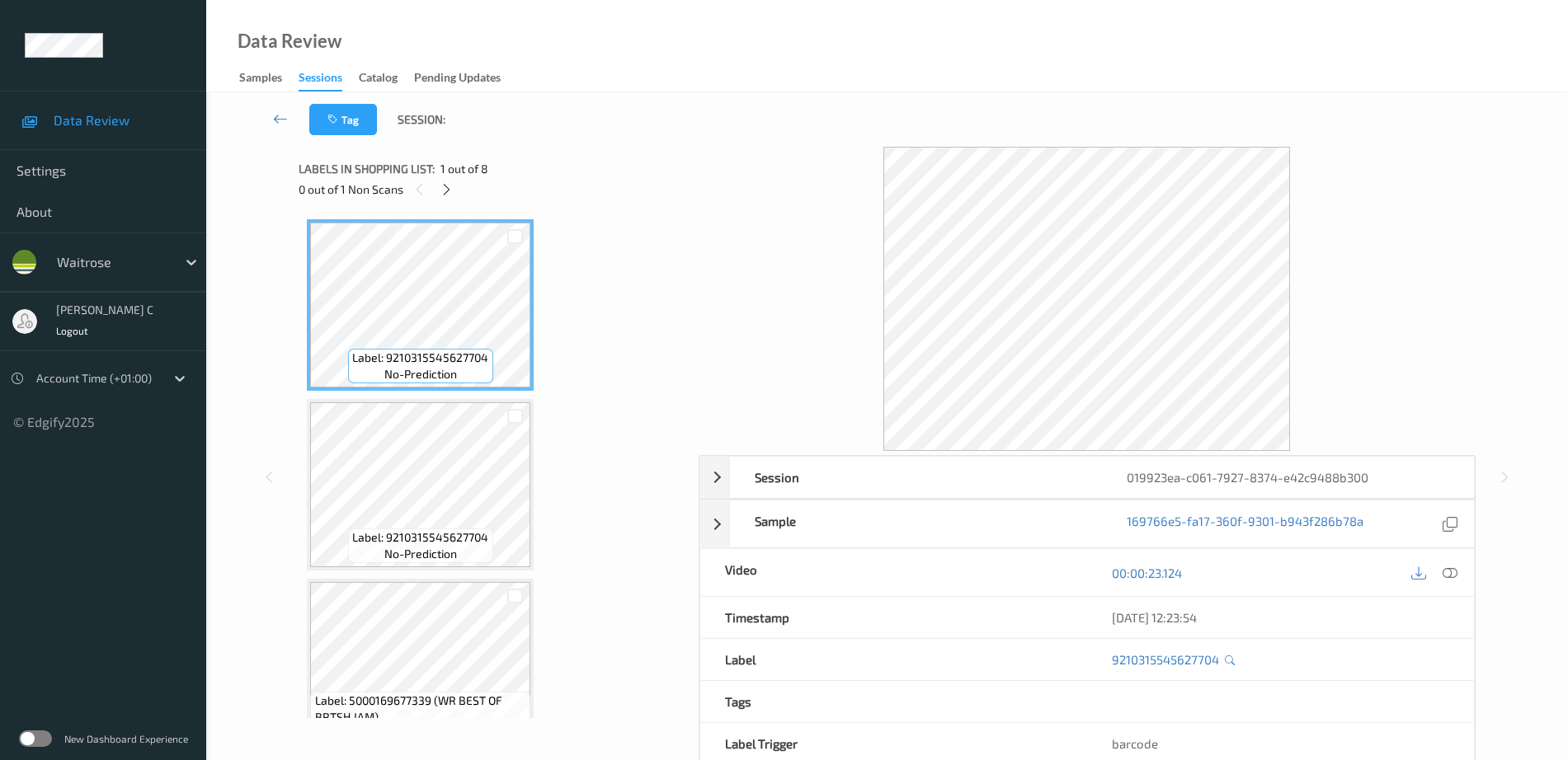
click at [458, 186] on div "0 out of 1 Non Scans" at bounding box center [492, 189] width 388 height 20
click at [442, 187] on icon at bounding box center [447, 189] width 14 height 15
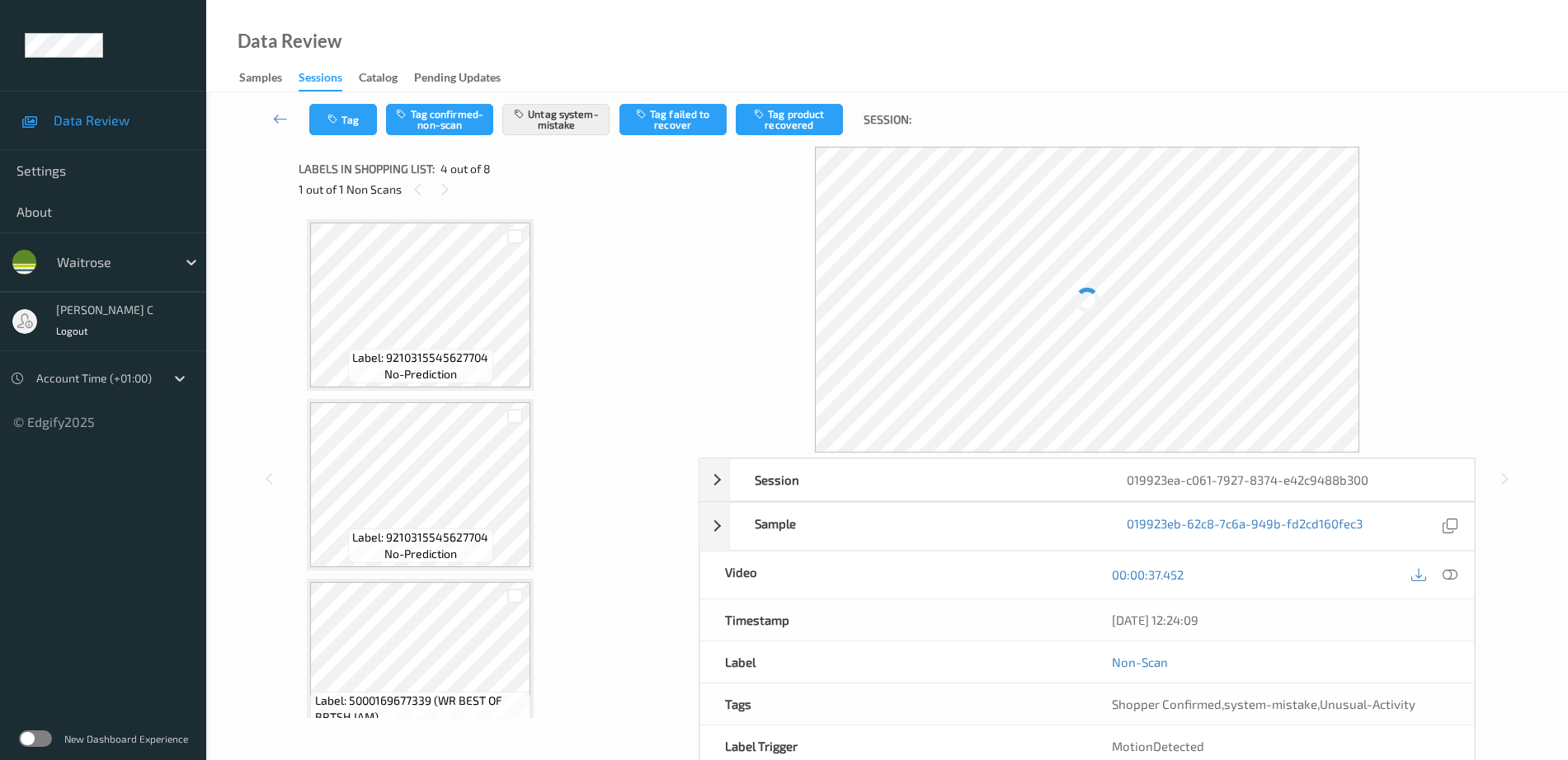
scroll to position [368, 0]
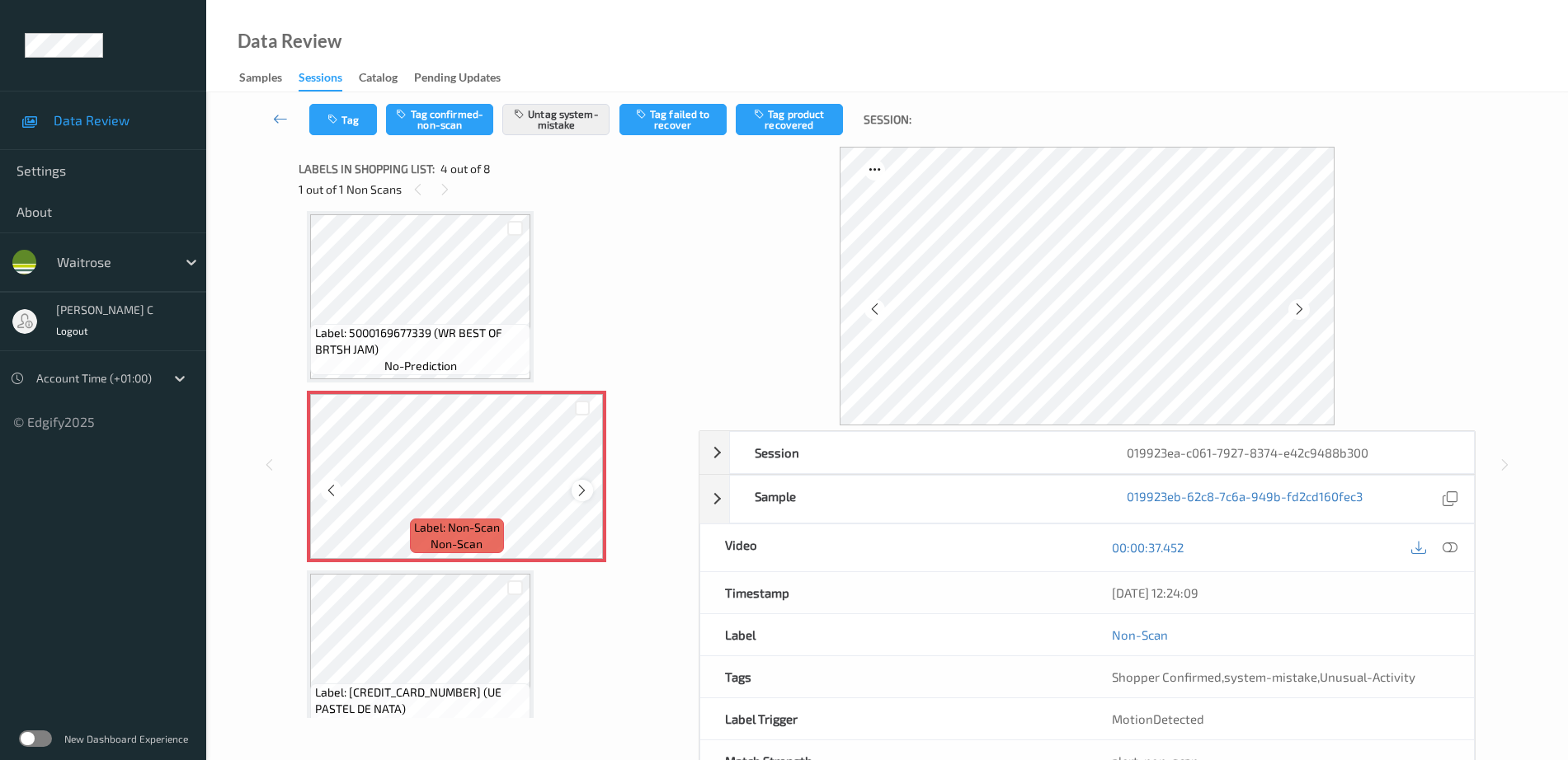
click at [581, 491] on icon at bounding box center [582, 490] width 14 height 15
click at [385, 343] on span "Label: 5000169677339 (WR BEST OF BRTSH JAM)" at bounding box center [420, 341] width 212 height 33
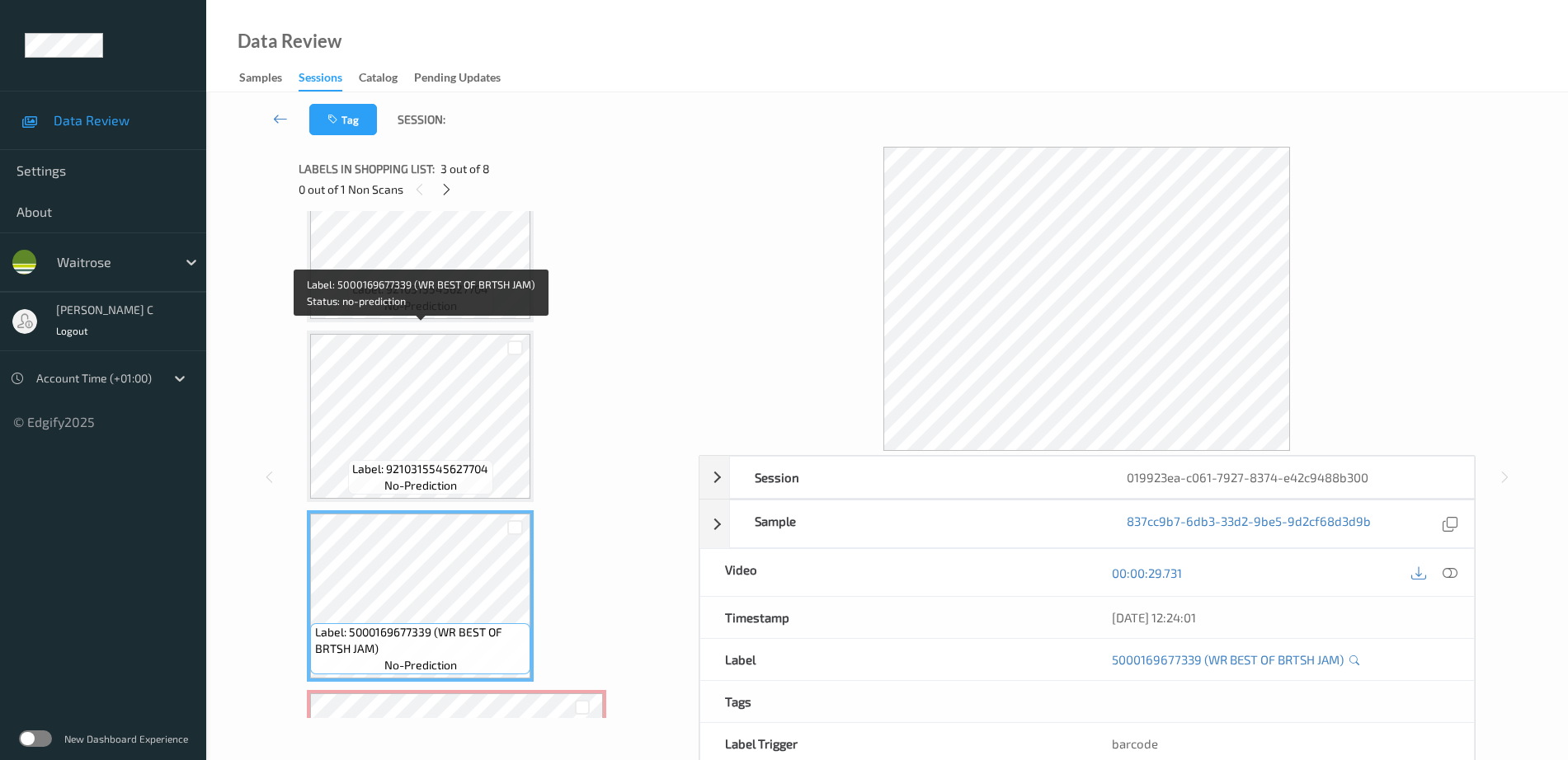
scroll to position [58, 0]
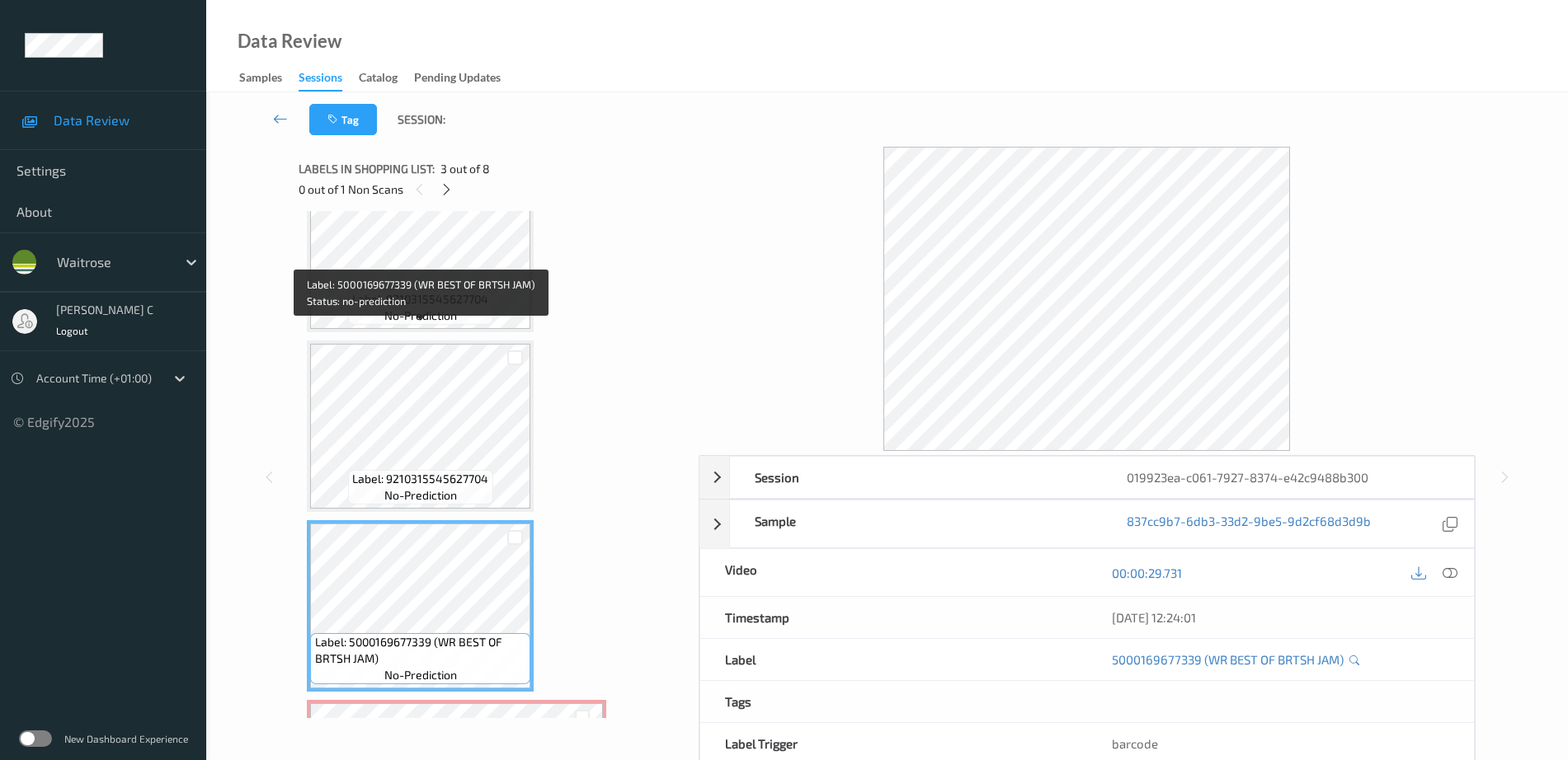
click at [385, 343] on div "Label: 9210315545627704 no-prediction" at bounding box center [420, 426] width 227 height 172
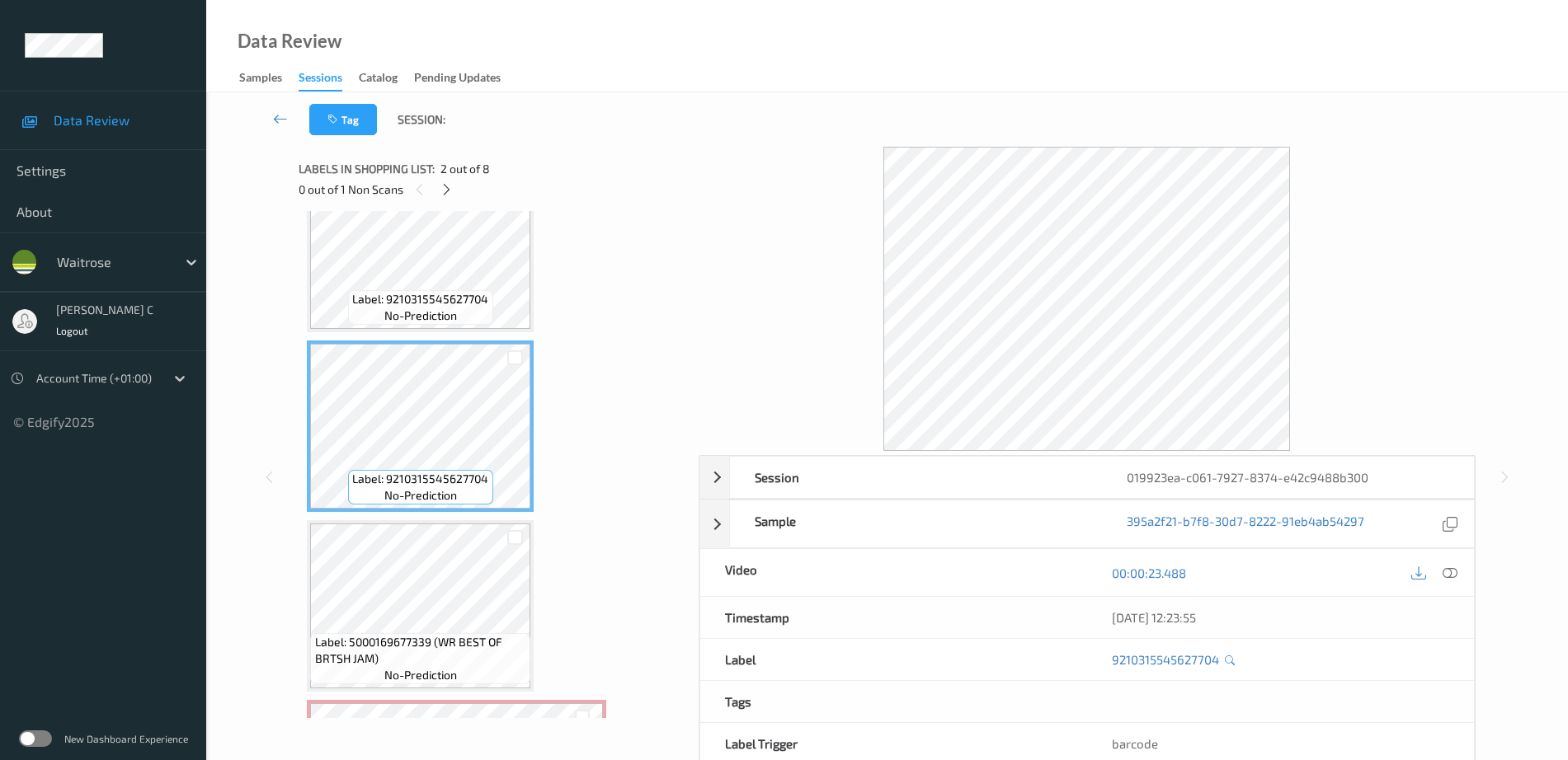
scroll to position [0, 0]
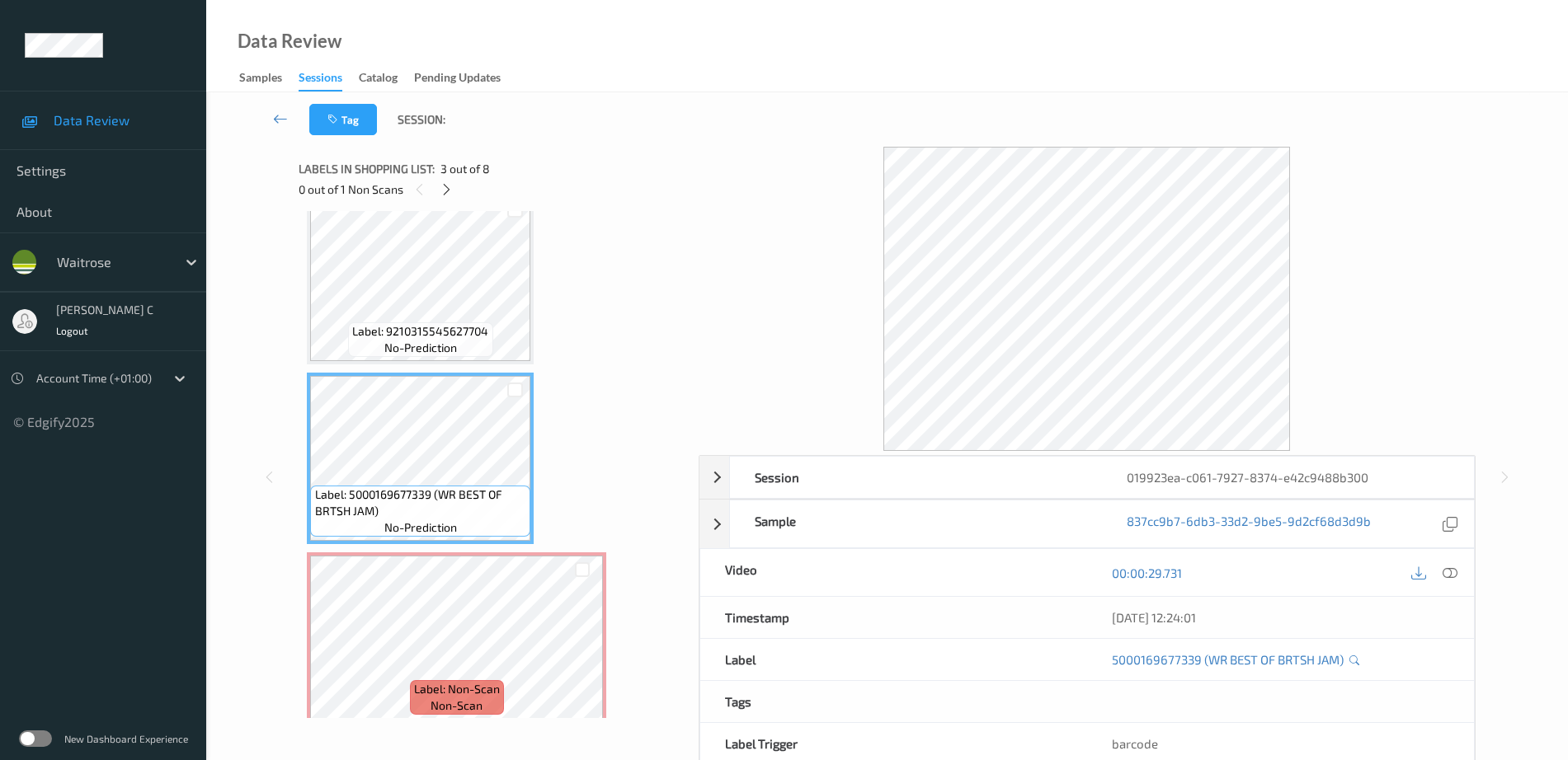
click at [444, 549] on div "Label: 9210315545627704 no-prediction Label: 9210315545627704 no-prediction Lab…" at bounding box center [493, 728] width 372 height 1430
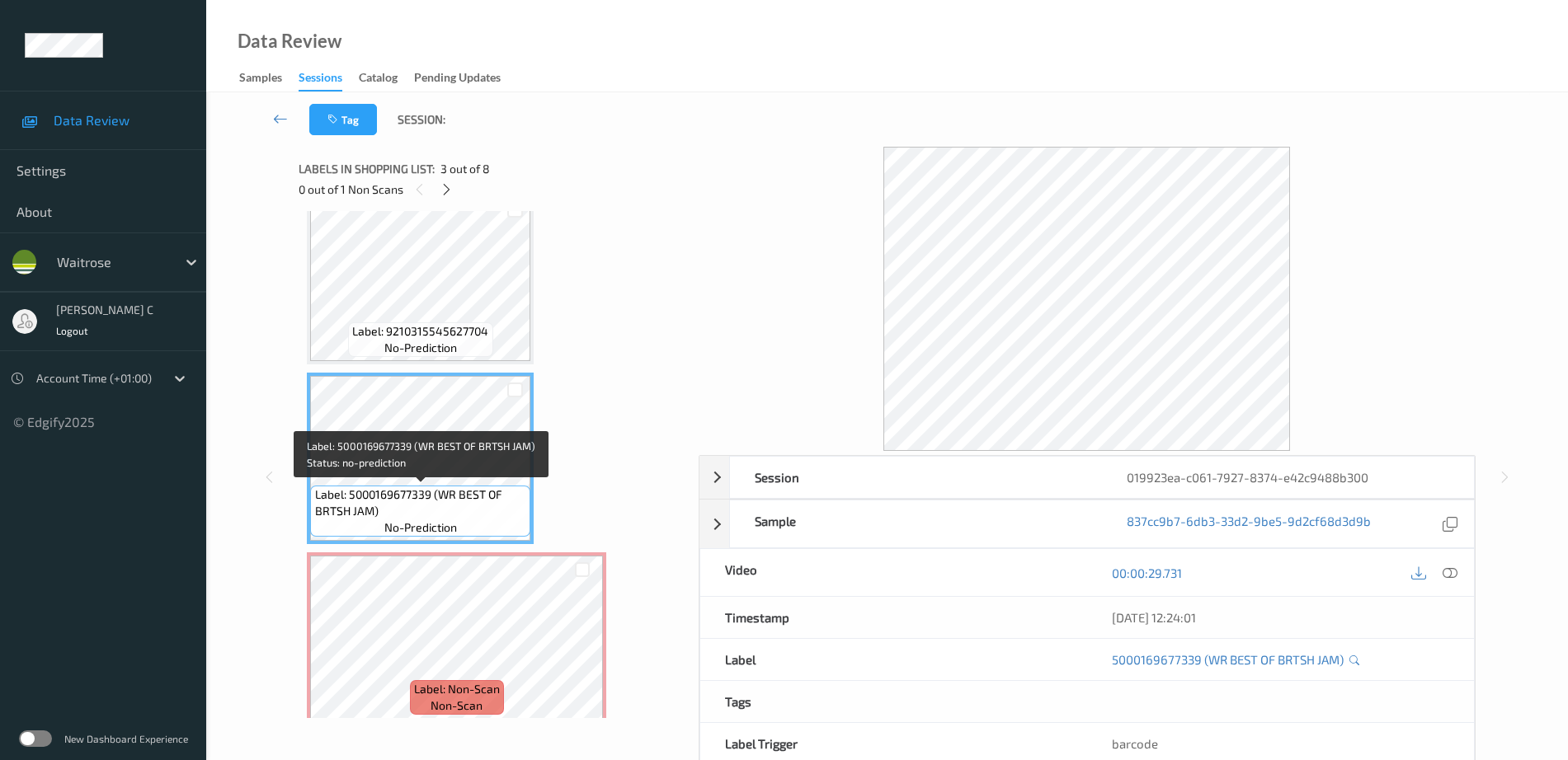
scroll to position [413, 0]
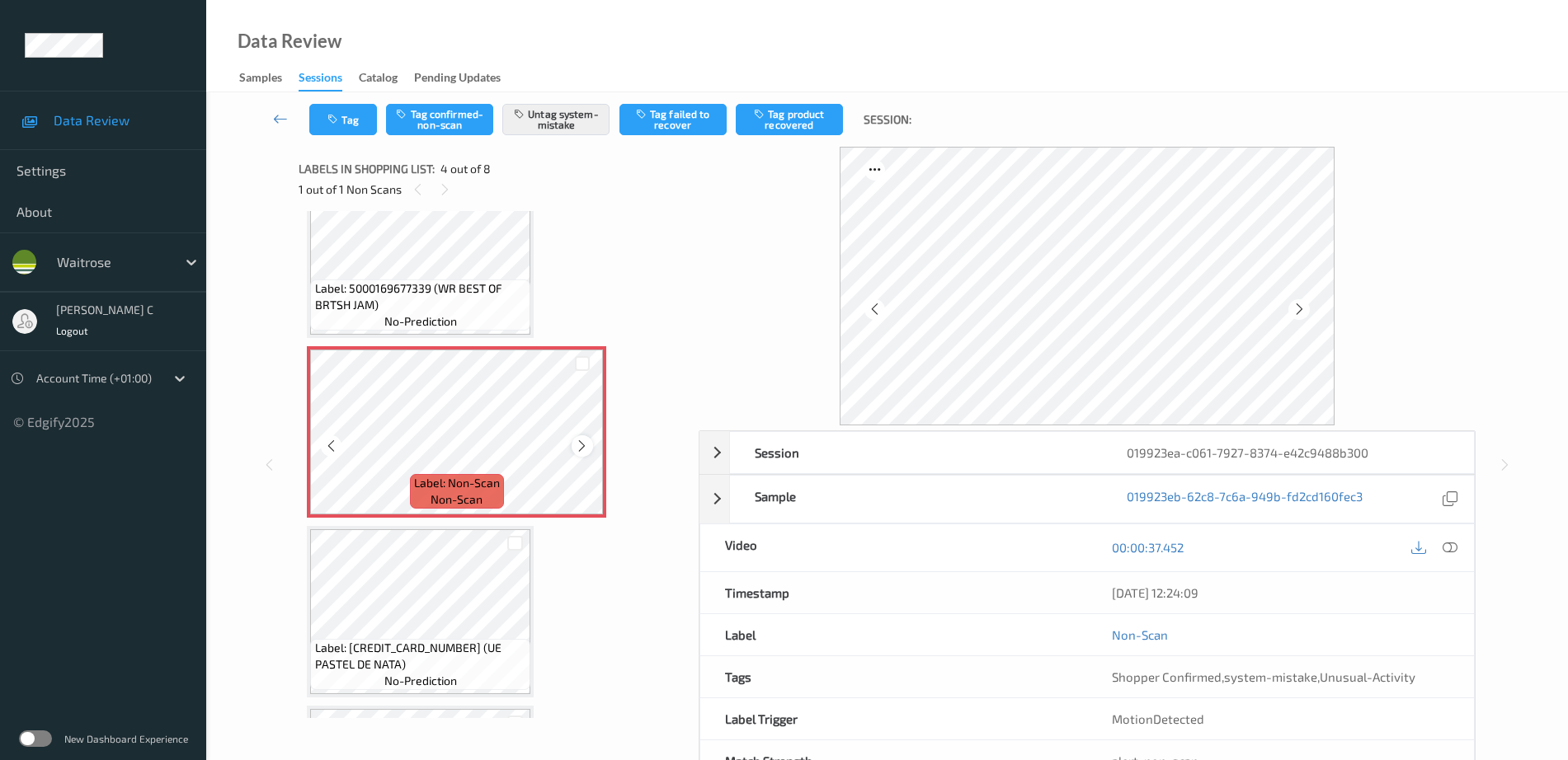
click at [580, 446] on icon at bounding box center [582, 446] width 14 height 15
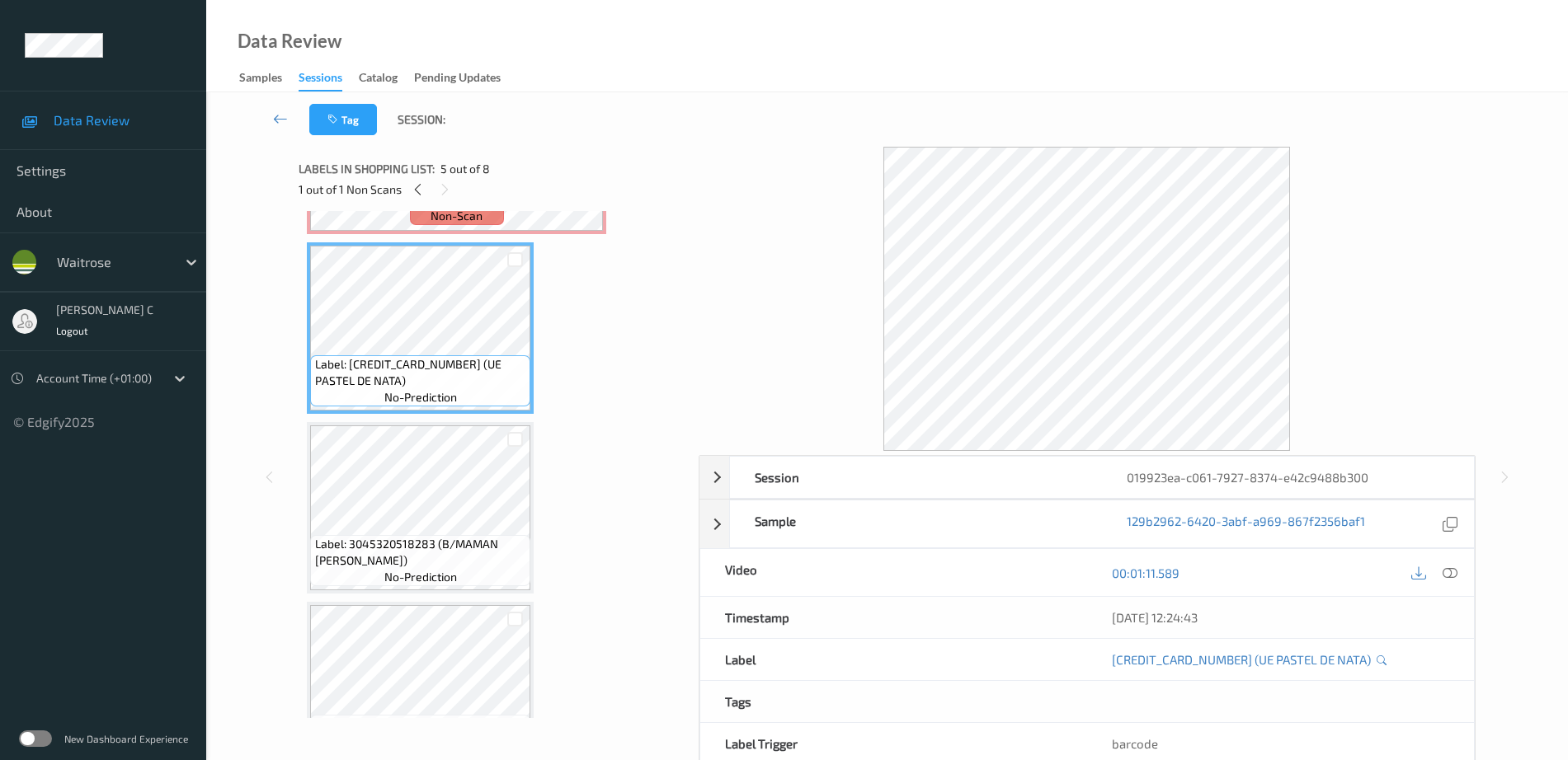
scroll to position [721, 0]
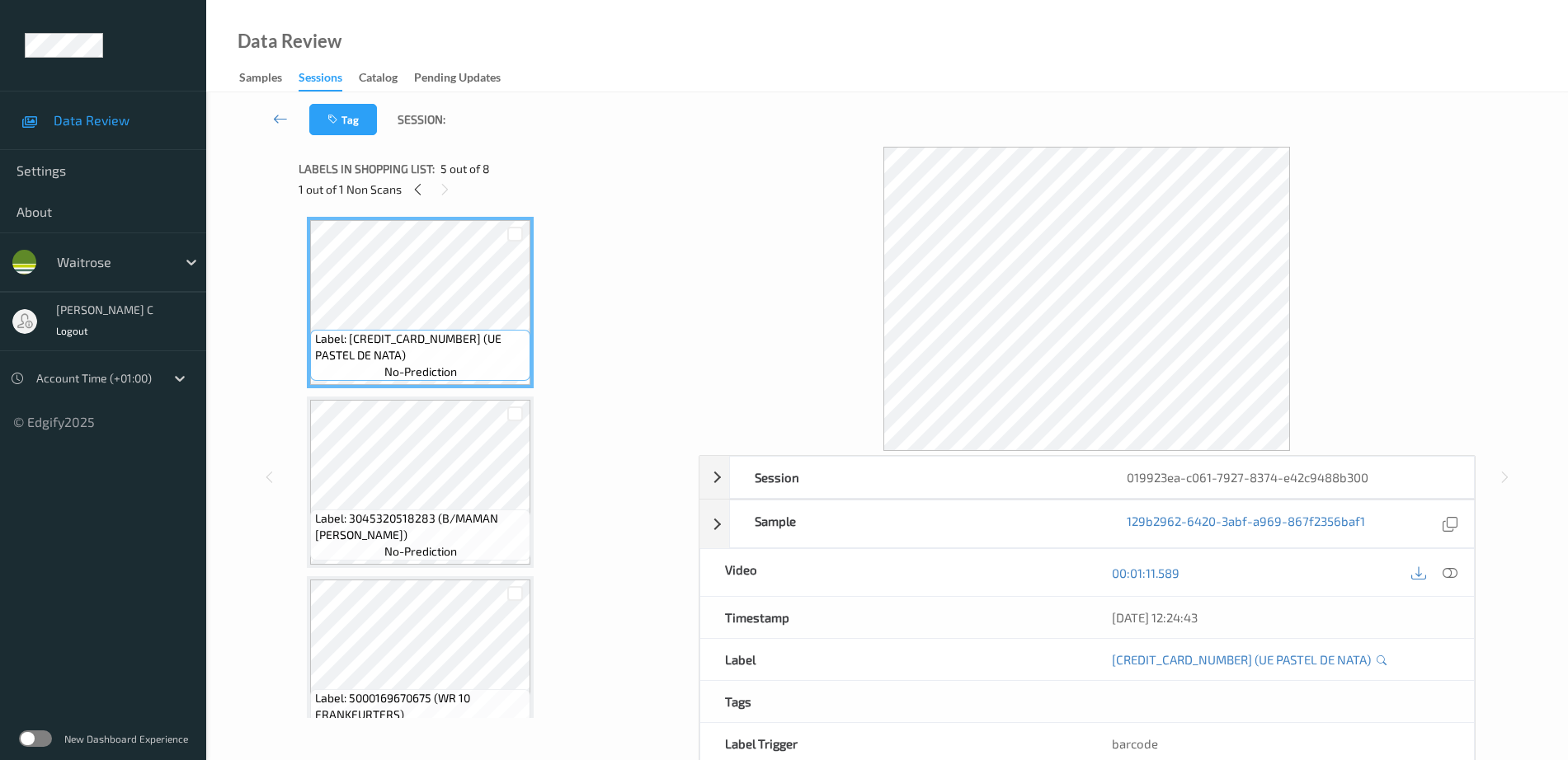
click at [376, 578] on div "Label: 5000169670675 (WR 10 FRANKFURTERS) no-prediction" at bounding box center [420, 662] width 227 height 172
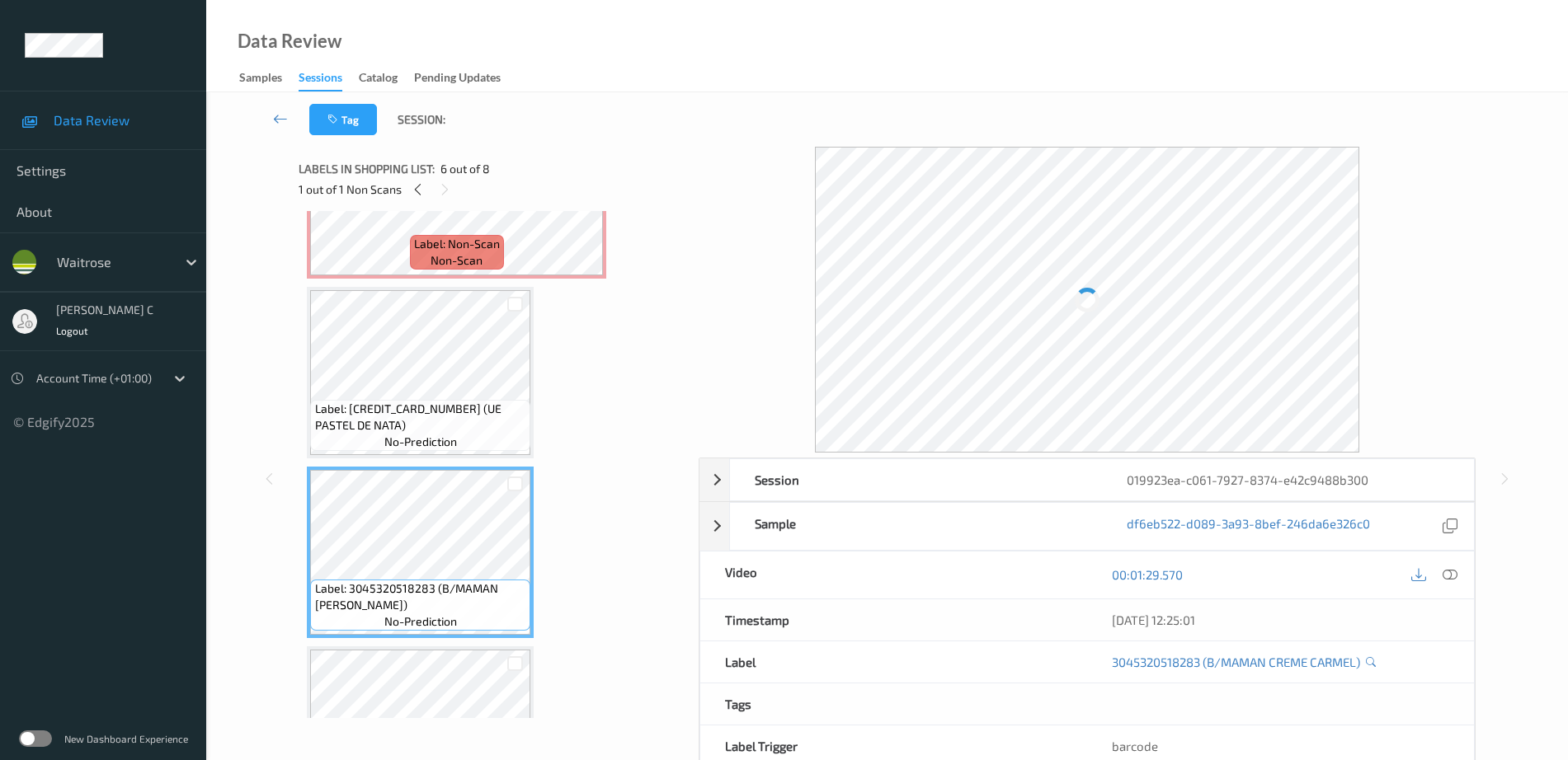
scroll to position [515, 0]
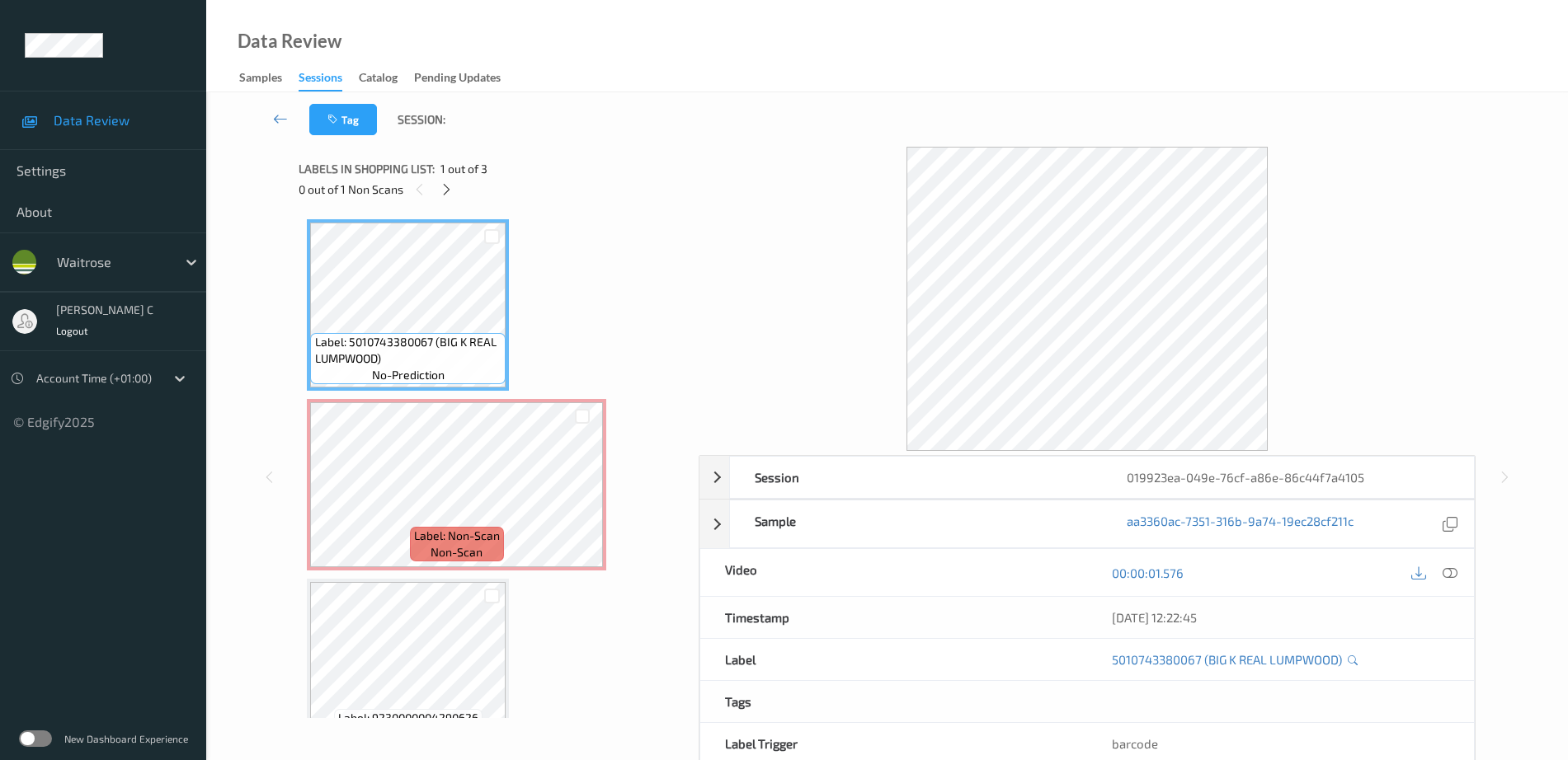
click at [447, 175] on span "1 out of 3" at bounding box center [464, 169] width 47 height 17
click at [441, 192] on icon at bounding box center [447, 189] width 14 height 15
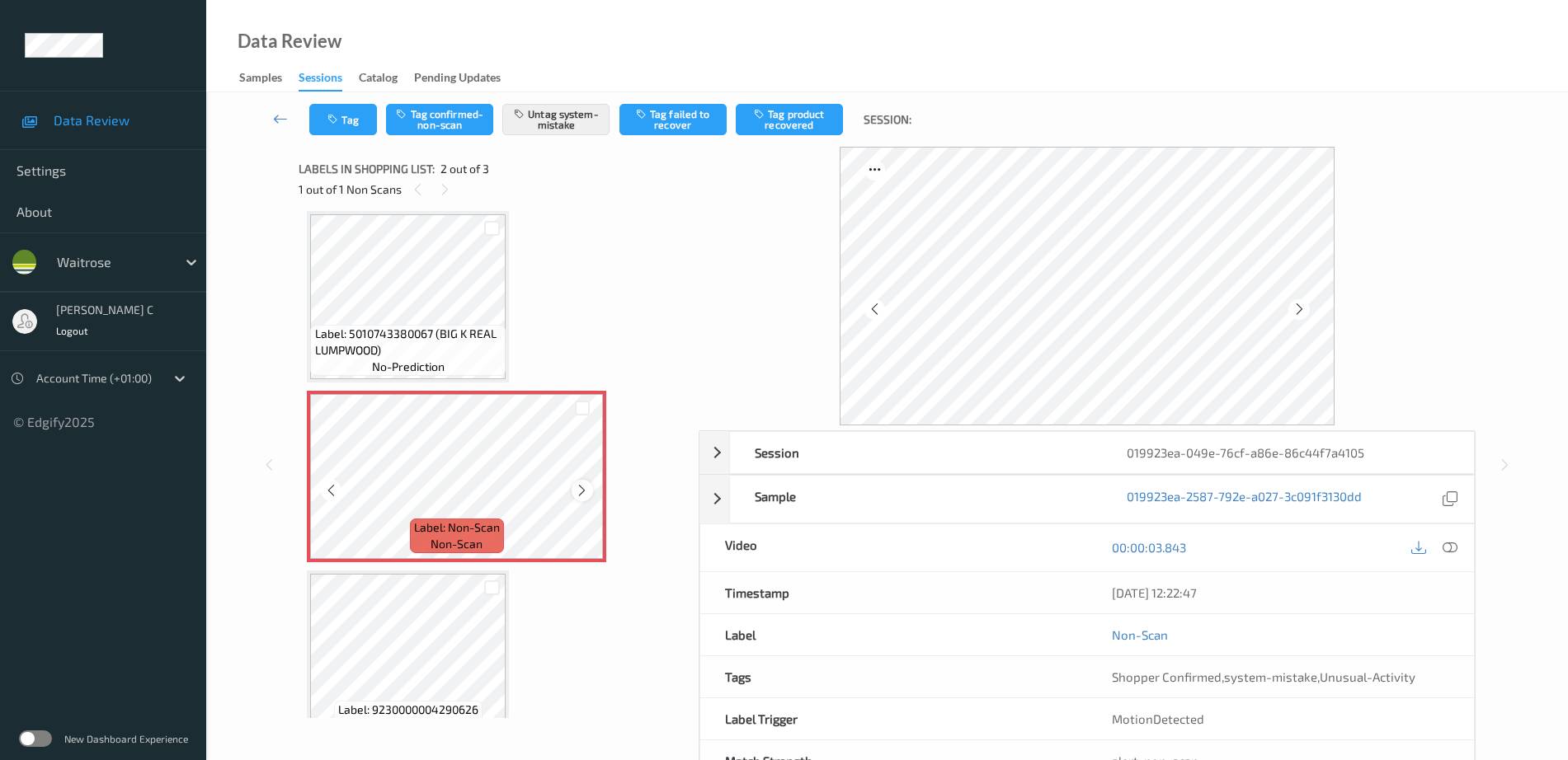
click at [578, 494] on icon at bounding box center [582, 490] width 14 height 15
